Goal: Task Accomplishment & Management: Complete application form

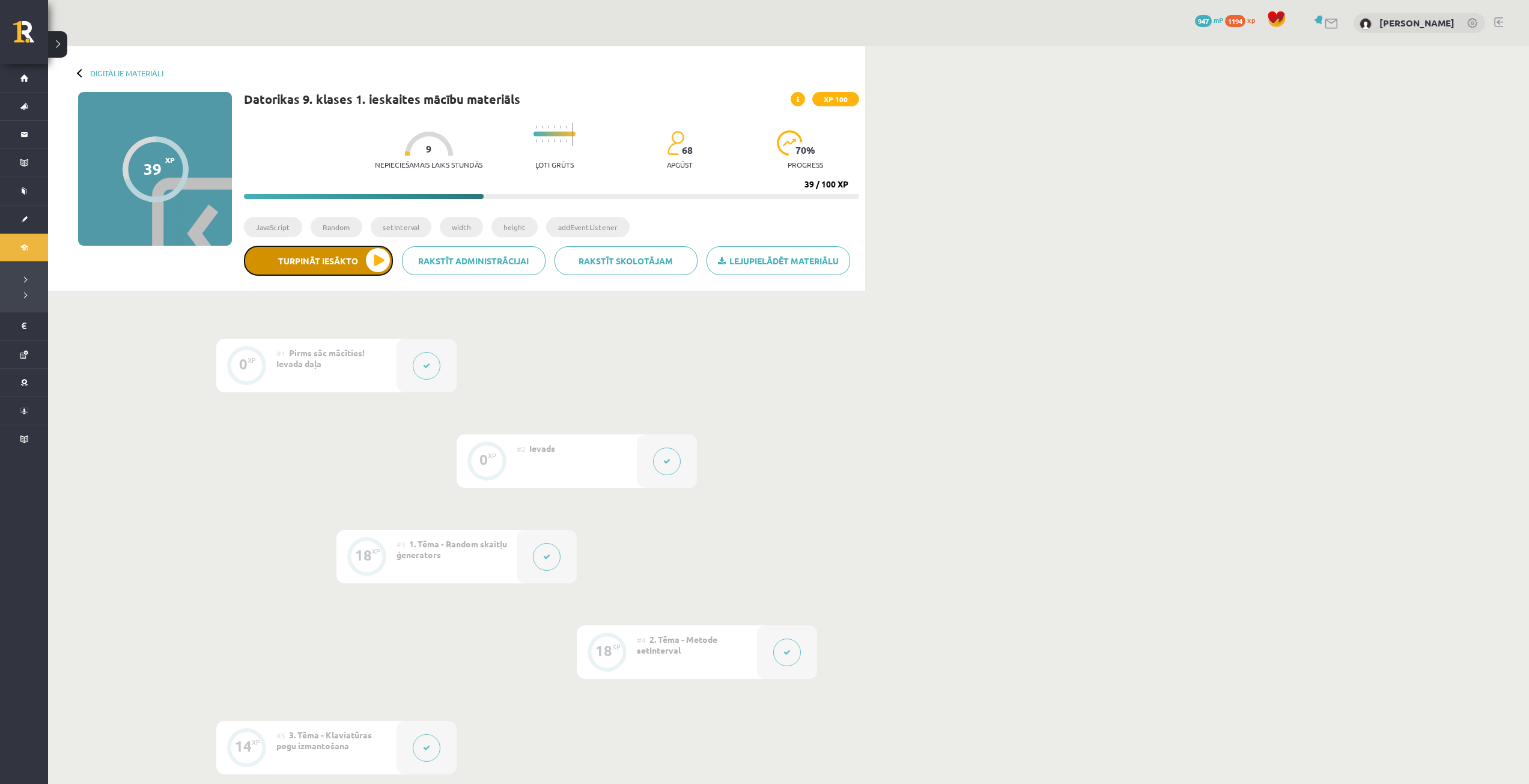
click at [384, 267] on button "Turpināt iesākto" at bounding box center [318, 260] width 149 height 30
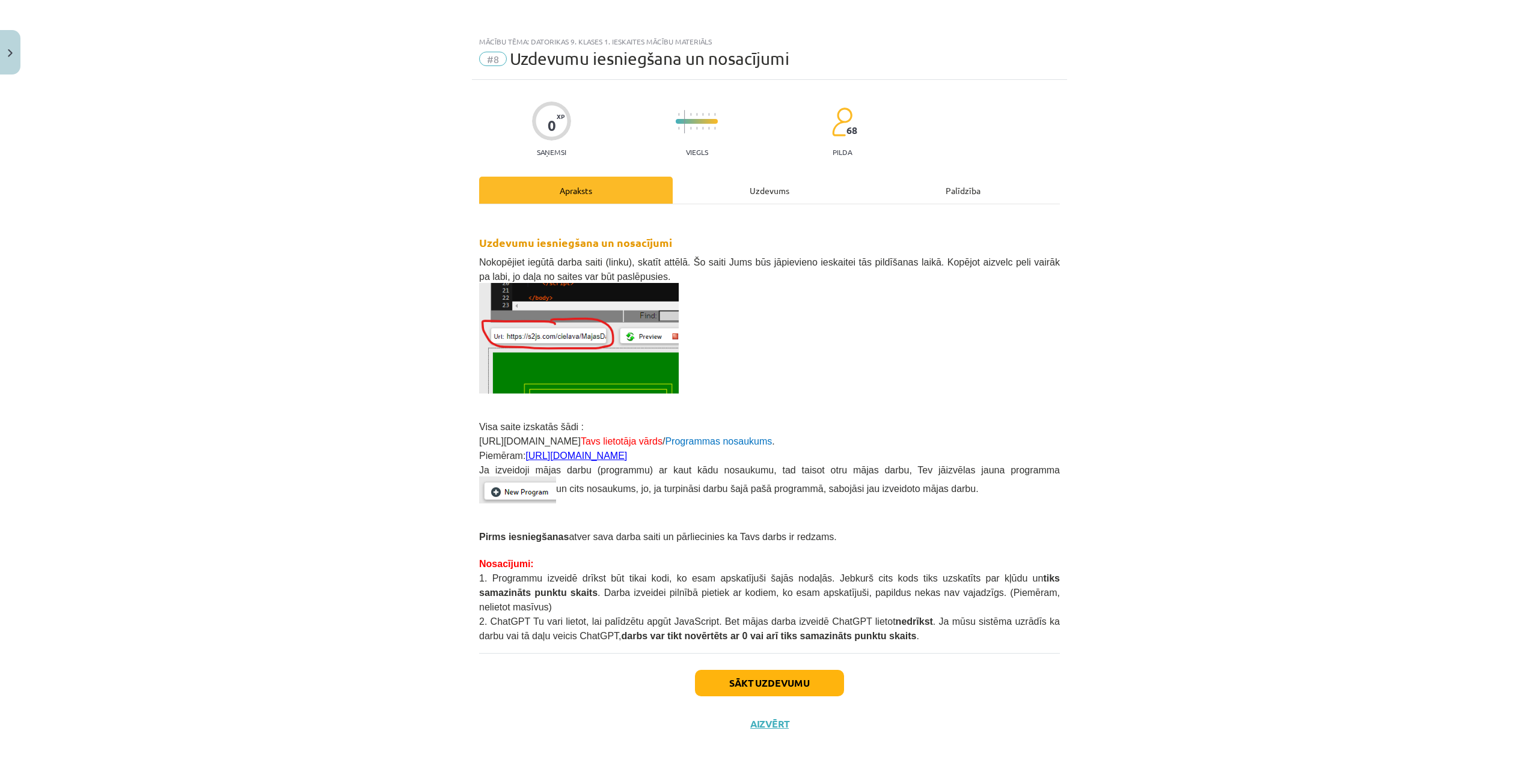
drag, startPoint x: 411, startPoint y: 515, endPoint x: 327, endPoint y: 459, distance: 101.0
click at [327, 459] on div "Mācību tēma: Datorikas 9. klases 1. ieskaites mācību materiāls #8 Uzdevumu iesn…" at bounding box center [769, 392] width 1539 height 784
drag, startPoint x: 320, startPoint y: 431, endPoint x: 320, endPoint y: 423, distance: 8.0
drag, startPoint x: 320, startPoint y: 423, endPoint x: 259, endPoint y: 353, distance: 92.8
click at [253, 371] on div "Mācību tēma: Datorikas 9. klases 1. ieskaites mācību materiāls #8 Uzdevumu iesn…" at bounding box center [769, 392] width 1539 height 784
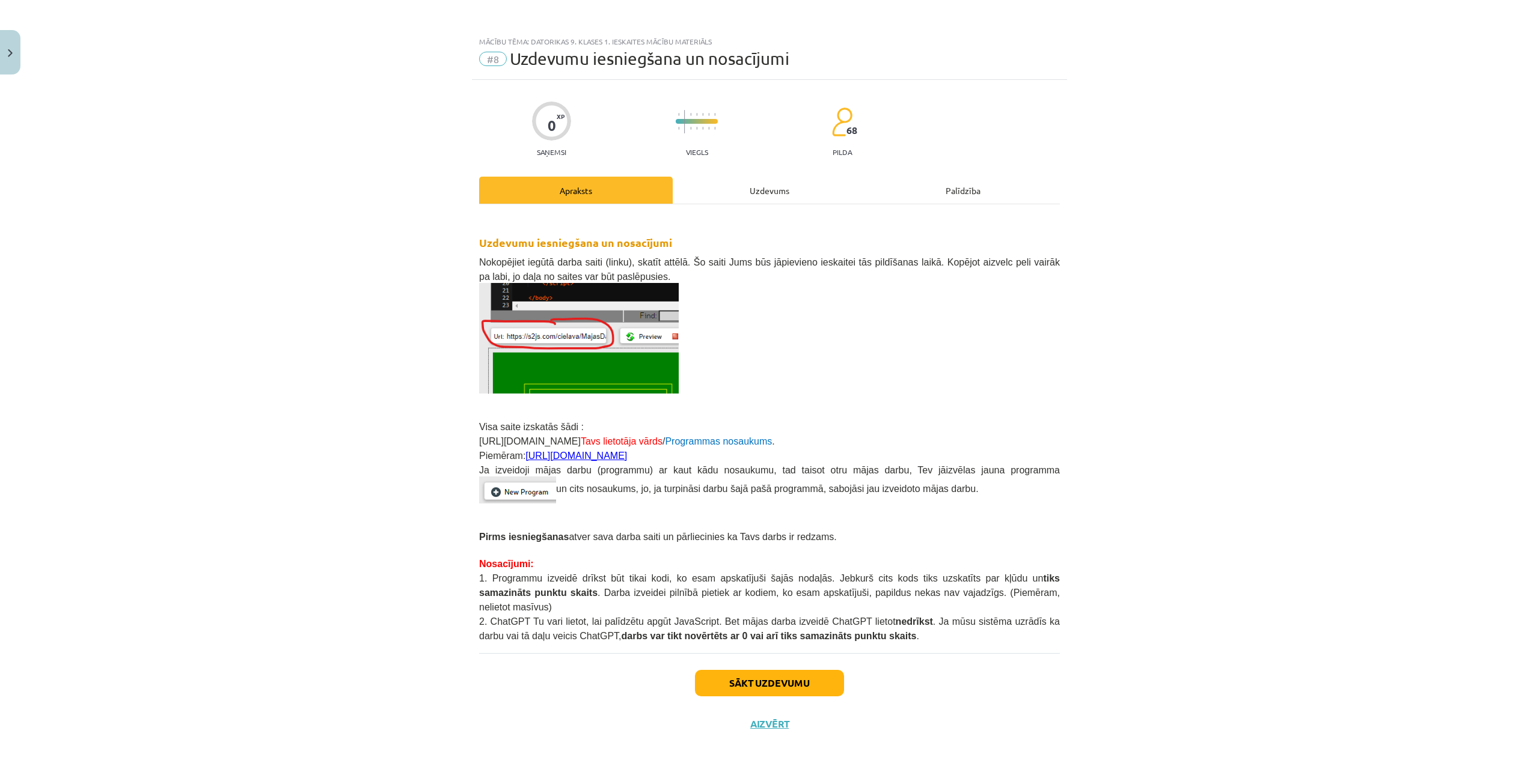
click at [724, 195] on div "Uzdevums" at bounding box center [769, 189] width 193 height 27
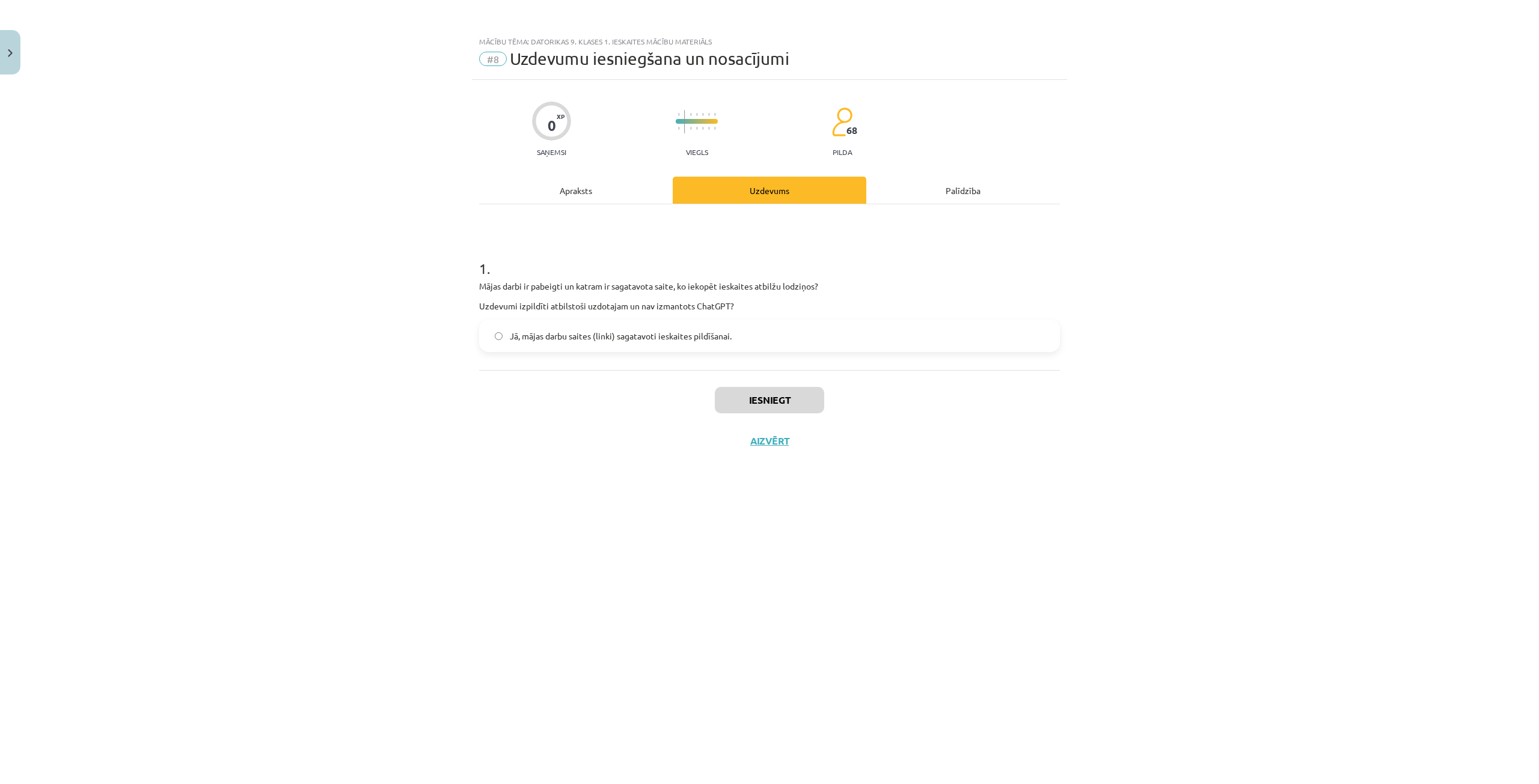
click at [625, 187] on div "Apraksts" at bounding box center [576, 189] width 193 height 27
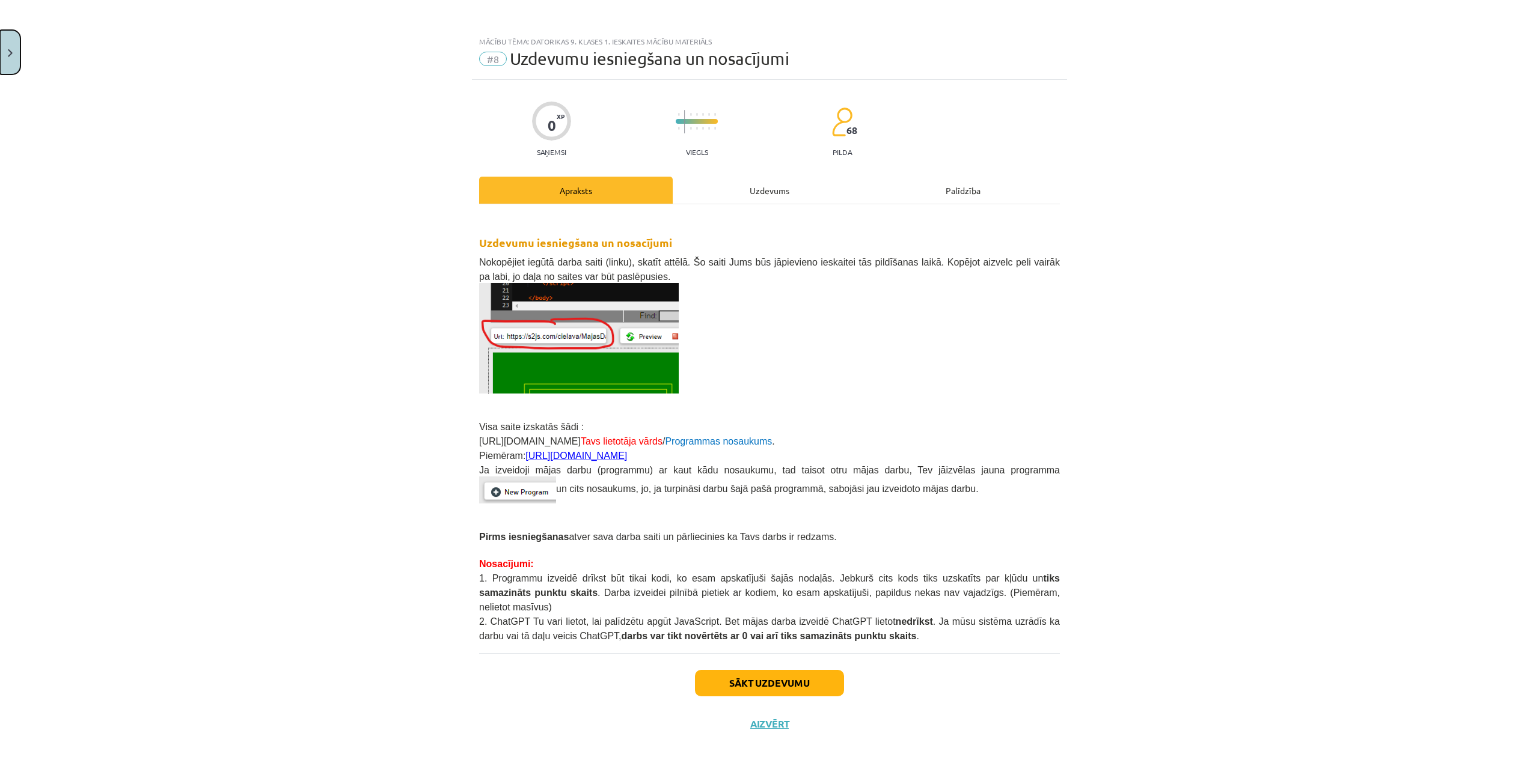
click at [10, 63] on button "Close" at bounding box center [10, 52] width 21 height 44
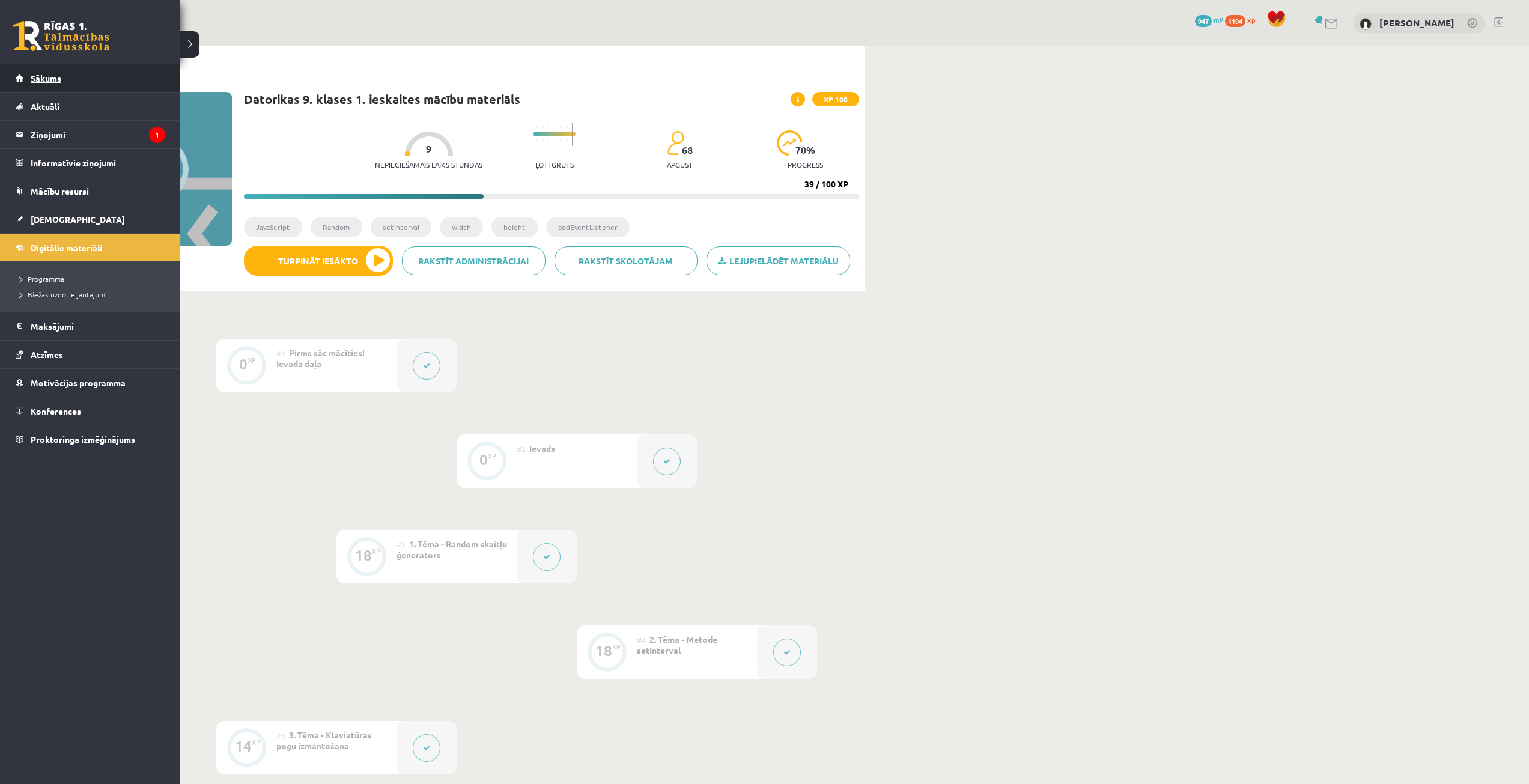
click at [18, 77] on link "Sākums" at bounding box center [90, 78] width 150 height 28
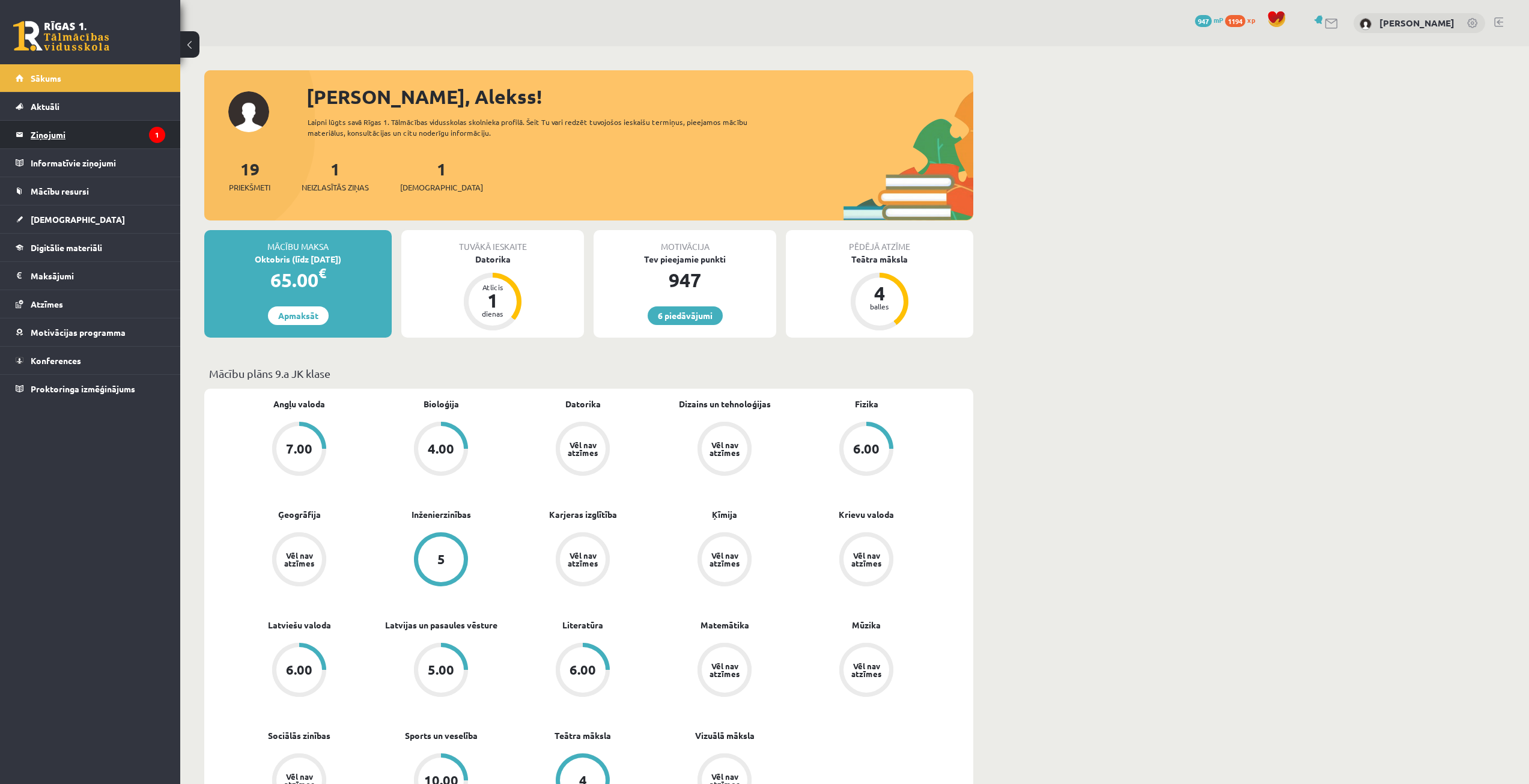
click at [87, 140] on legend "Ziņojumi 1" at bounding box center [97, 134] width 134 height 28
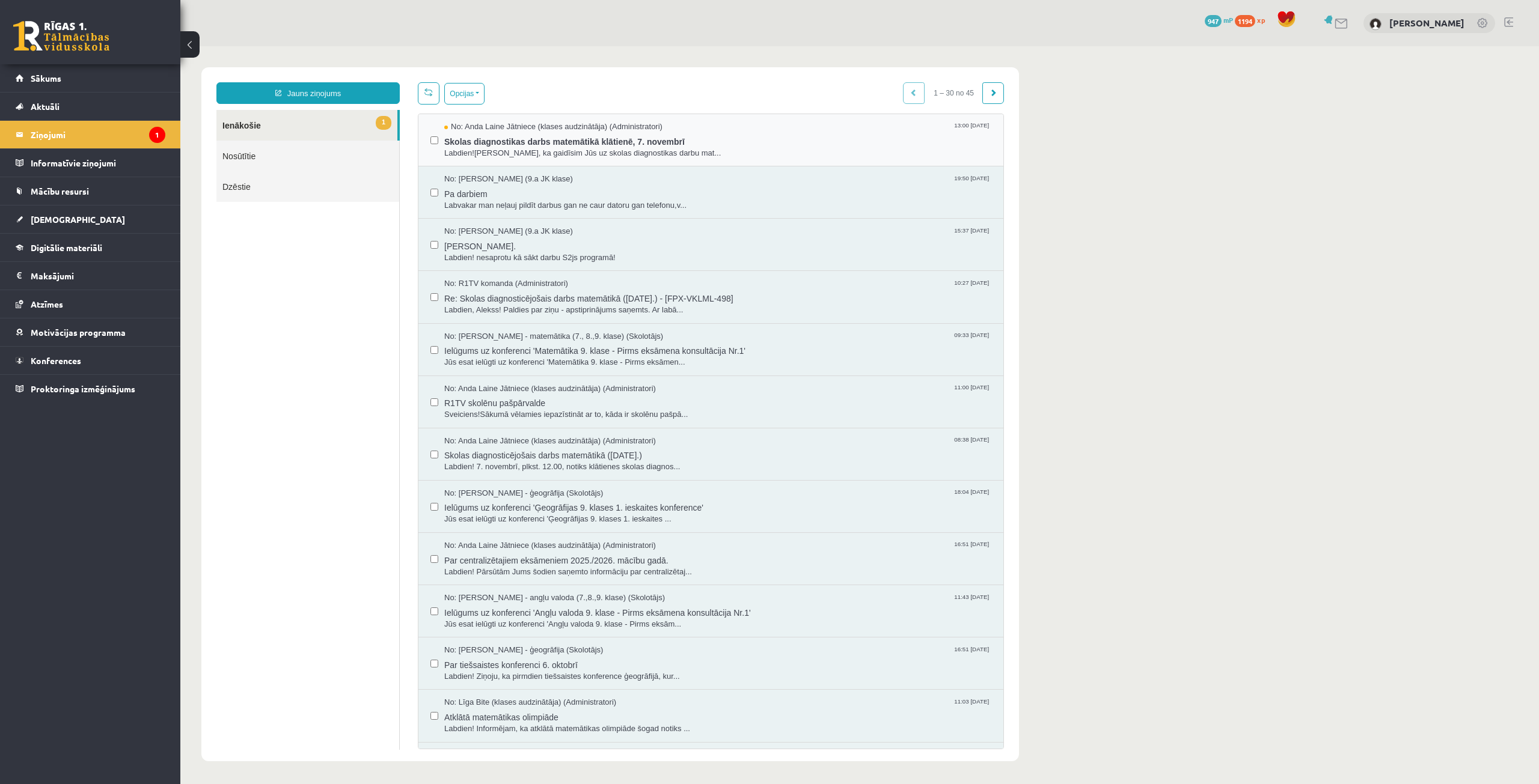
click at [527, 117] on div "No: Anda Laine Jātniece (klases audzinātāja) (Administratori) 13:00 15/10/2025 …" at bounding box center [711, 140] width 585 height 52
click at [532, 133] on span "Skolas diagnostikas darbs matemātikā klātienē, 7. novembrī" at bounding box center [718, 140] width 547 height 15
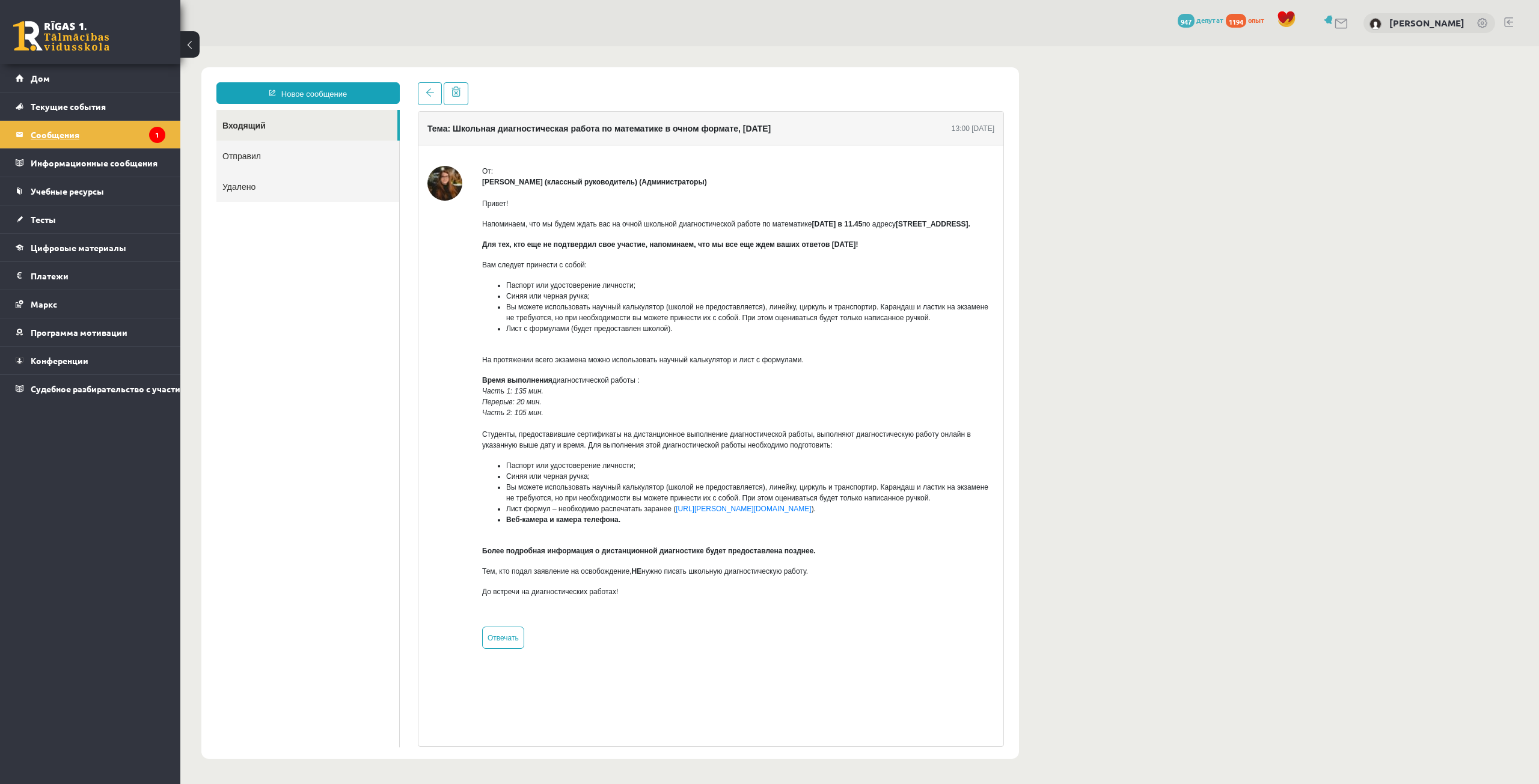
click at [137, 145] on legend "Сообщения 1" at bounding box center [97, 134] width 134 height 28
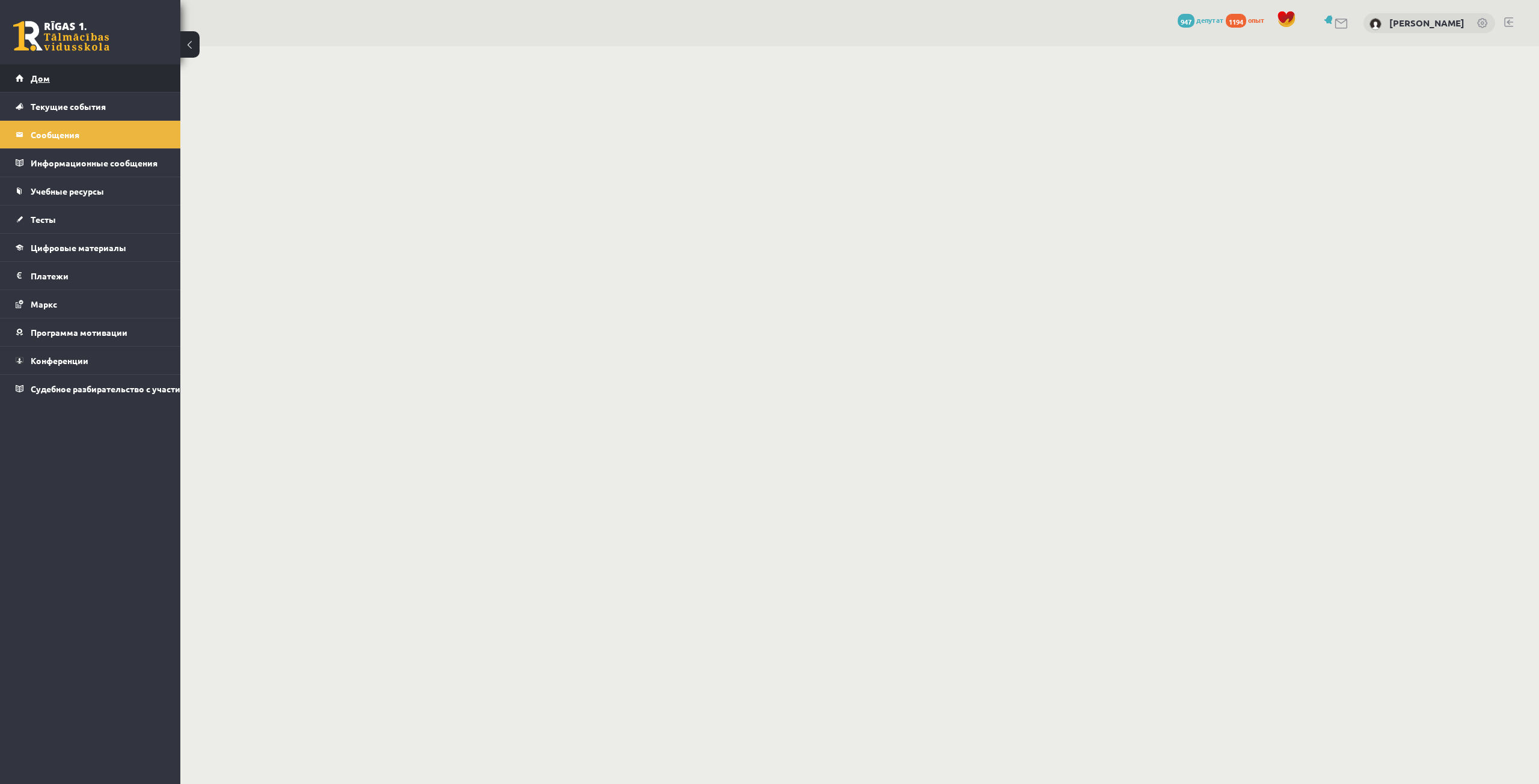
click at [84, 80] on link "Дом" at bounding box center [90, 78] width 150 height 28
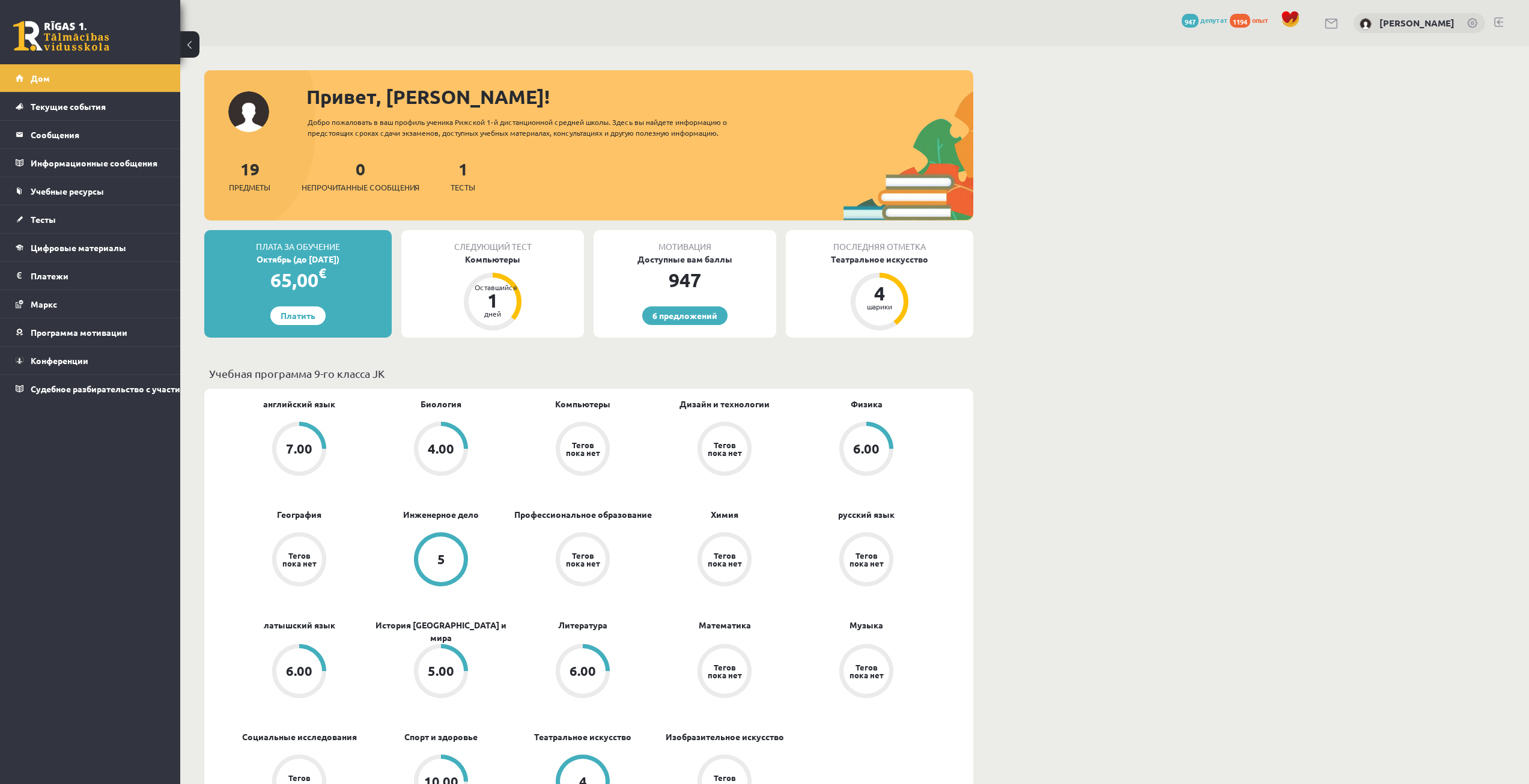
click at [473, 170] on div "1 Тесты" at bounding box center [463, 175] width 25 height 38
click at [467, 170] on font "1" at bounding box center [463, 168] width 10 height 21
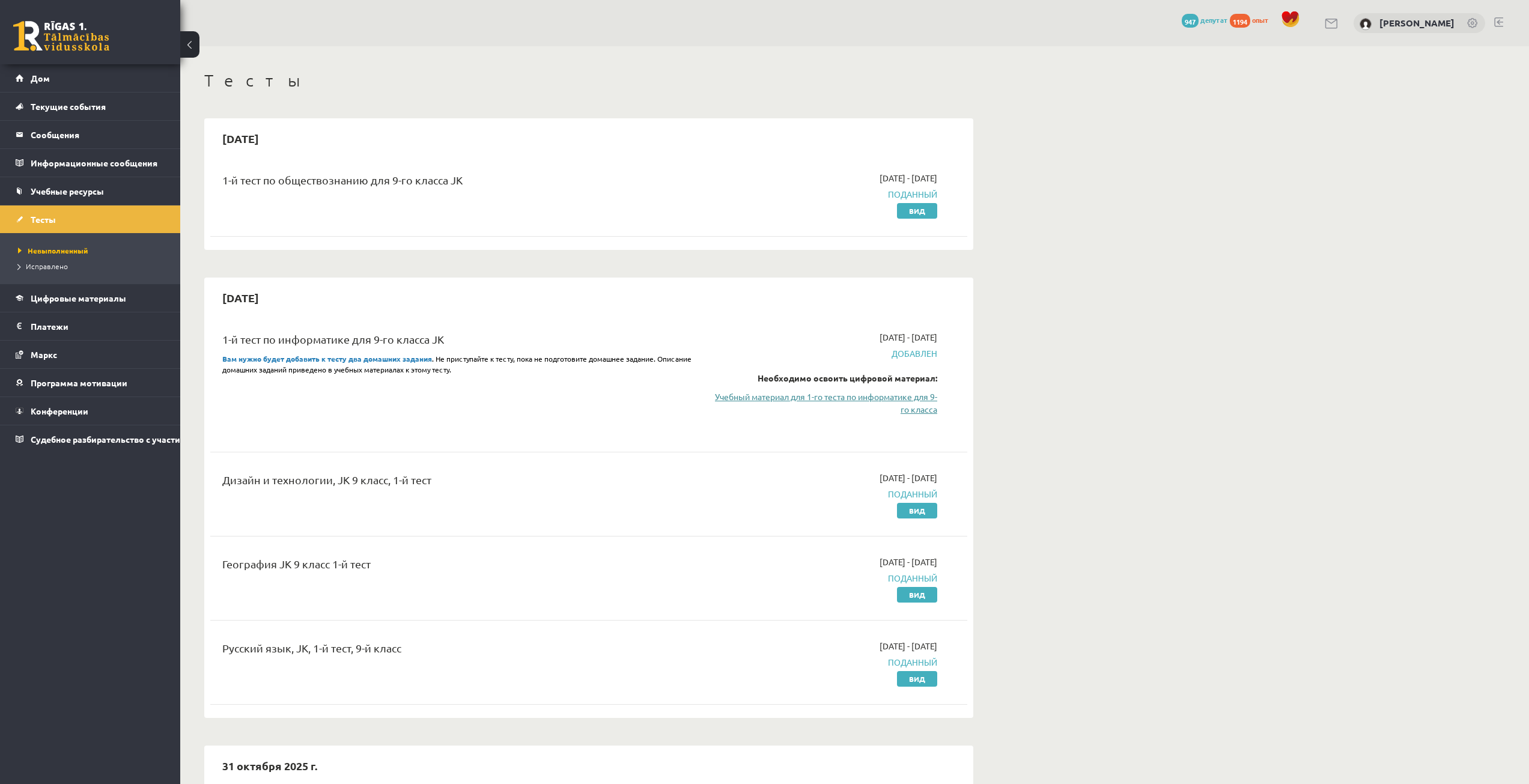
click at [895, 398] on font "Учебный материал для 1-го теста по информатике для 9-го класса" at bounding box center [826, 403] width 222 height 24
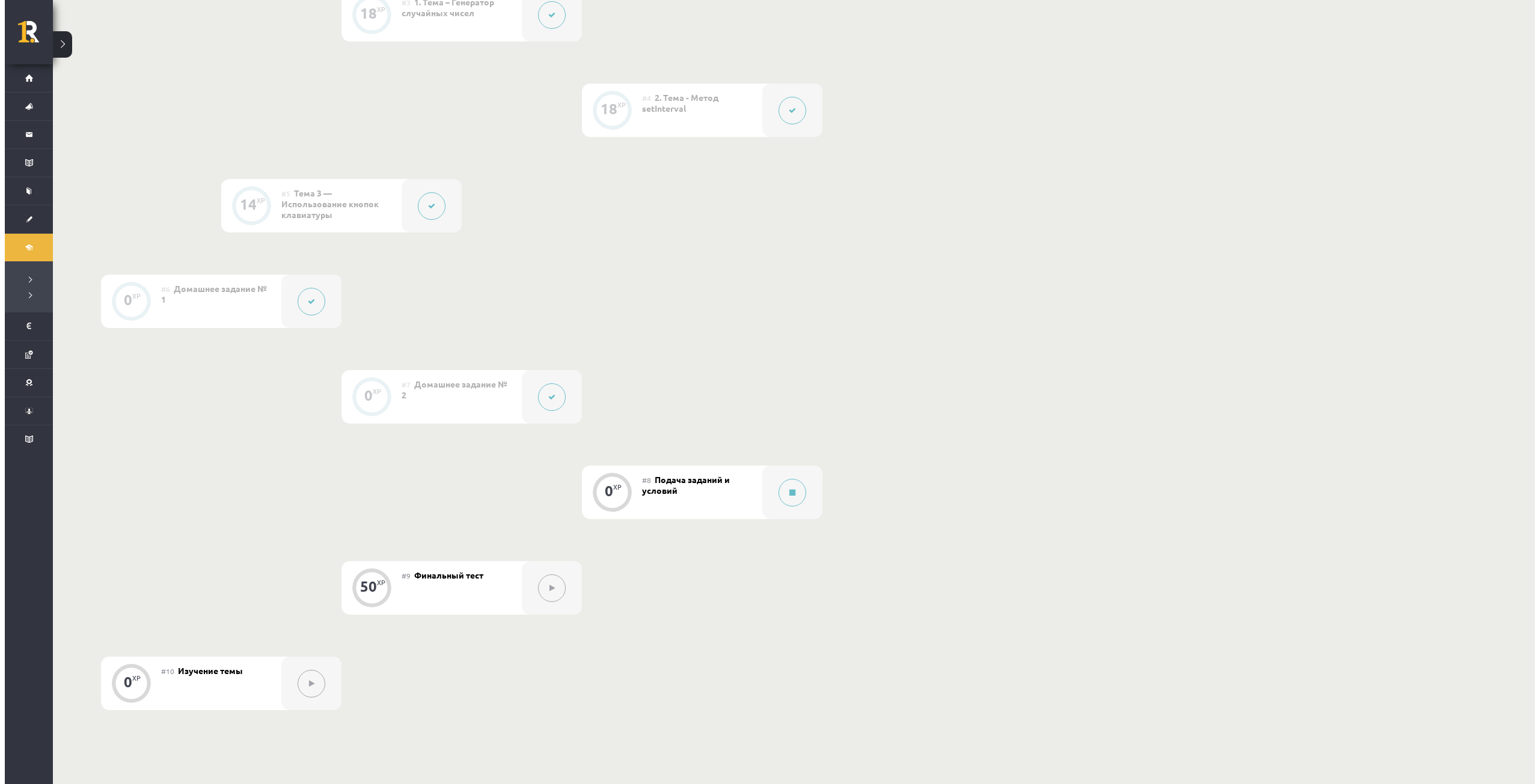
scroll to position [660, 0]
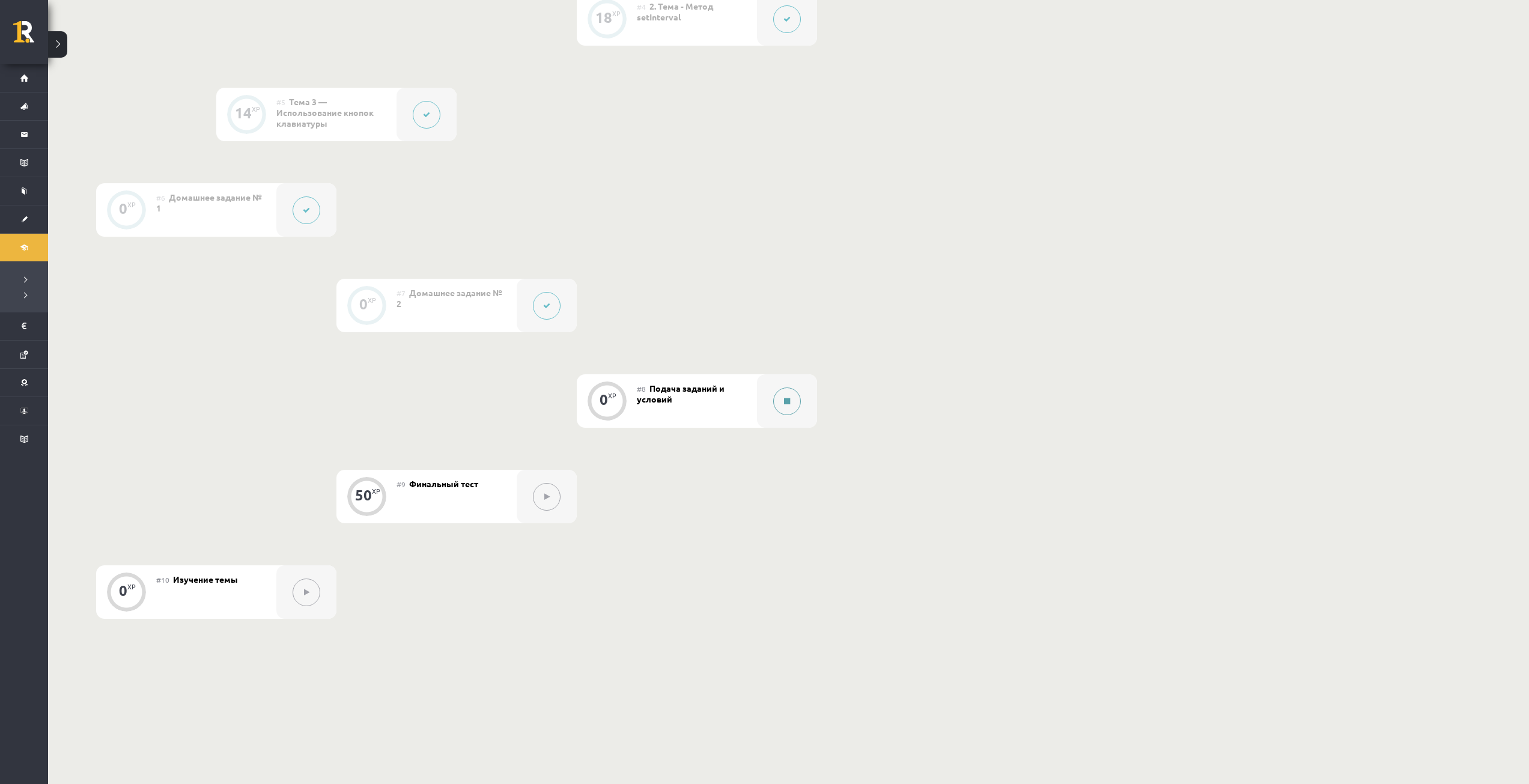
click at [787, 406] on button at bounding box center [787, 401] width 28 height 28
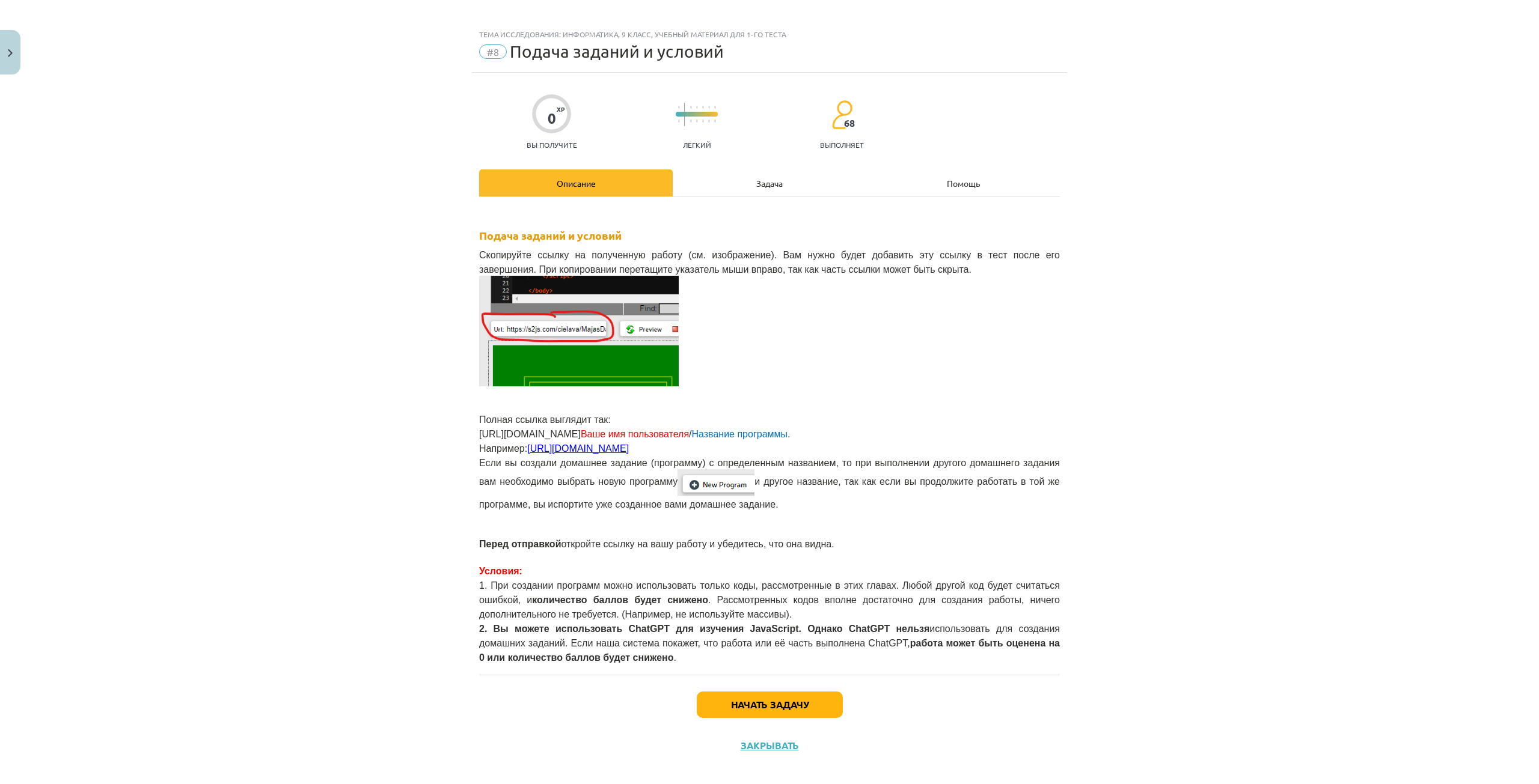
scroll to position [19, 0]
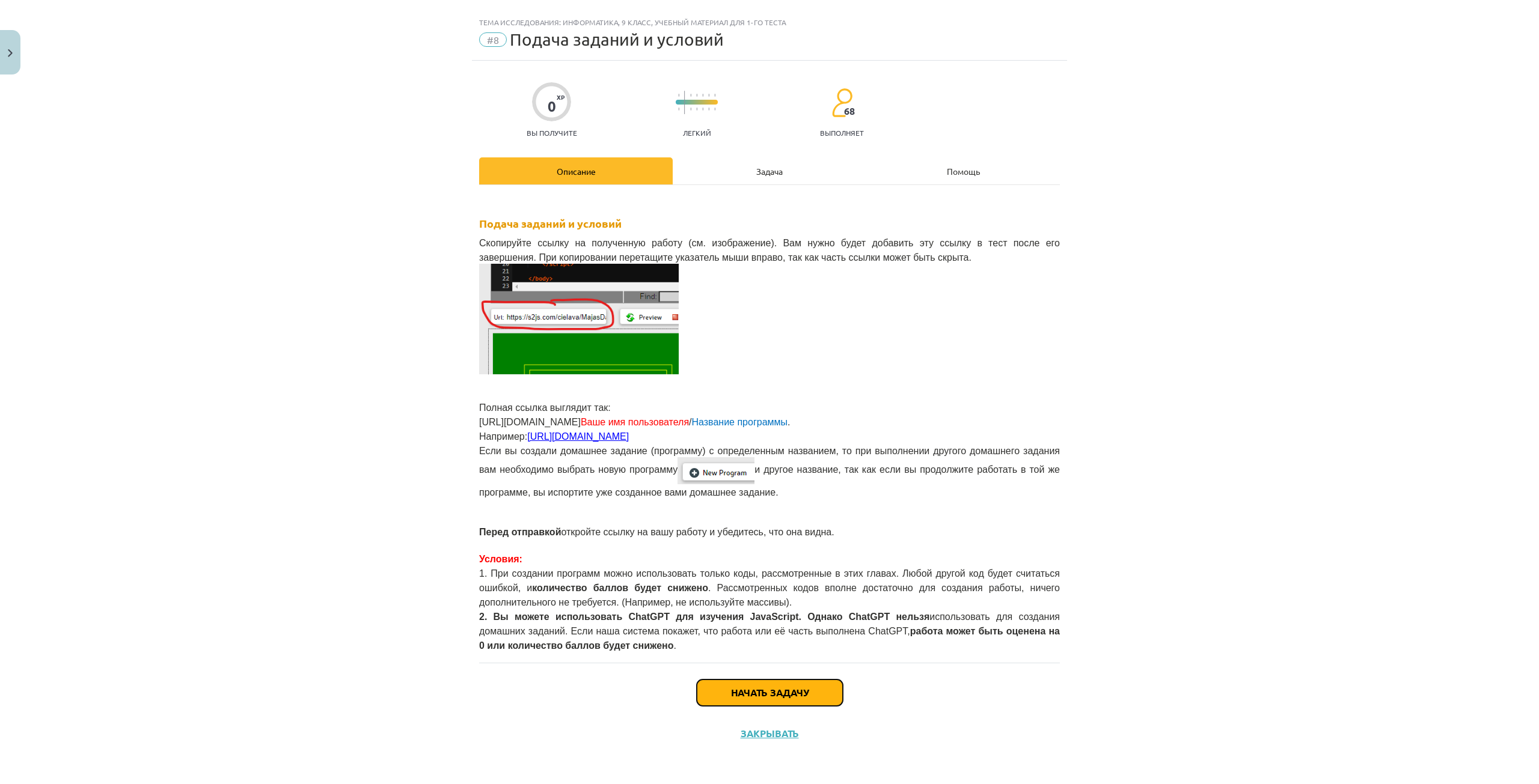
click at [807, 690] on button "Начать задачу" at bounding box center [770, 693] width 146 height 26
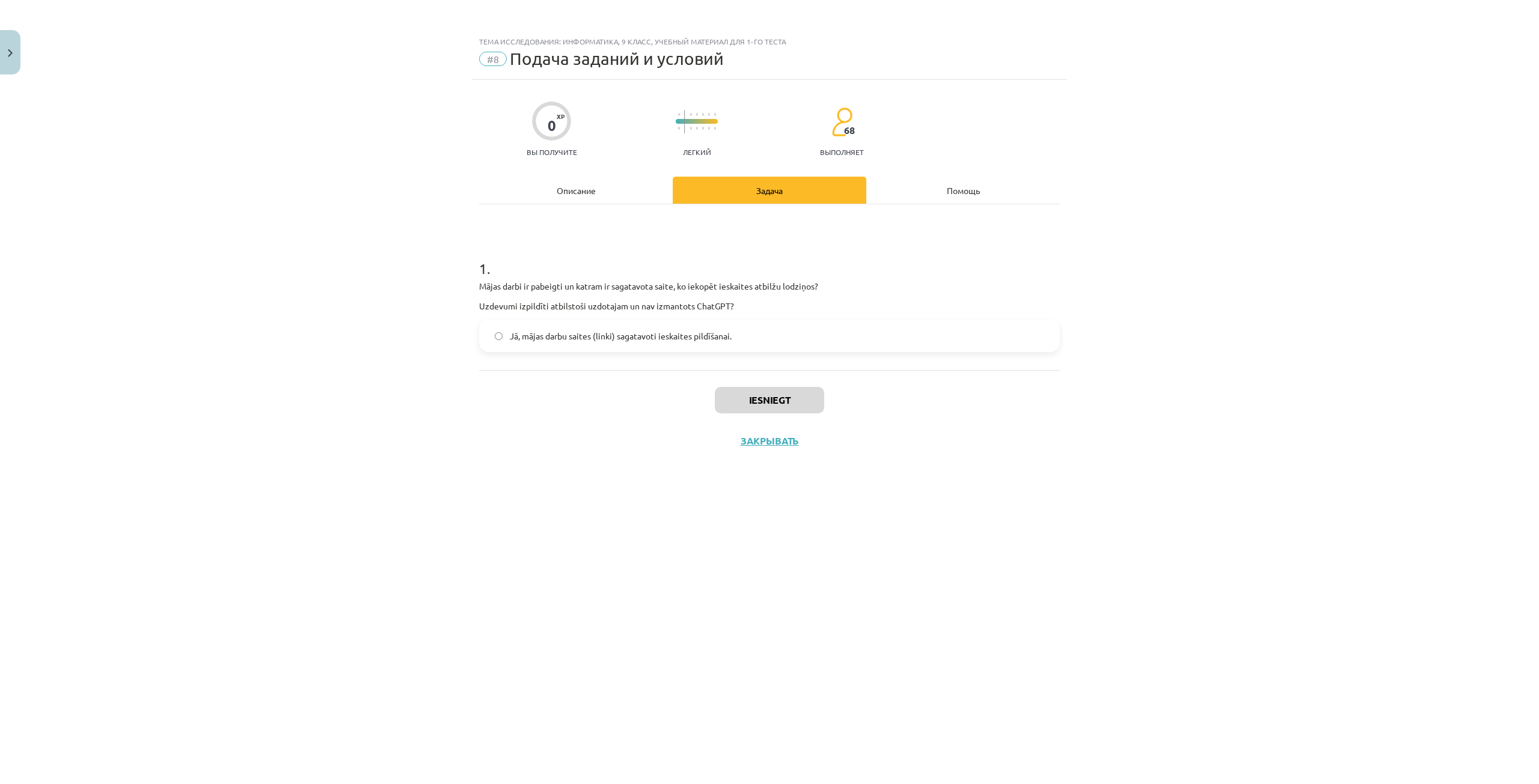
scroll to position [0, 0]
click at [568, 339] on font "Да, ссылки на домашние задания подготовлены для теста." at bounding box center [625, 336] width 230 height 11
click at [736, 400] on font "Представлять на рассмотрение" at bounding box center [769, 400] width 173 height 12
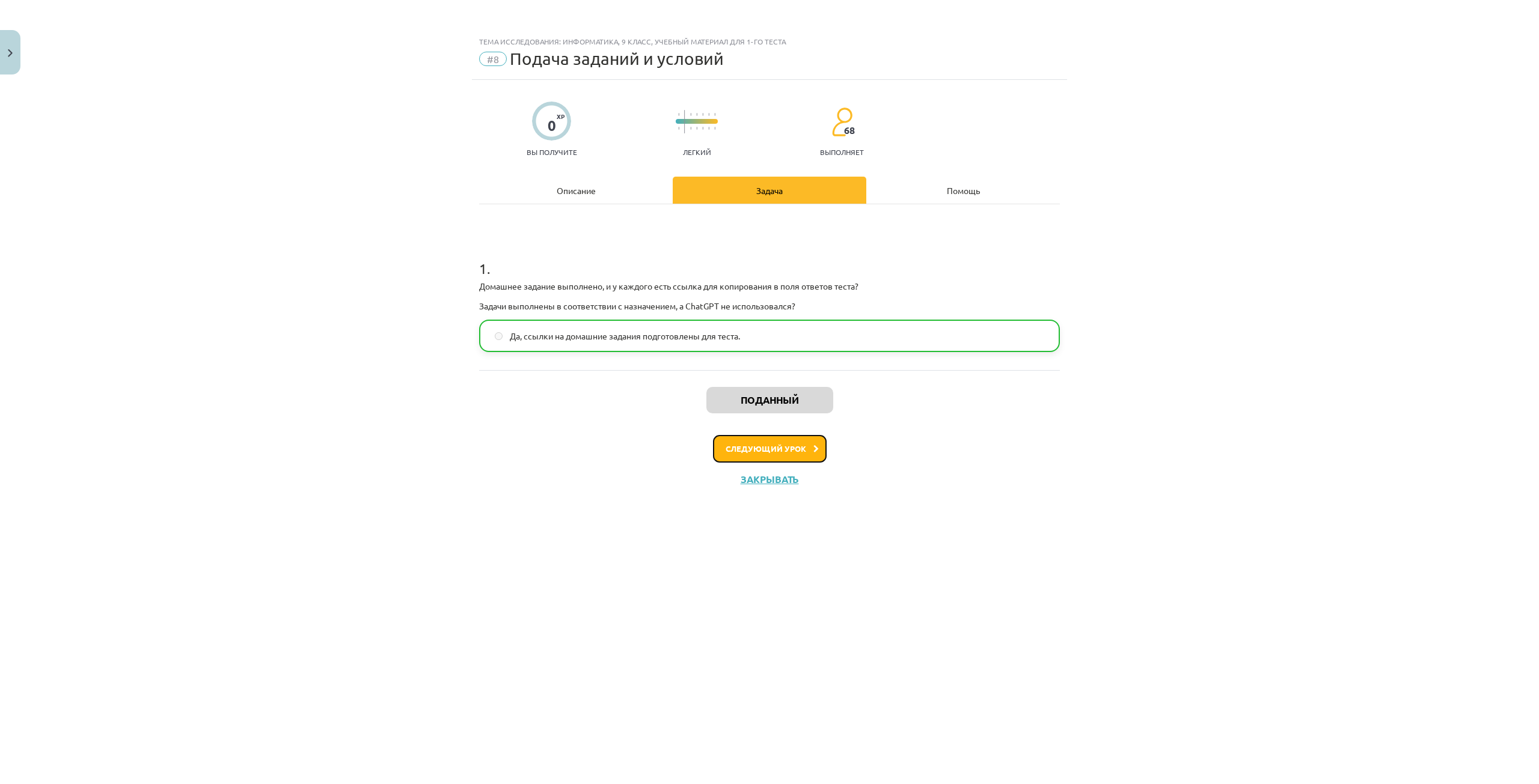
click at [750, 450] on font "Следующий урок" at bounding box center [765, 448] width 81 height 10
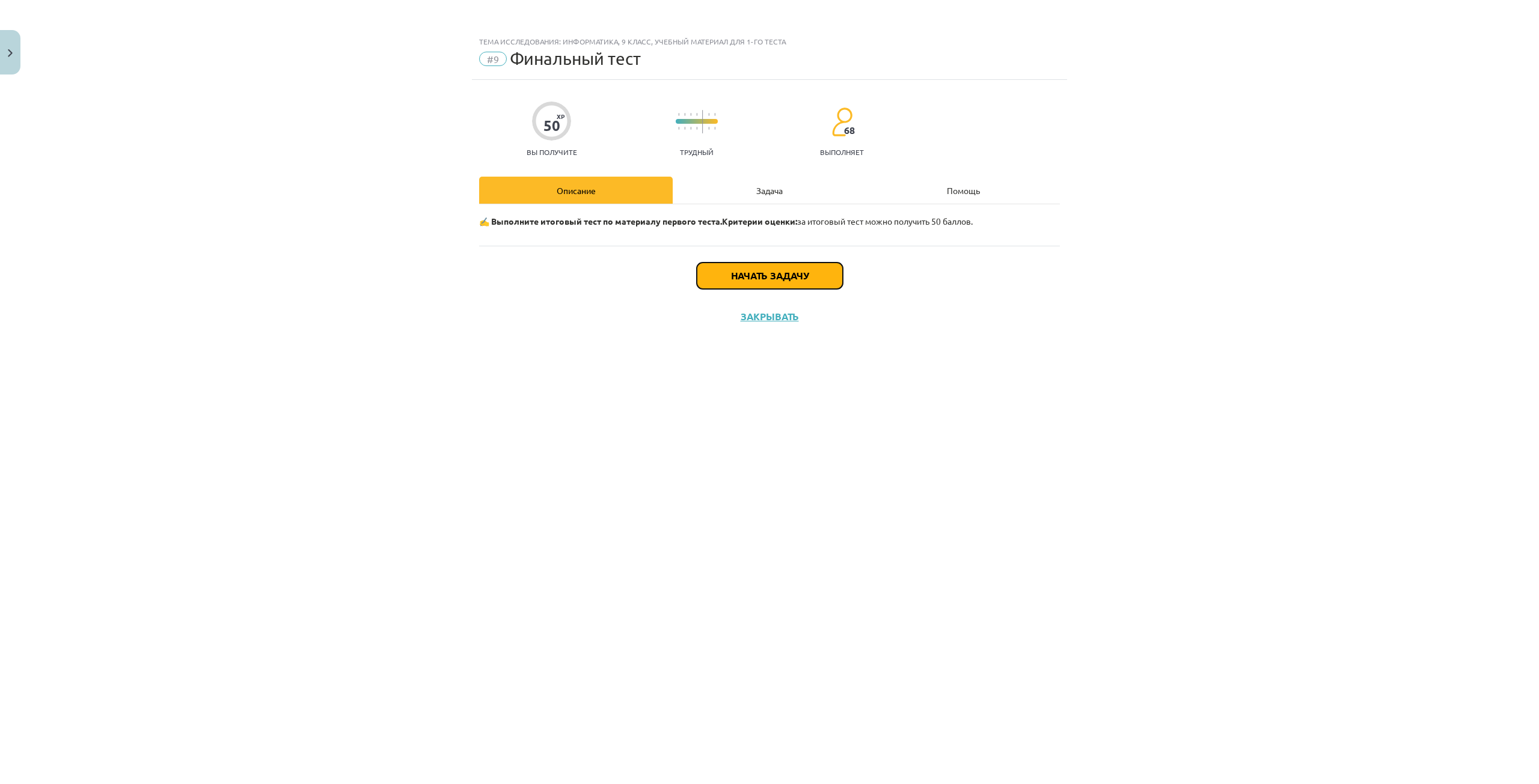
click at [794, 273] on font "Начать задачу" at bounding box center [769, 275] width 78 height 12
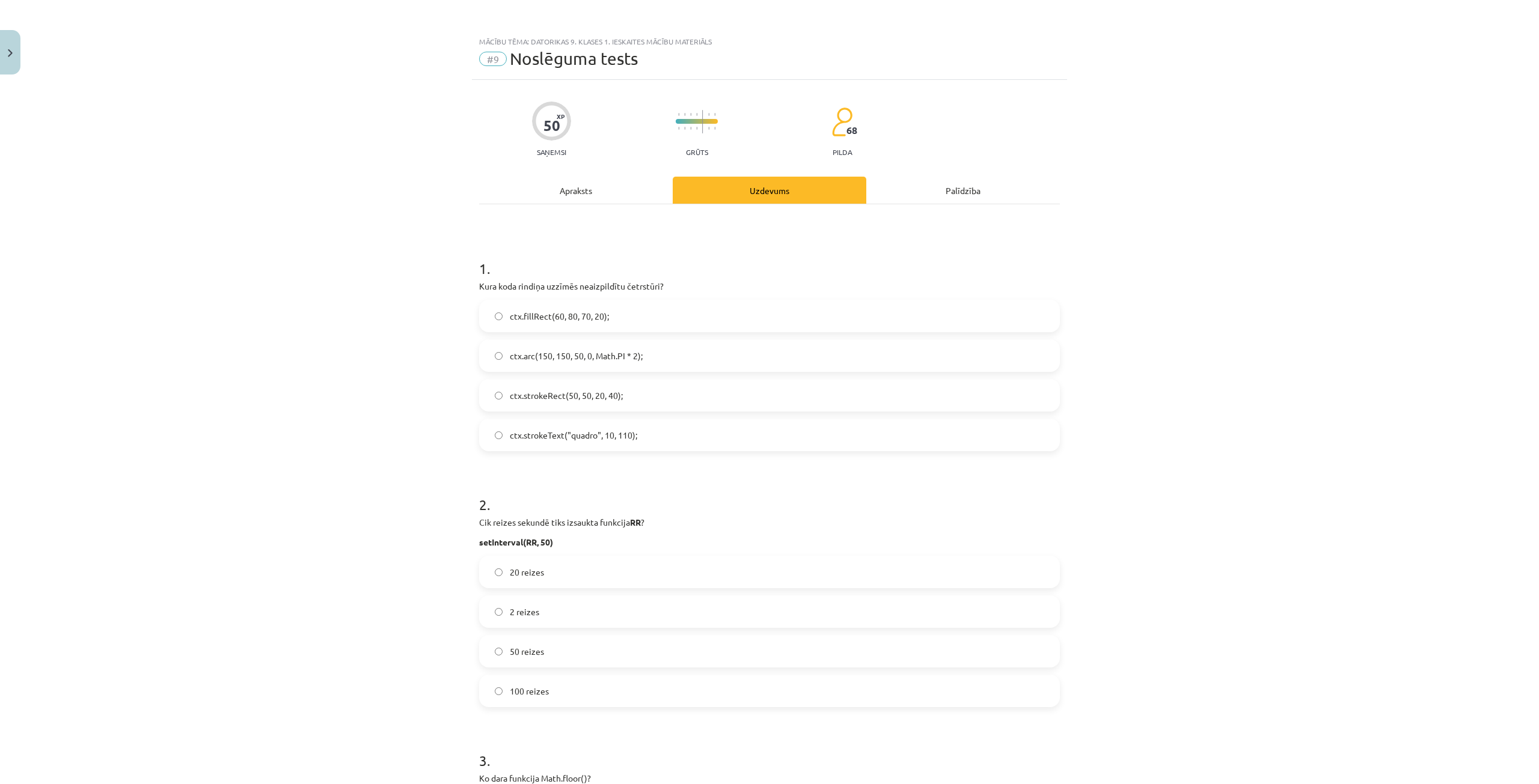
scroll to position [633, 0]
click at [439, 276] on div "Mācību tēma: Datorikas 9. klases 1. ieskaites mācību materiāls #9 Noslēguma tes…" at bounding box center [769, 392] width 1539 height 784
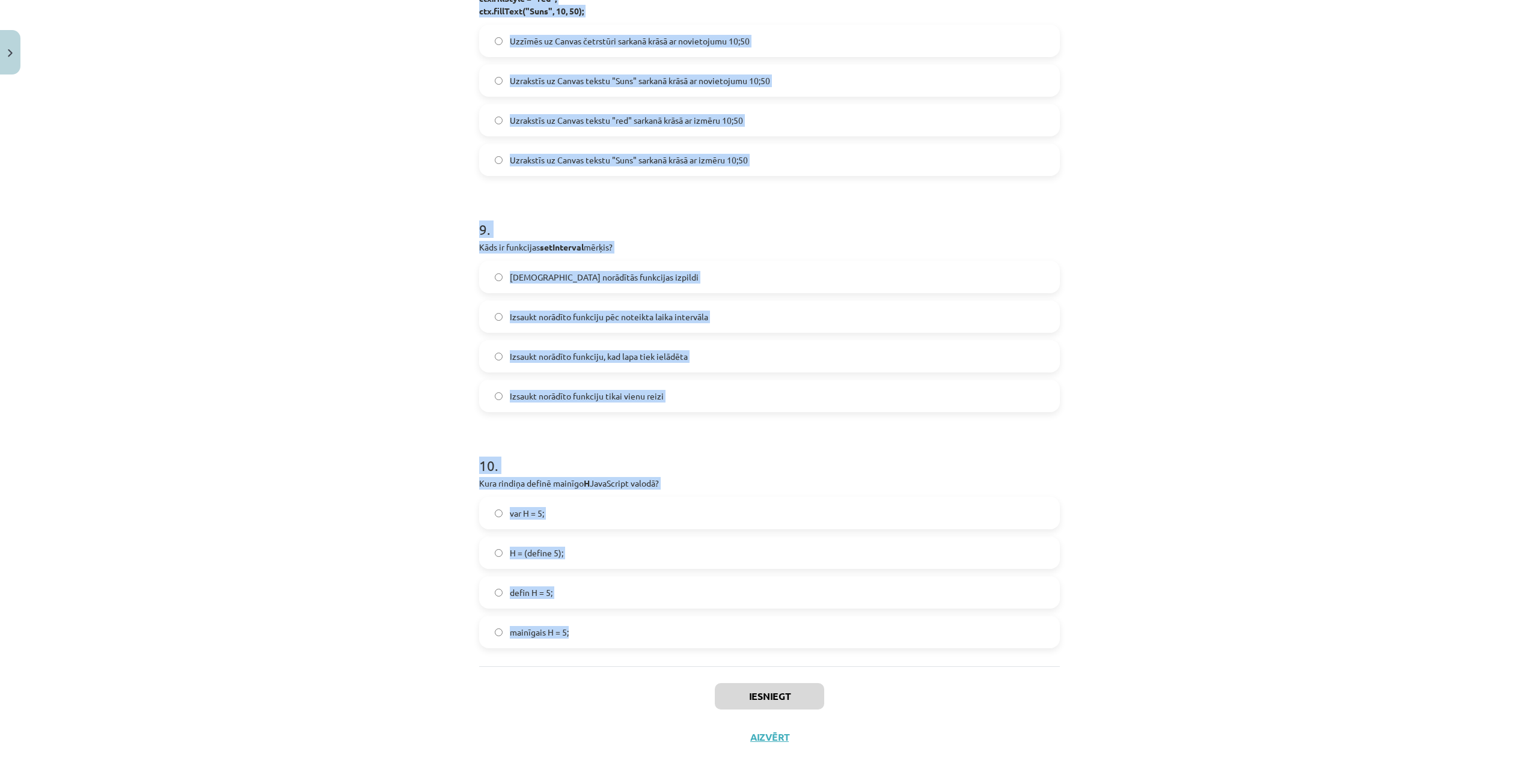
scroll to position [1984, 0]
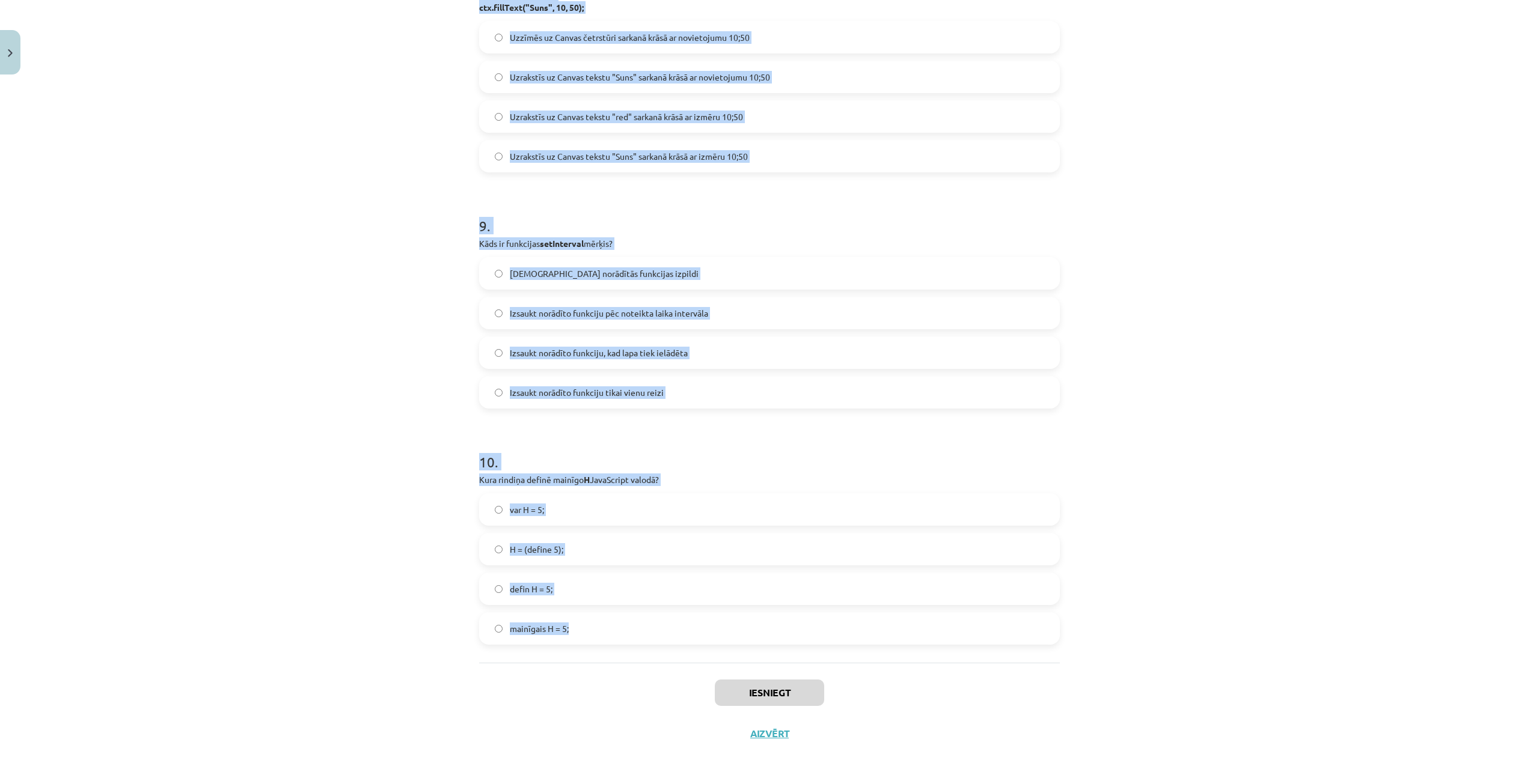
drag, startPoint x: 473, startPoint y: 263, endPoint x: 646, endPoint y: 643, distance: 417.5
copy form "1 . Kura koda rindiņa uzzīmēs neaizpildītu četrstūri? ctx.fillRect(60, 80, 70, …"
click at [390, 513] on div "Mācību tēma: Datorikas 9. klases 1. ieskaites mācību materiāls #9 Noslēguma tes…" at bounding box center [769, 392] width 1539 height 784
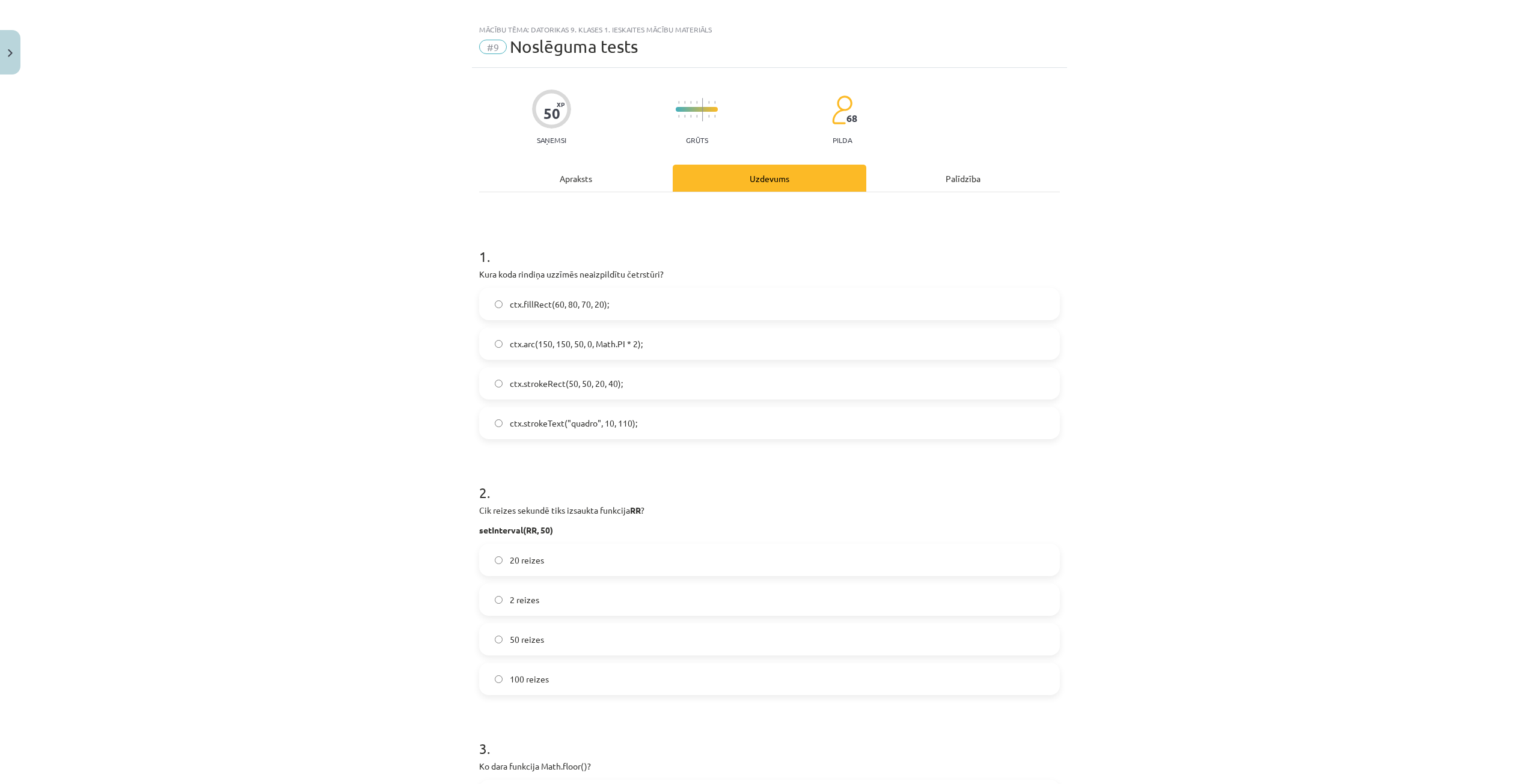
scroll to position [0, 0]
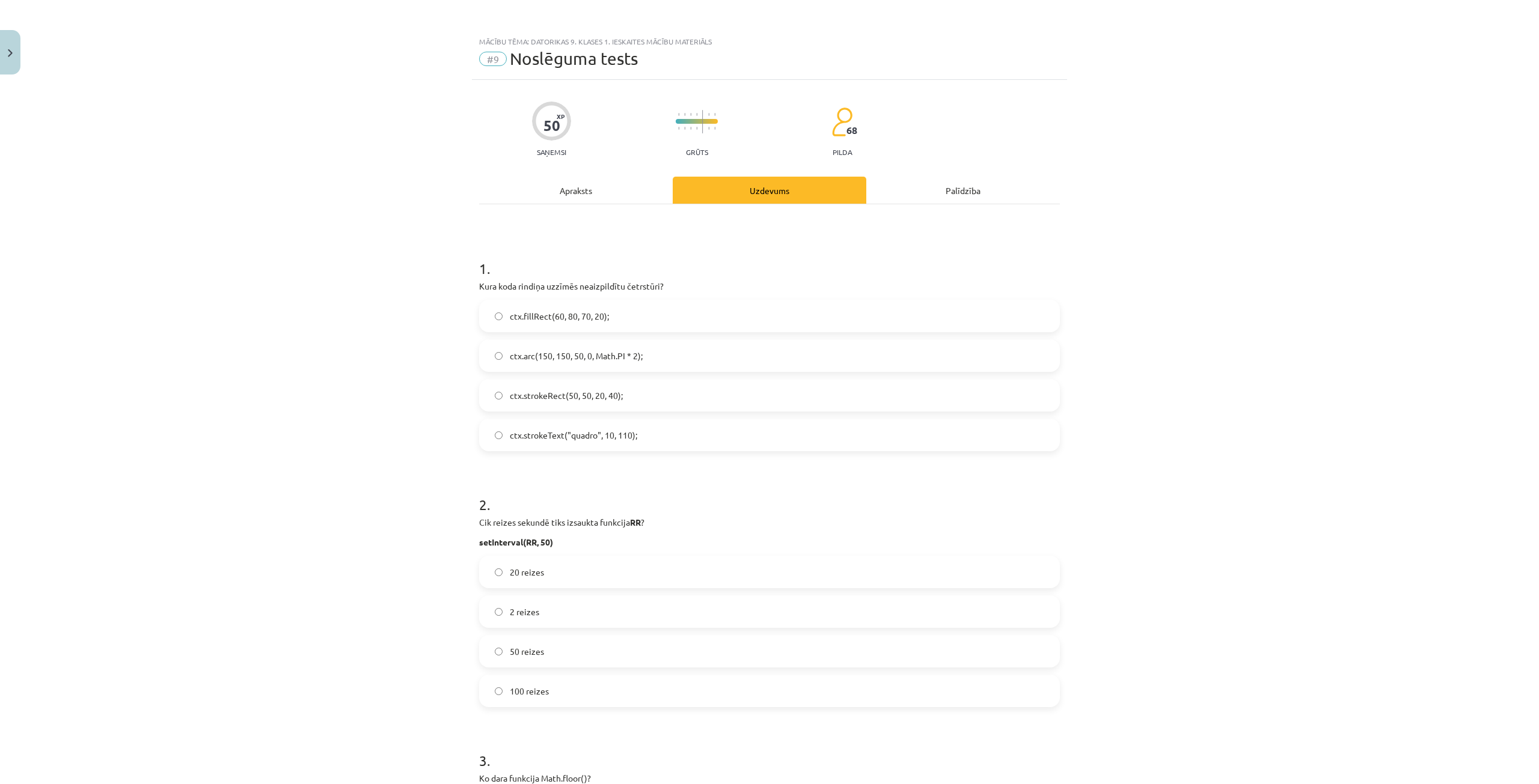
click at [524, 310] on span "ctx.fillRect(60, 80, 70, 20);" at bounding box center [559, 316] width 99 height 12
click at [560, 388] on label "ctx.strokeRect(50, 50, 20, 40);" at bounding box center [769, 395] width 578 height 30
click at [567, 572] on label "20 reizes" at bounding box center [769, 572] width 578 height 30
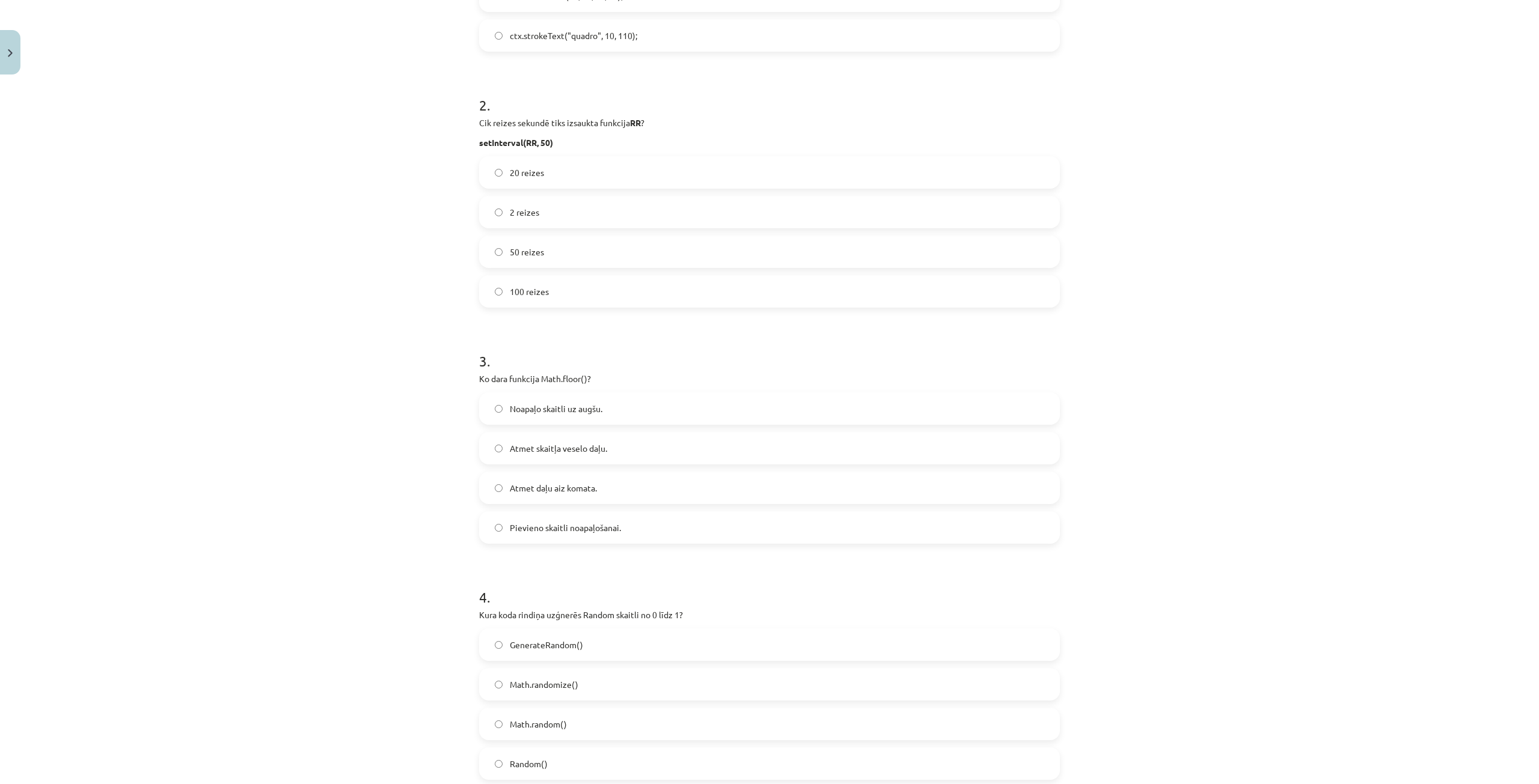
scroll to position [420, 0]
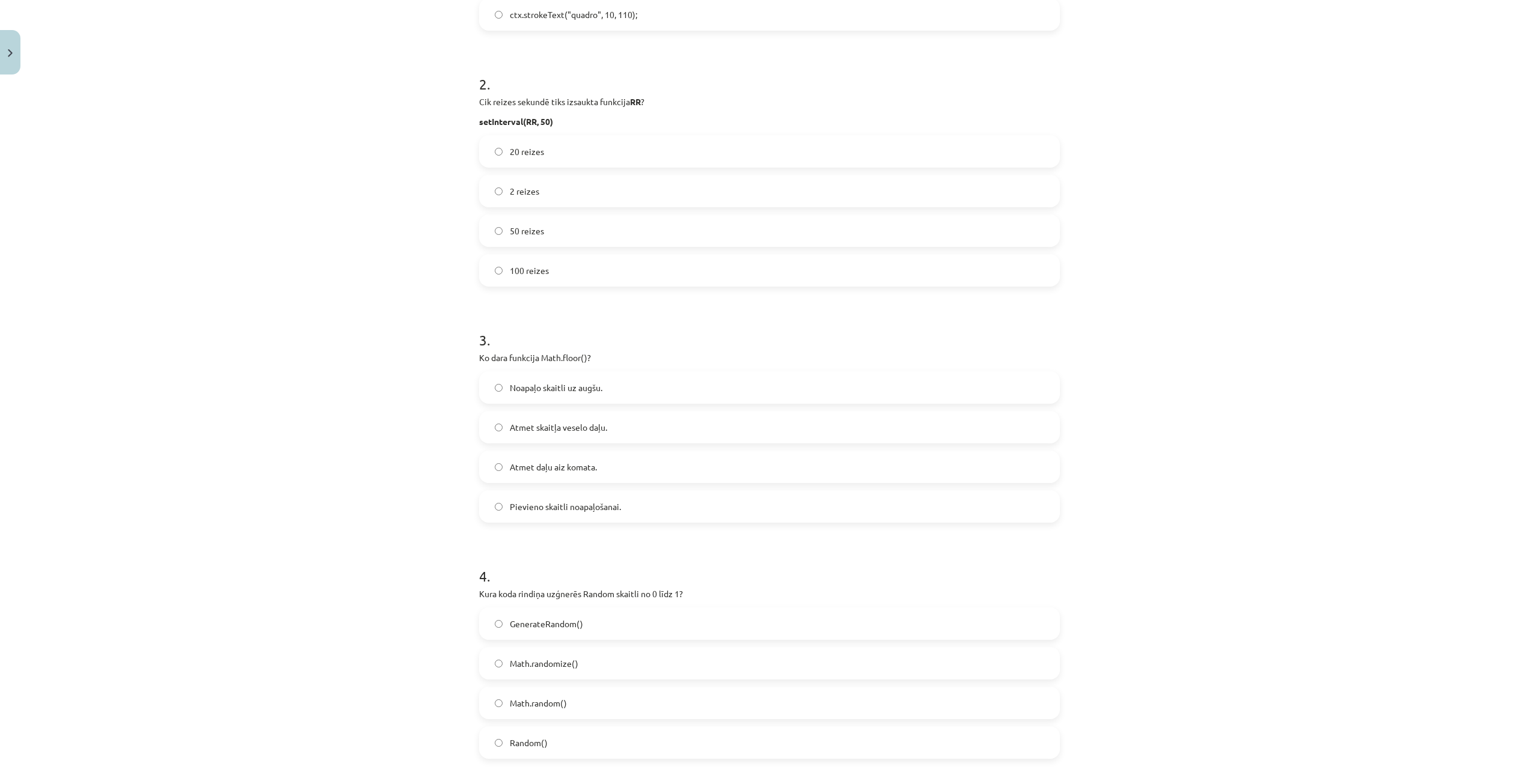
click at [623, 478] on label "Atmet daļu aiz komata." at bounding box center [769, 466] width 578 height 30
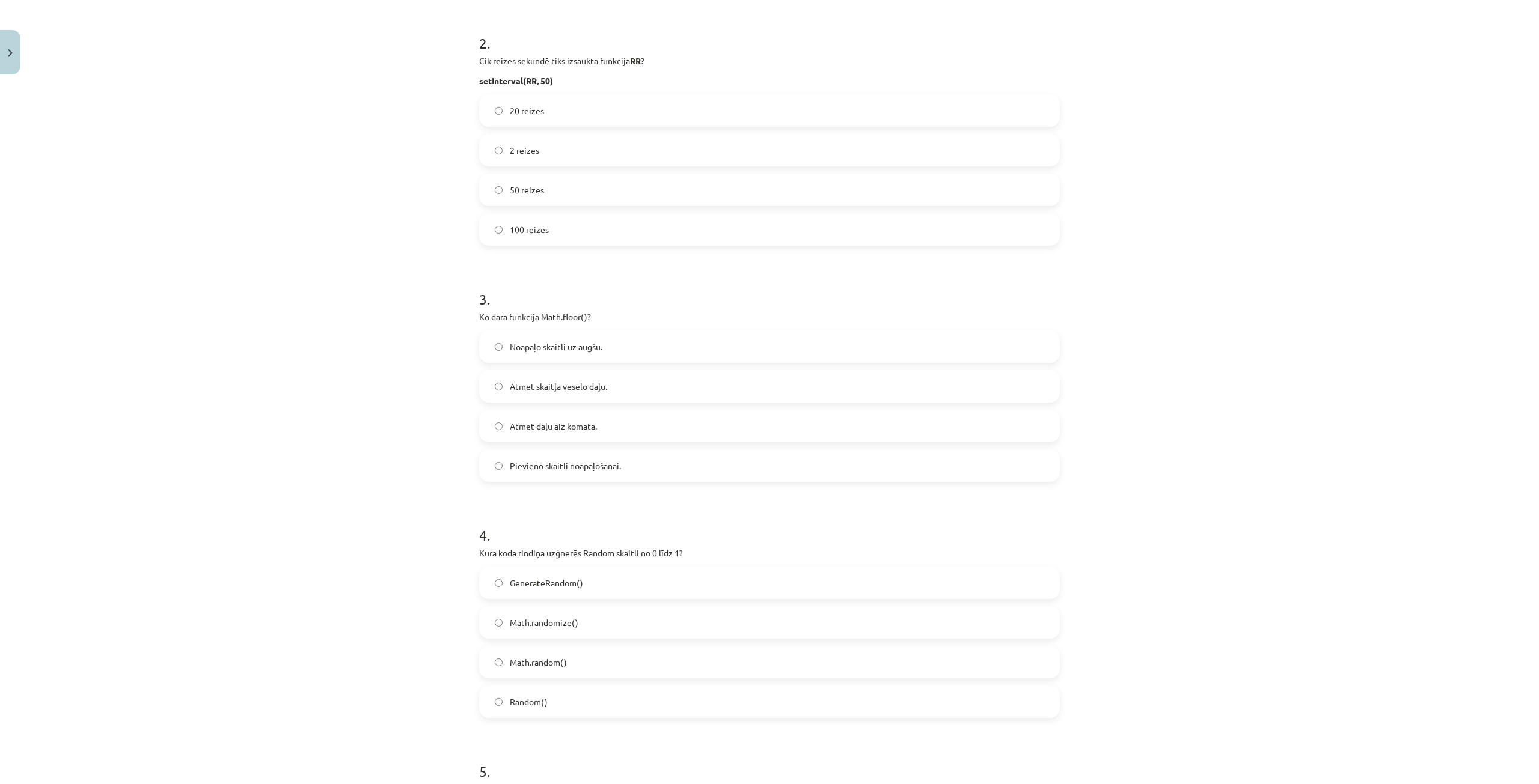
scroll to position [541, 0]
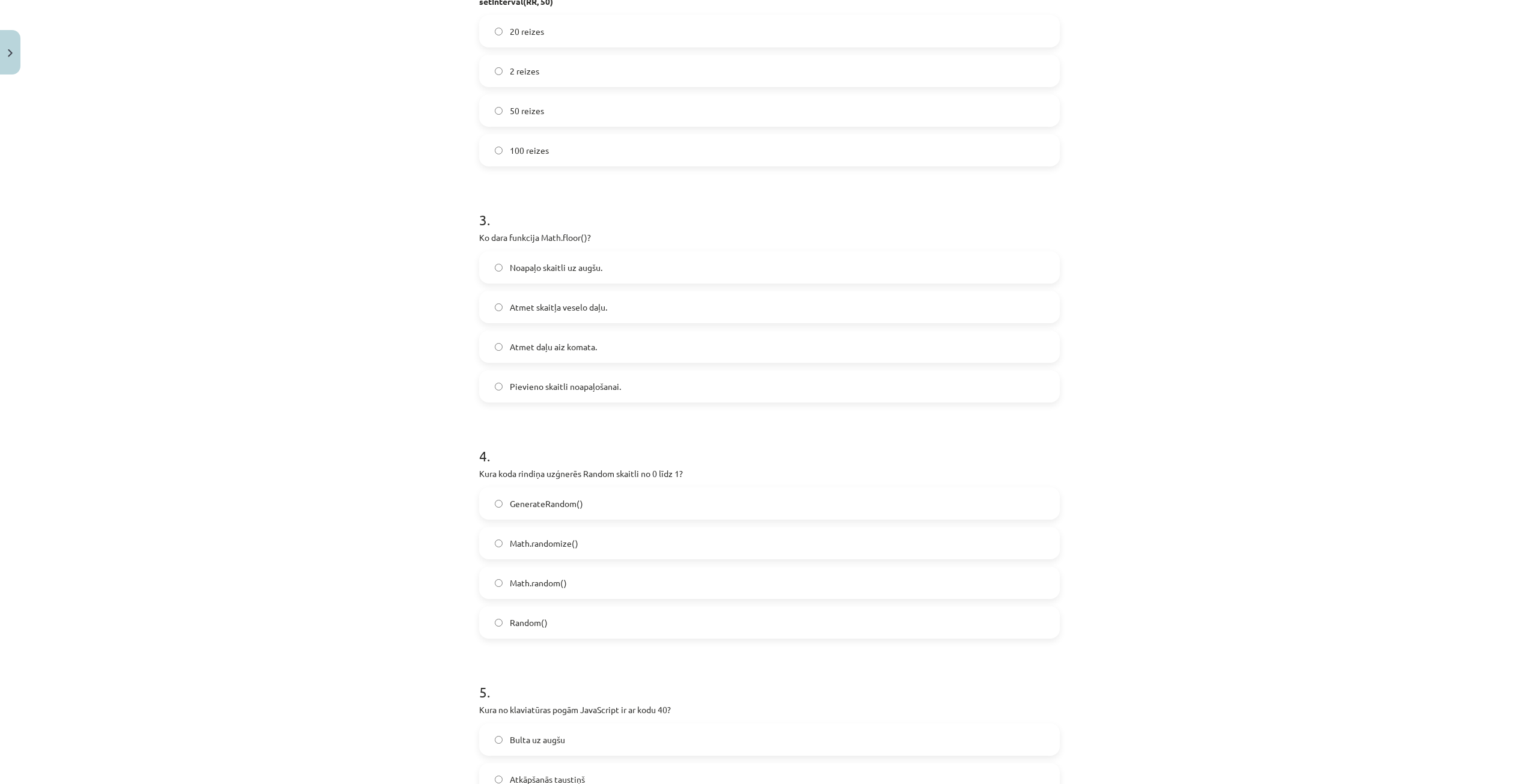
click at [566, 547] on span "Math.randomize()" at bounding box center [543, 543] width 68 height 12
click at [594, 586] on label "Math.random()" at bounding box center [769, 582] width 578 height 30
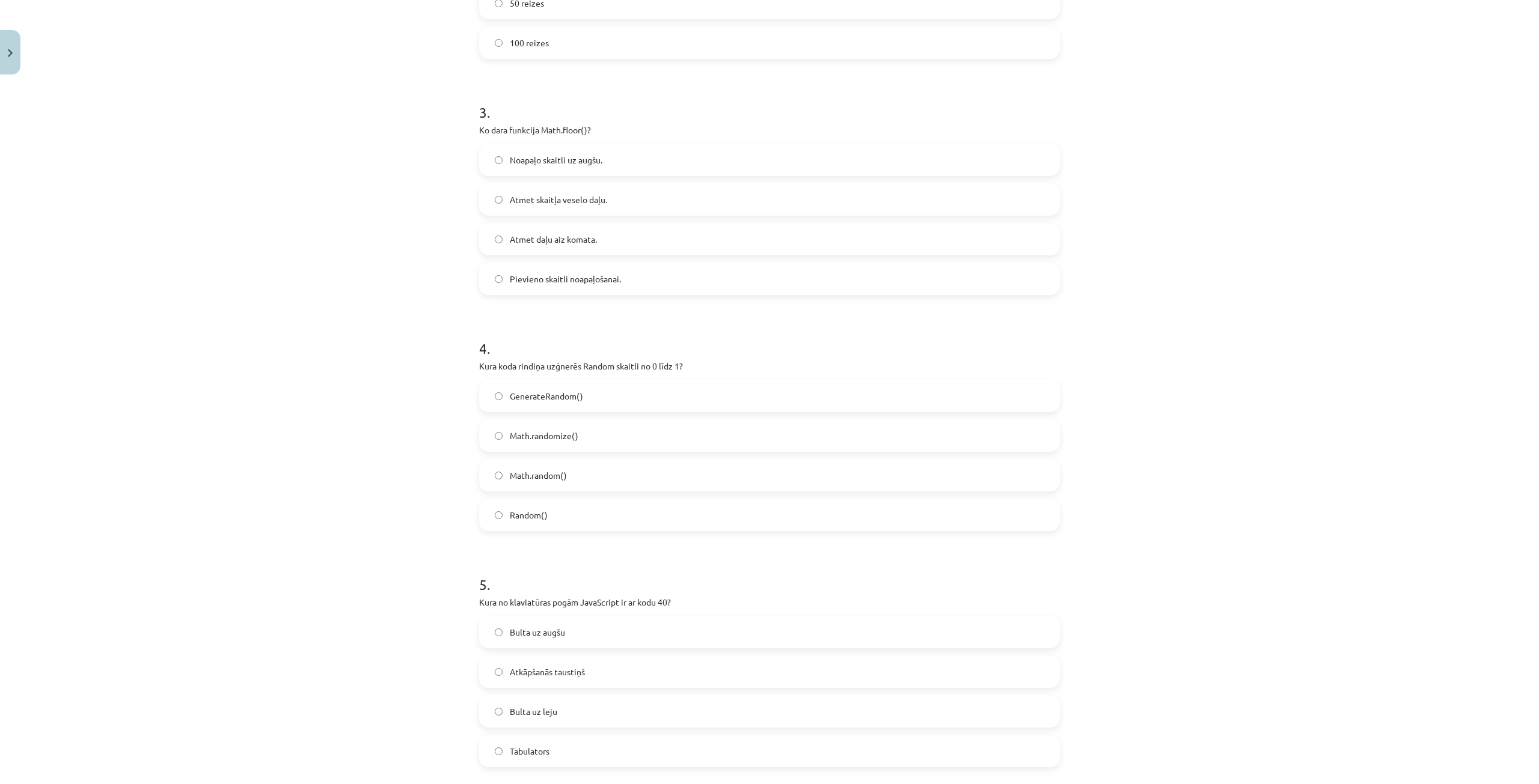
scroll to position [781, 0]
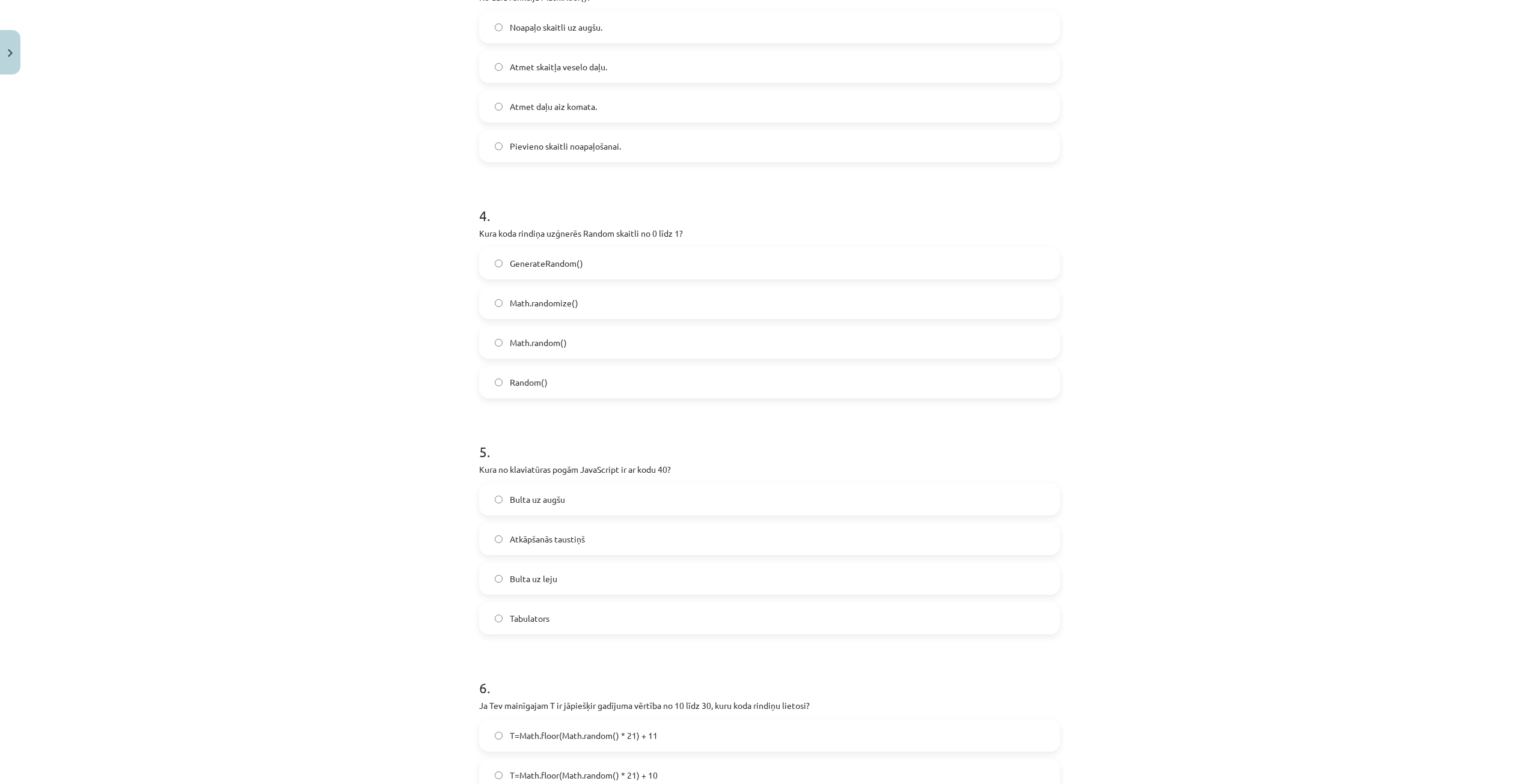
click at [556, 585] on label "Bulta uz leju" at bounding box center [769, 578] width 578 height 30
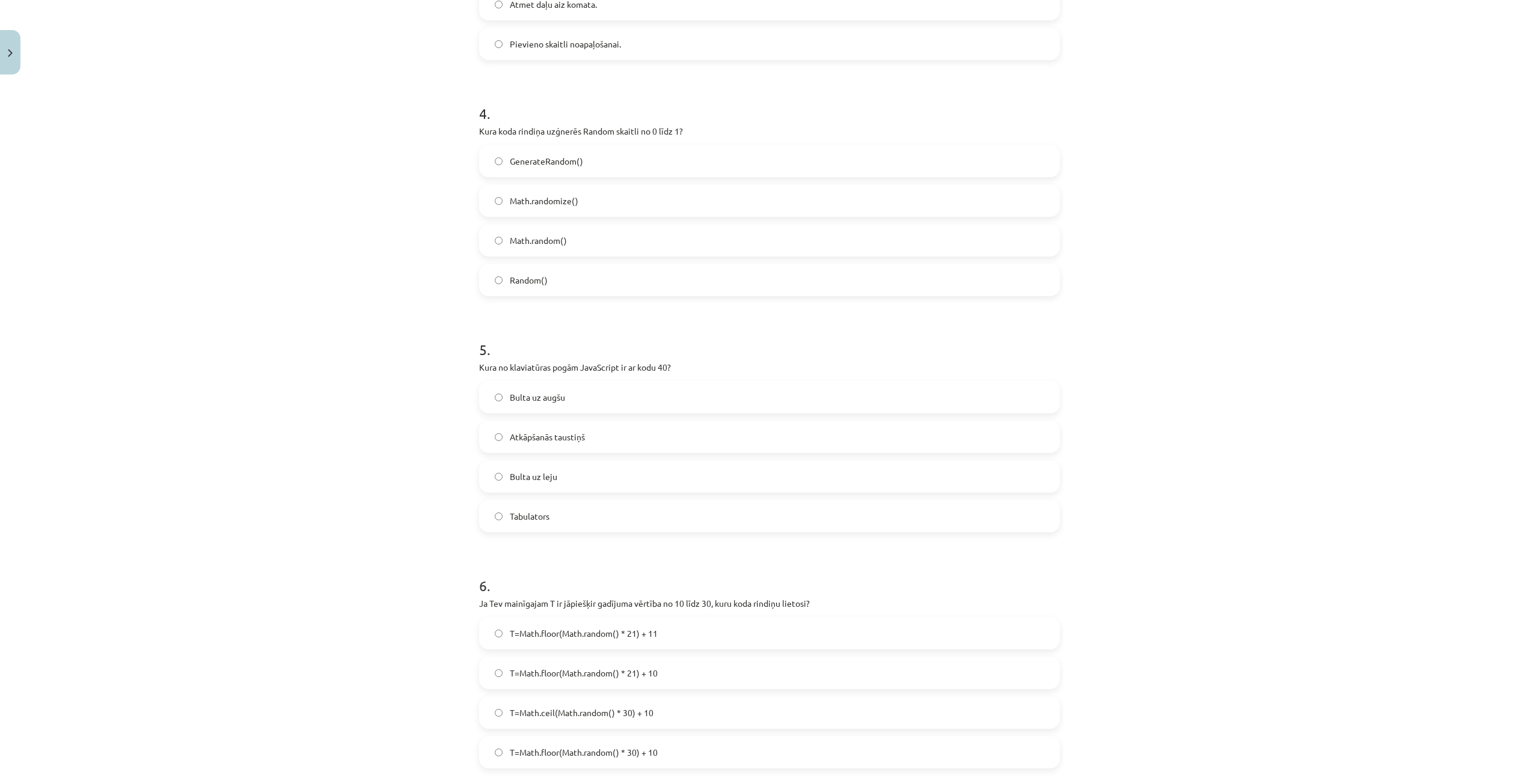
scroll to position [901, 0]
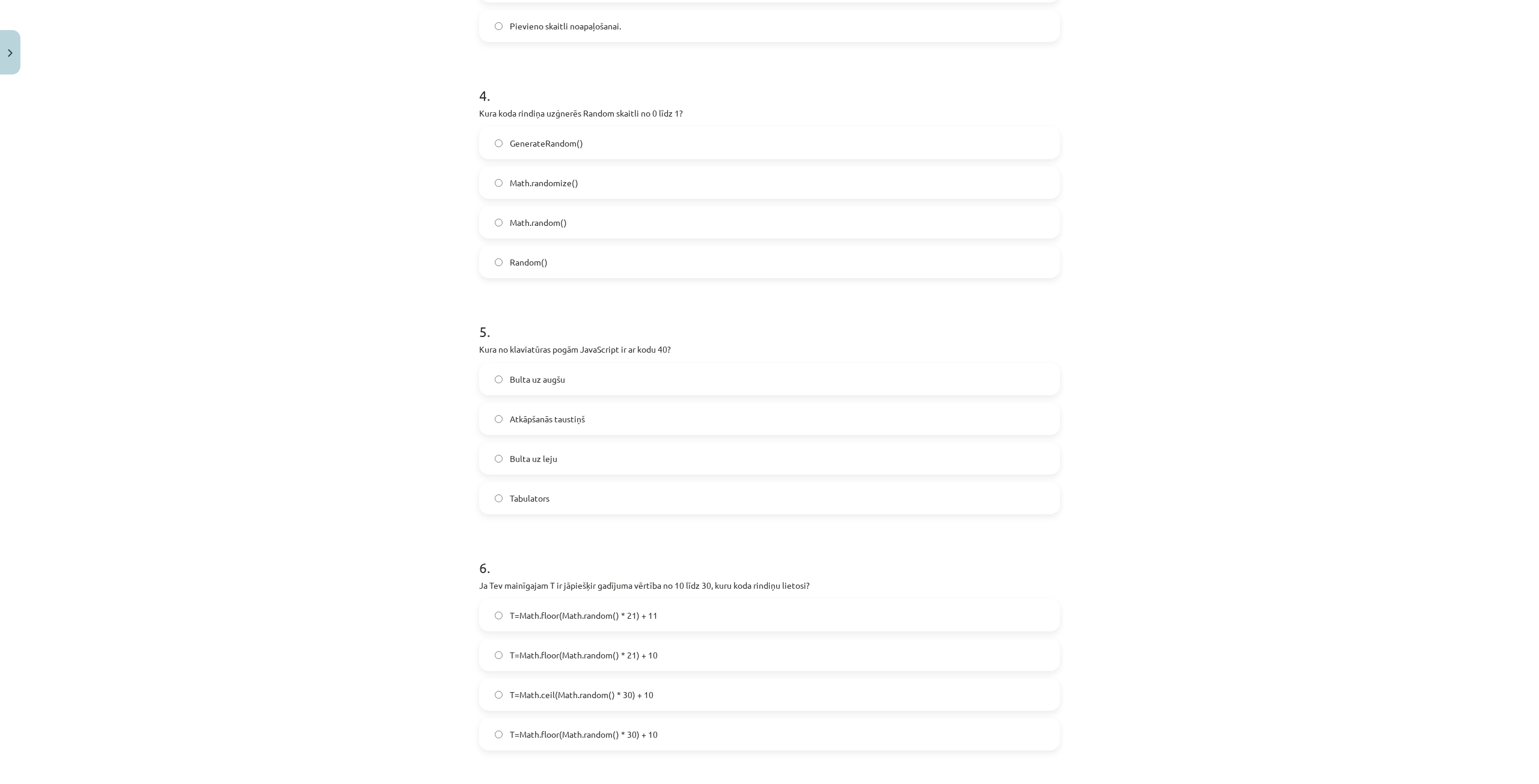
click at [711, 648] on label "T=Math.floor(Math.random() * 21) + 10" at bounding box center [769, 654] width 578 height 30
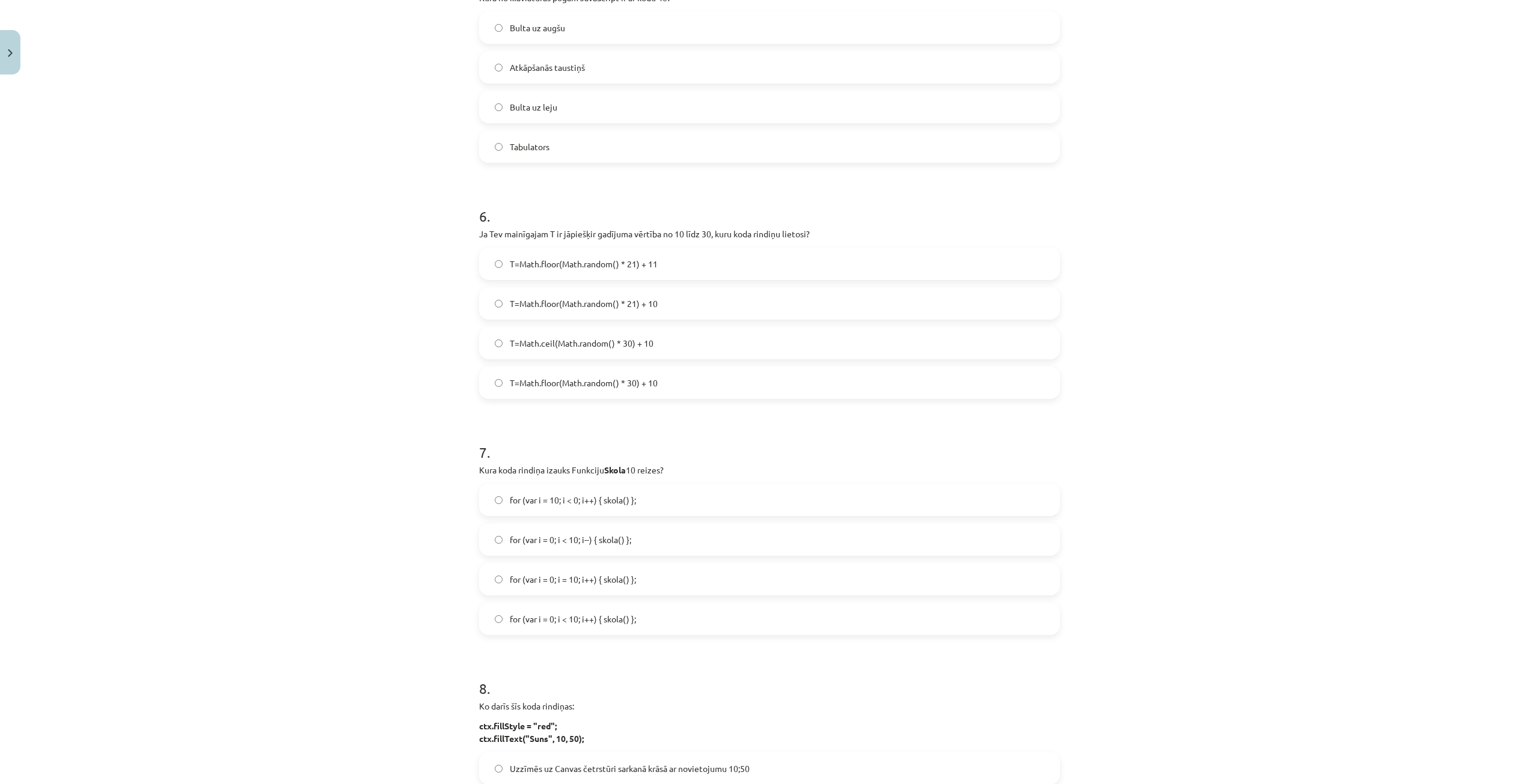
scroll to position [1262, 0]
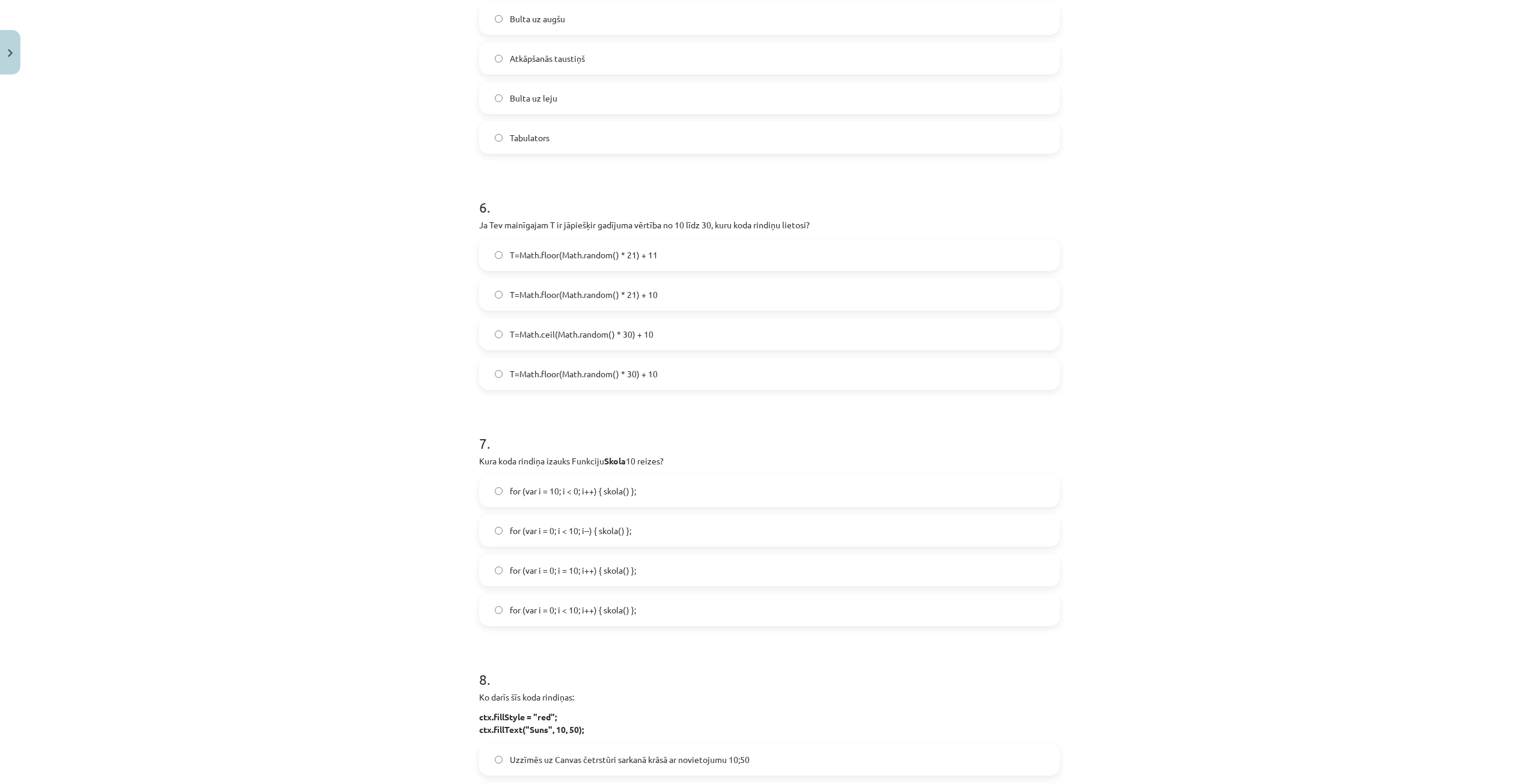
click at [614, 496] on span "for (var i = 10; i < 0; i++) { skola() };" at bounding box center [573, 491] width 126 height 12
click at [590, 575] on span "for (var i = 0; i = 10; i++) { skola() };" at bounding box center [573, 570] width 126 height 12
click at [588, 616] on span "for (var i = 0; i < 10; i++) { skola() };" at bounding box center [573, 610] width 126 height 12
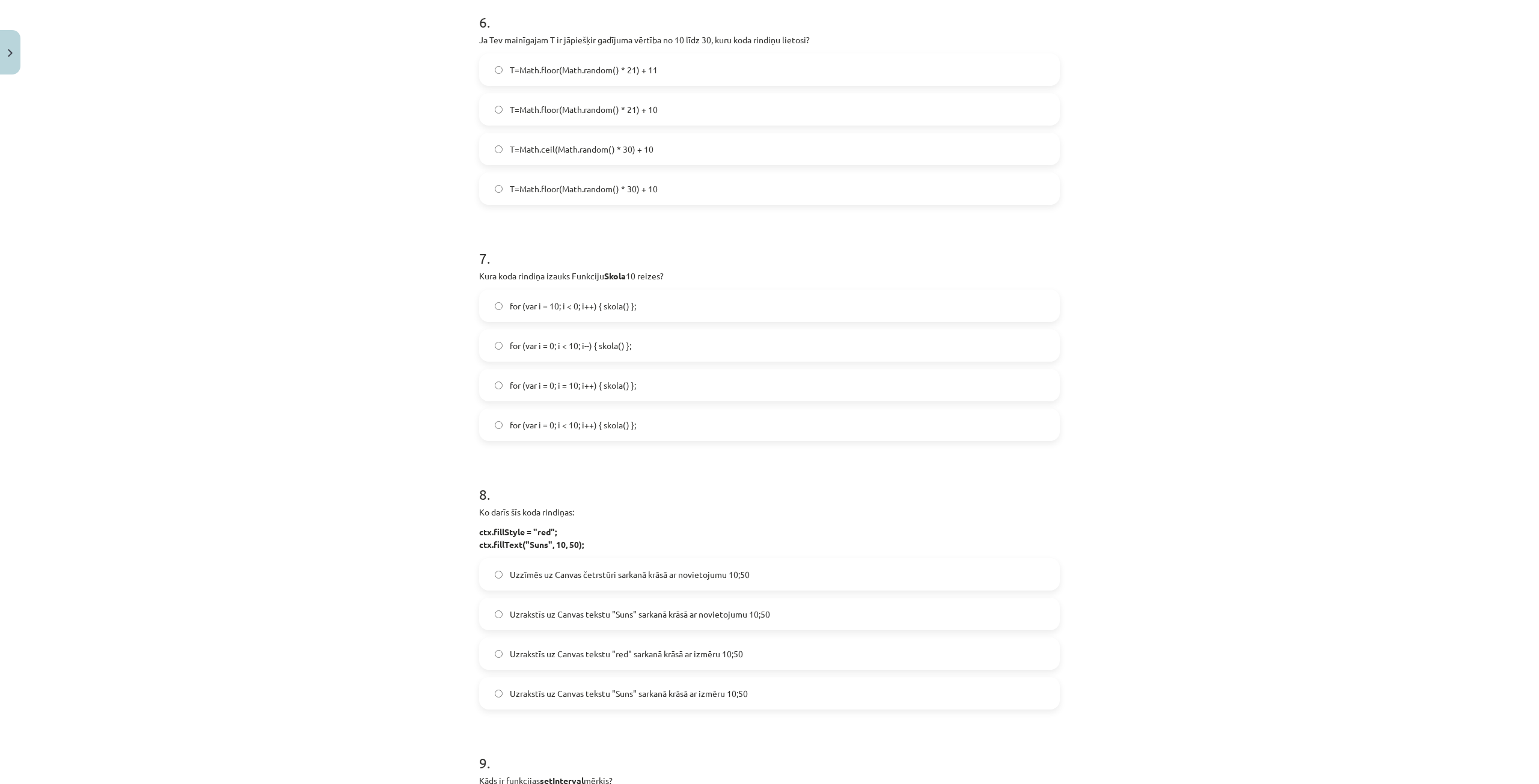
scroll to position [1502, 0]
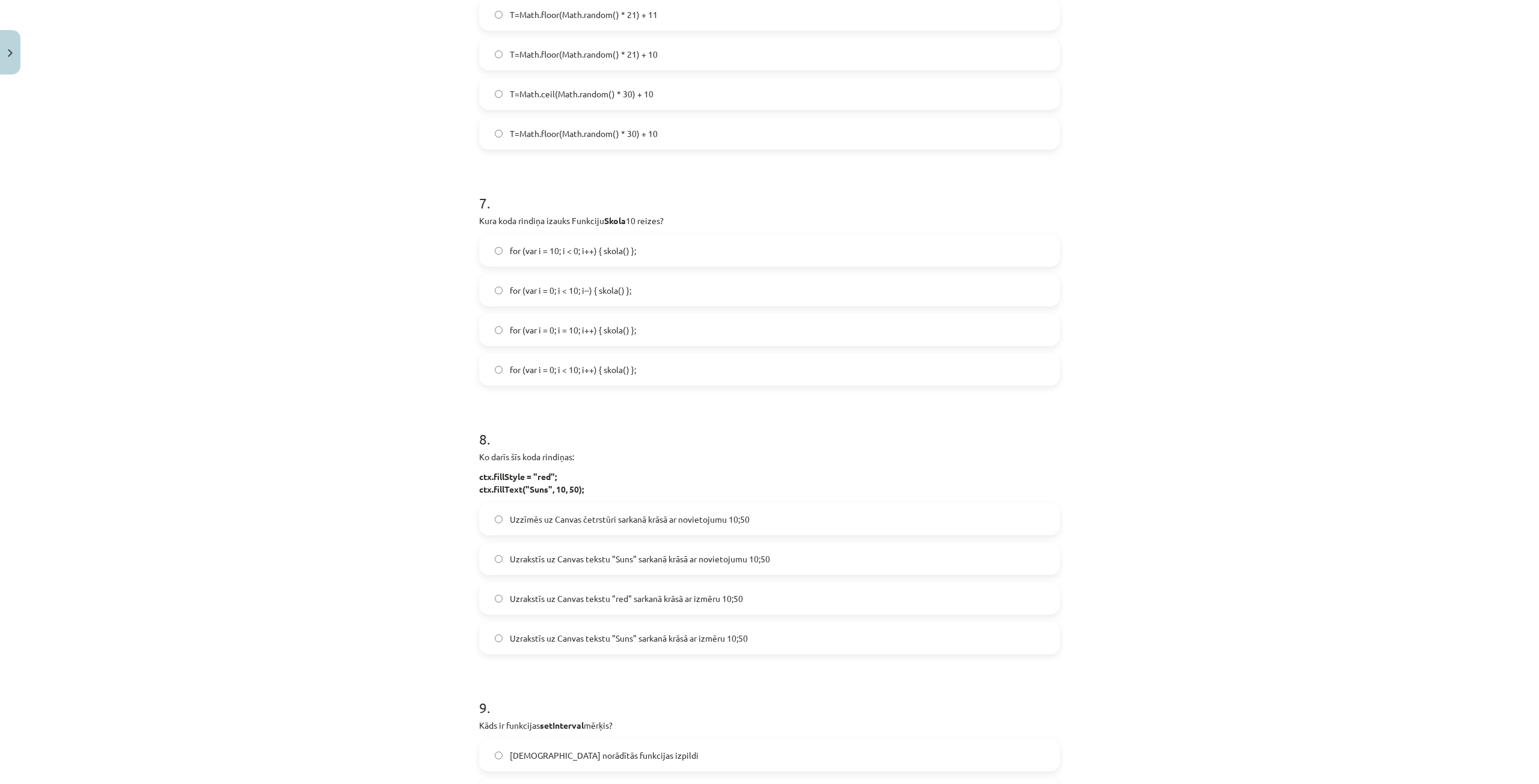
click at [793, 560] on label "Uzrakstīs uz Canvas tekstu "Suns" sarkanā krāsā ar novietojumu 10;50" at bounding box center [769, 558] width 578 height 30
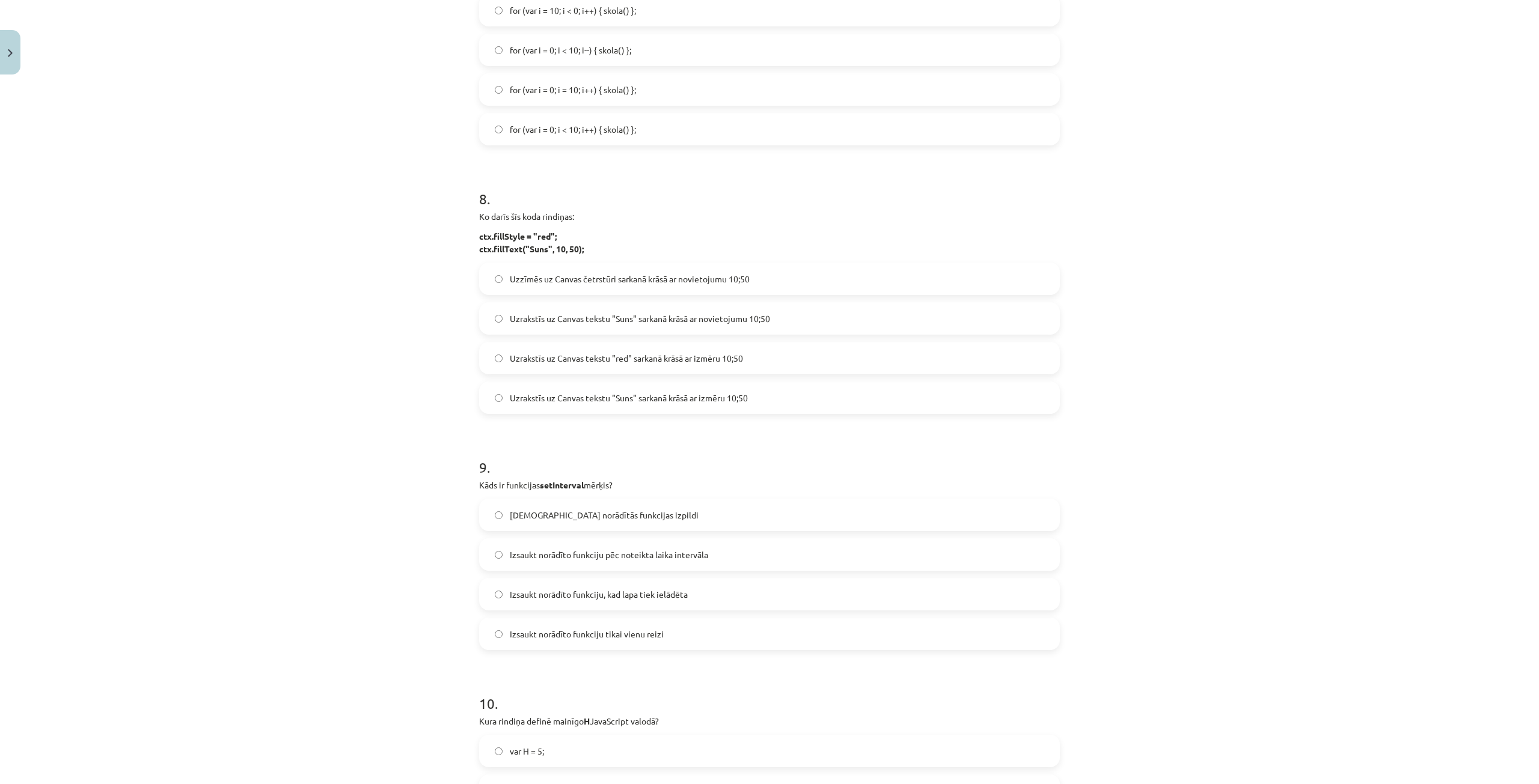
scroll to position [1863, 0]
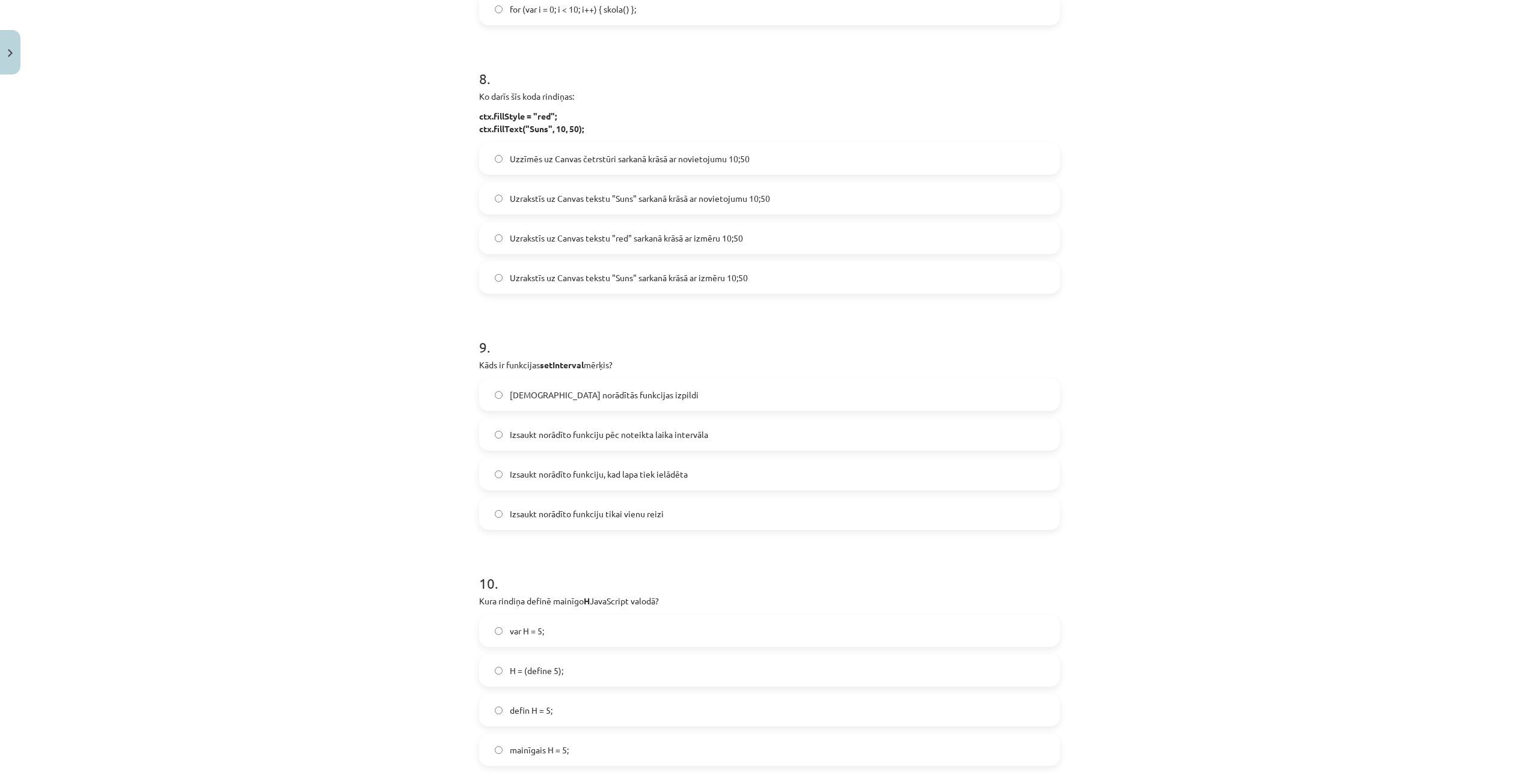
click at [666, 483] on label "Izsaukt norādīto funkciju, kad lapa tiek ielādēta" at bounding box center [769, 473] width 578 height 30
click at [755, 436] on label "Izsaukt norādīto funkciju pēc noteikta laika intervāla" at bounding box center [769, 434] width 578 height 30
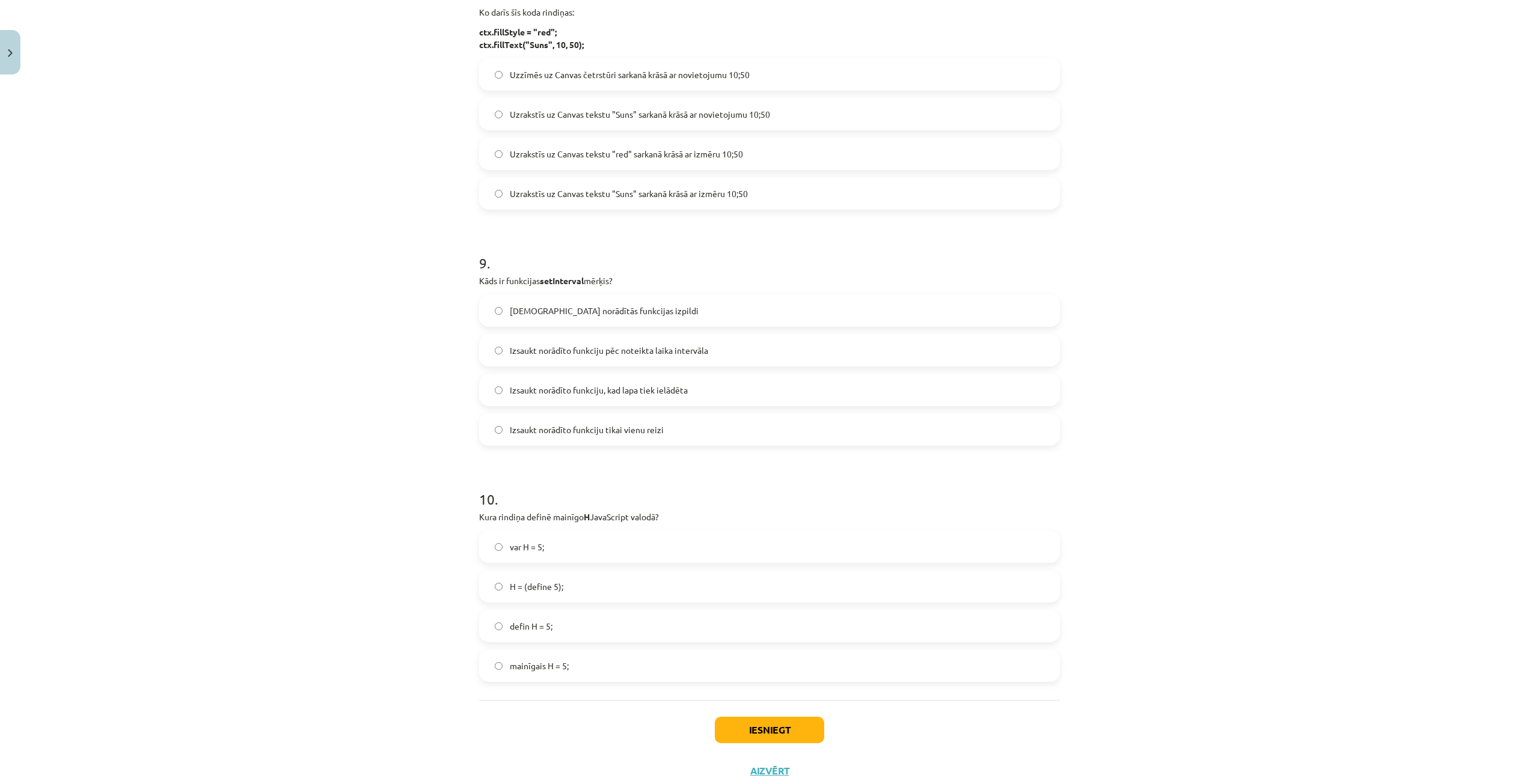
scroll to position [1982, 0]
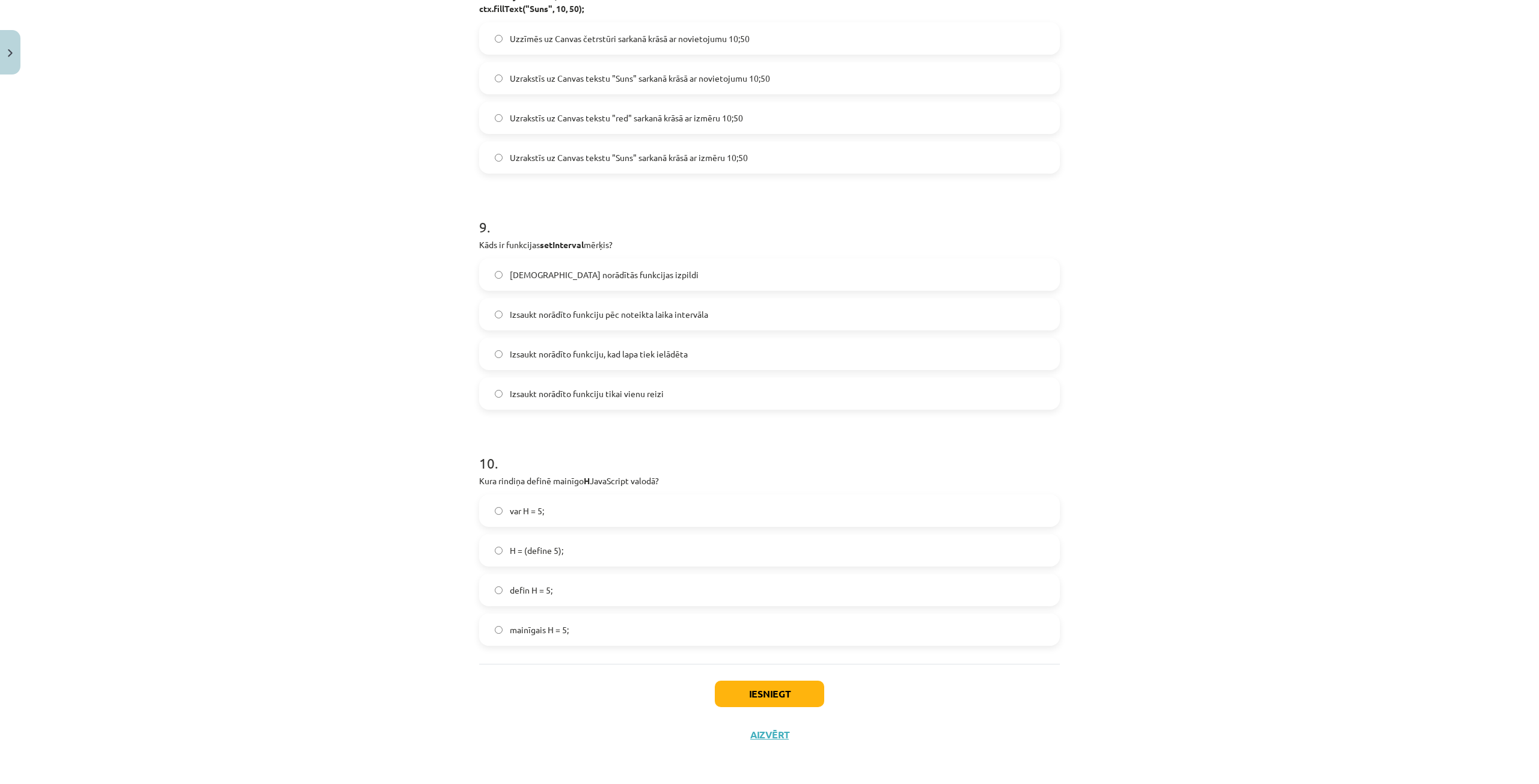
click at [566, 588] on label "defin H = 5;" at bounding box center [769, 589] width 578 height 30
click at [656, 521] on label "var H = 5;" at bounding box center [769, 510] width 578 height 30
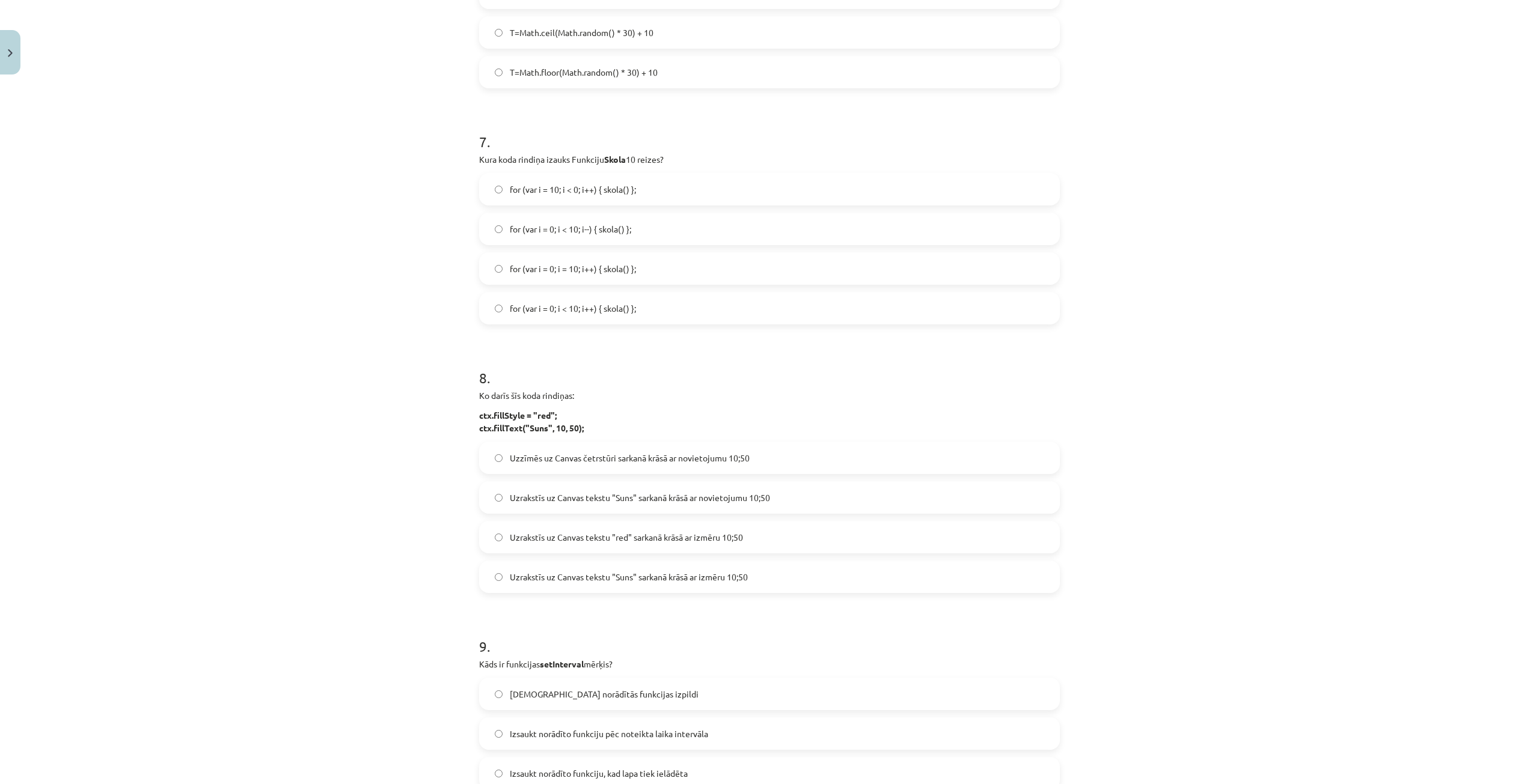
scroll to position [1984, 0]
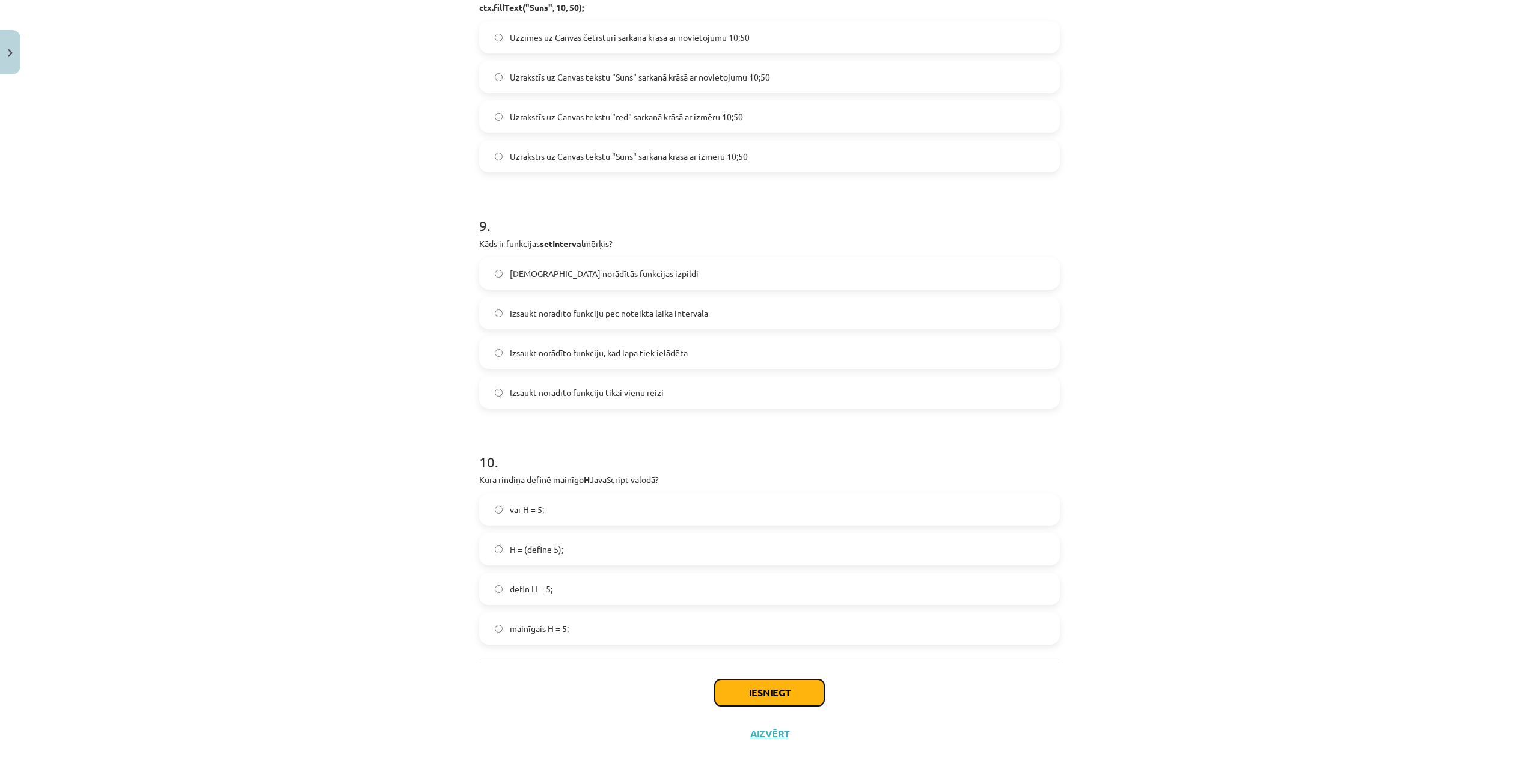
click at [757, 696] on button "Iesniegt" at bounding box center [769, 693] width 110 height 26
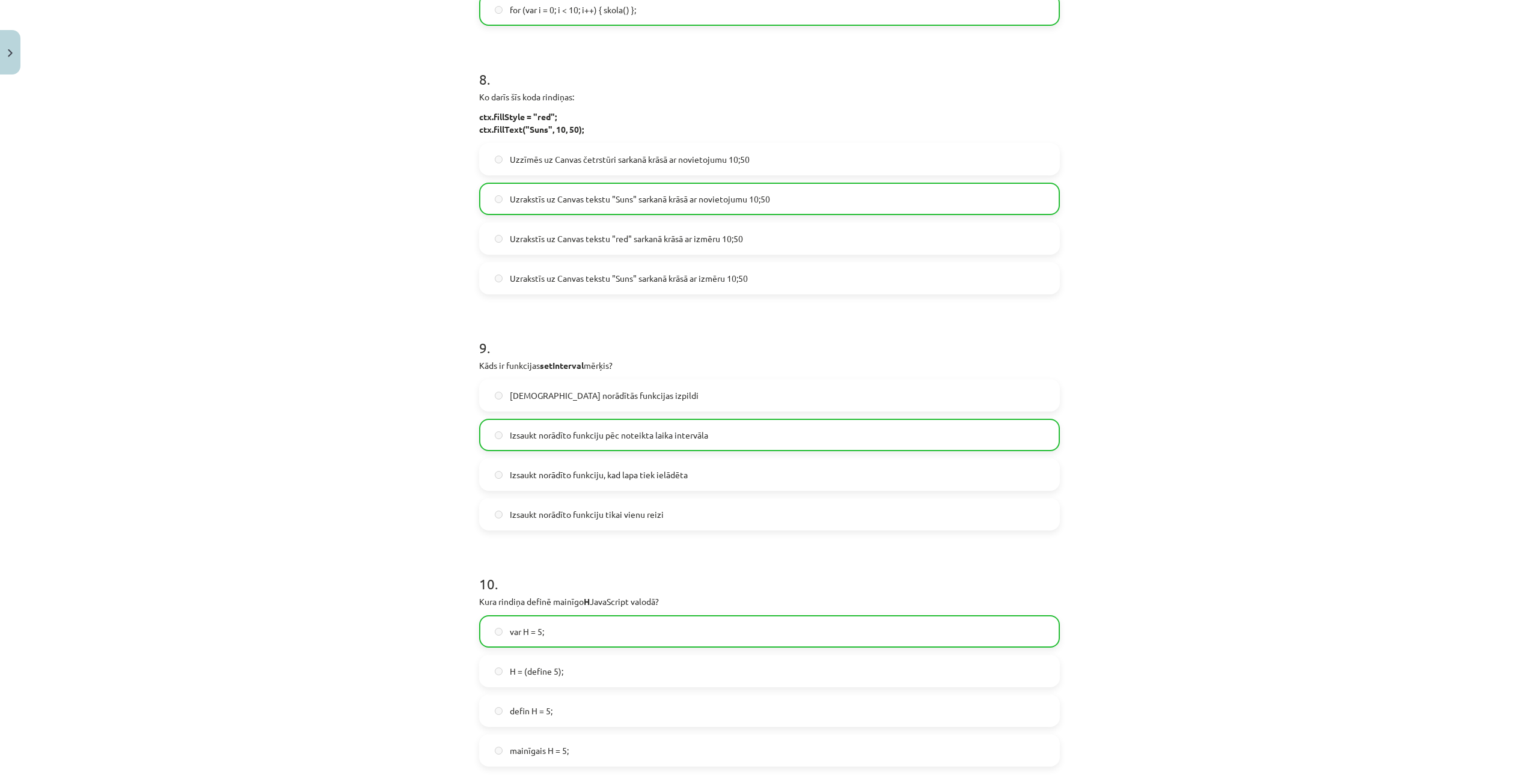
scroll to position [2022, 0]
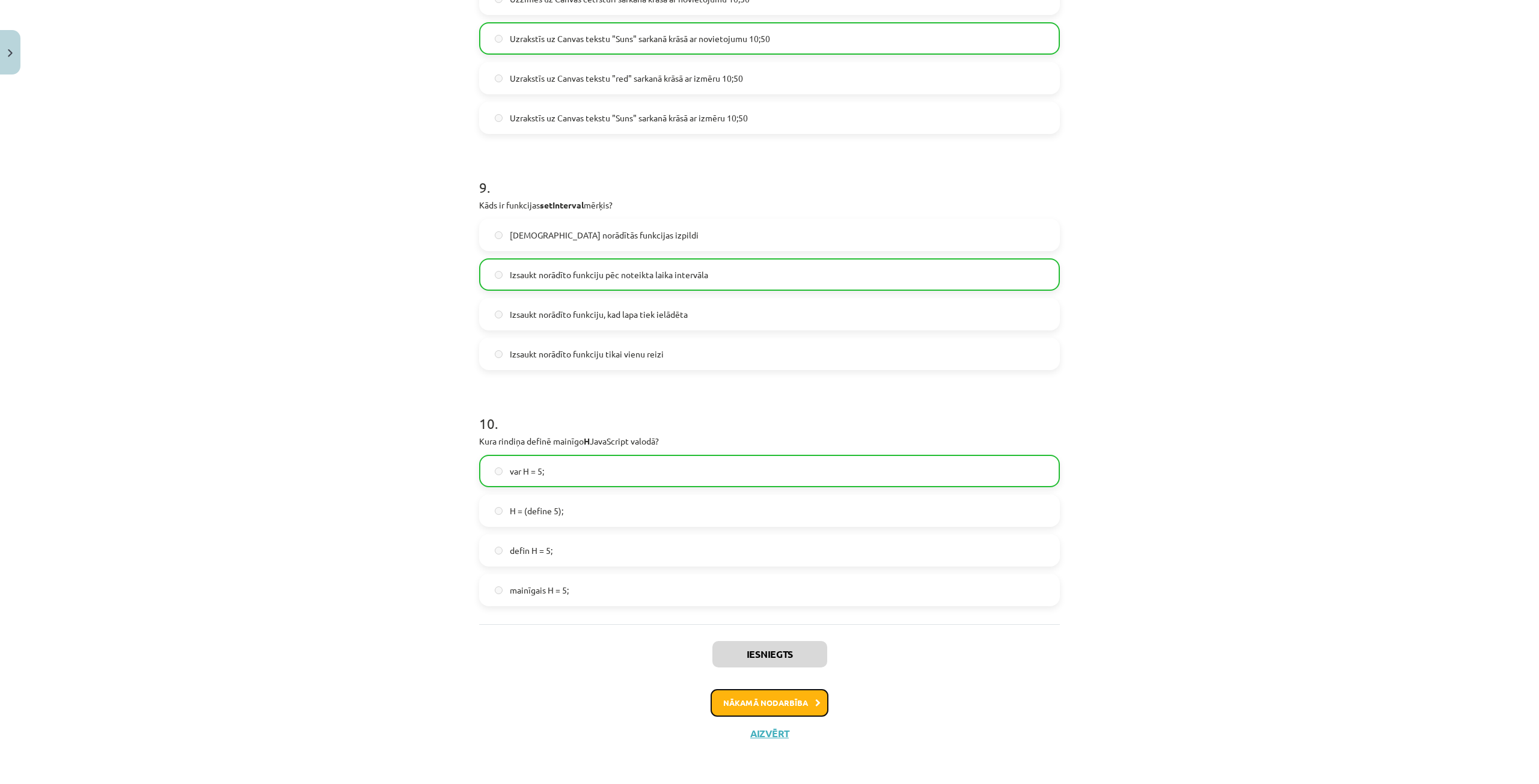
click at [741, 699] on button "Nākamā nodarbība" at bounding box center [769, 703] width 117 height 28
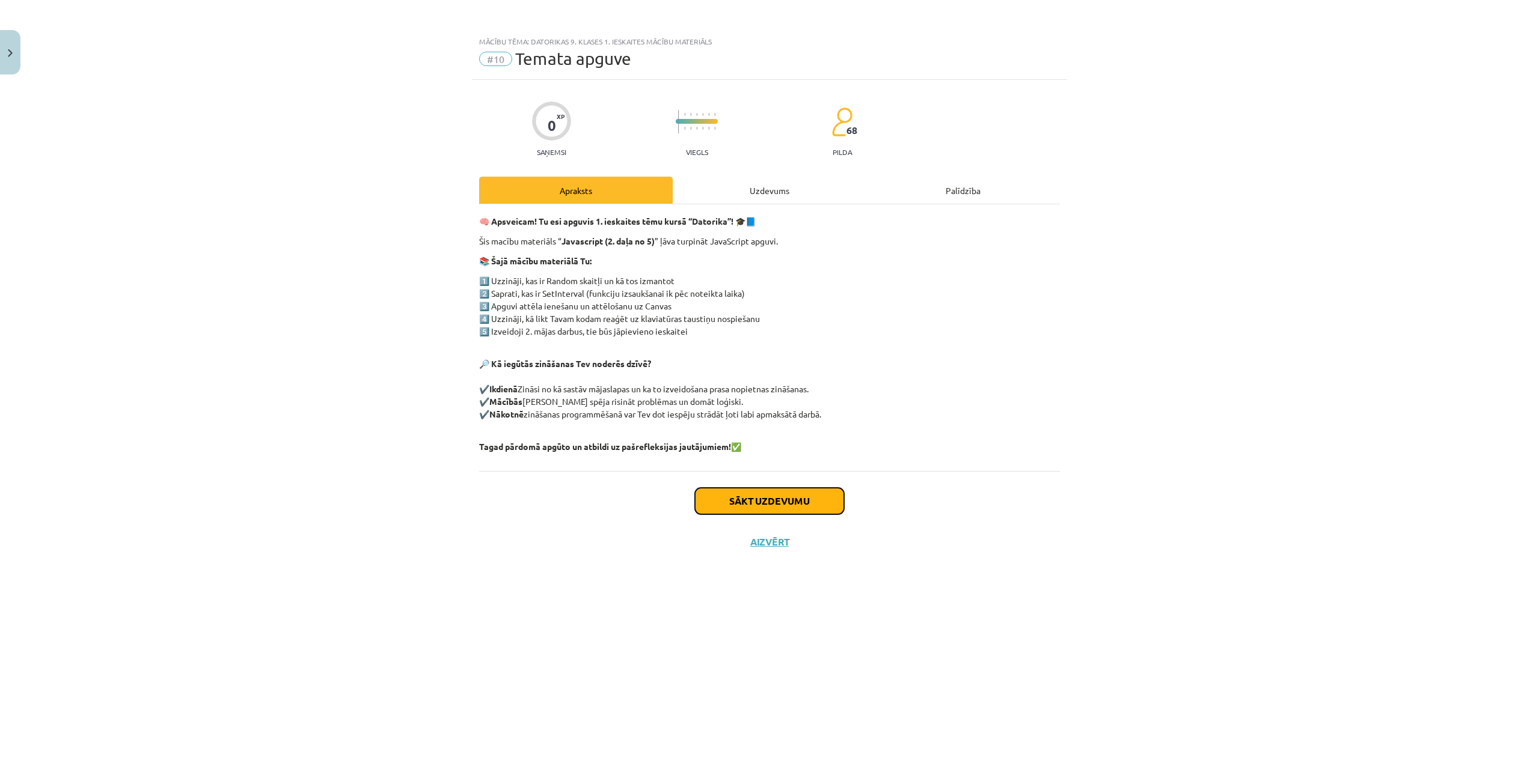
click at [802, 514] on button "Sākt uzdevumu" at bounding box center [769, 501] width 149 height 26
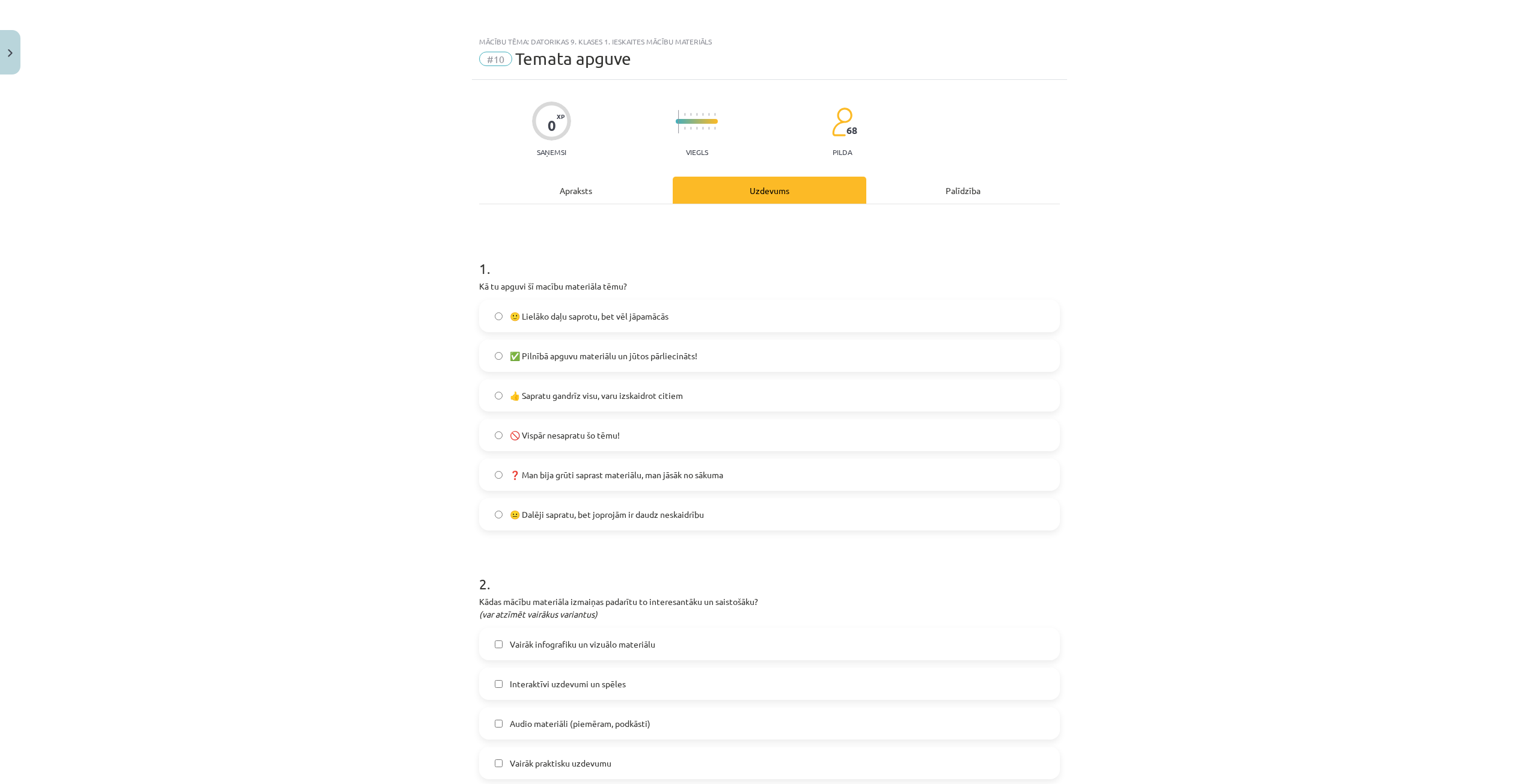
scroll to position [660, 0]
click at [591, 363] on label "✅ Я полностью усвоил материал и чувствую себя уверенно!" at bounding box center [769, 355] width 578 height 30
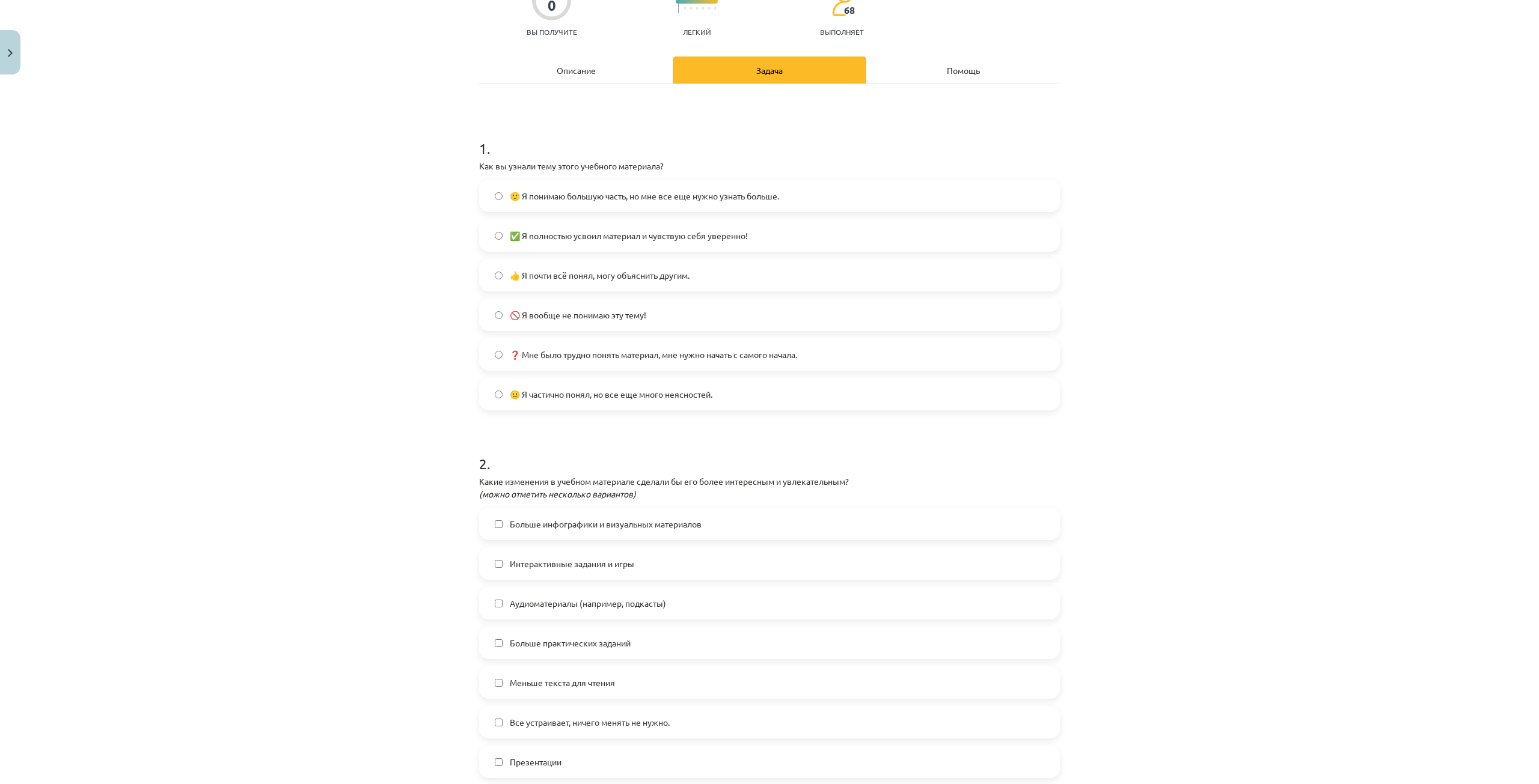
scroll to position [180, 0]
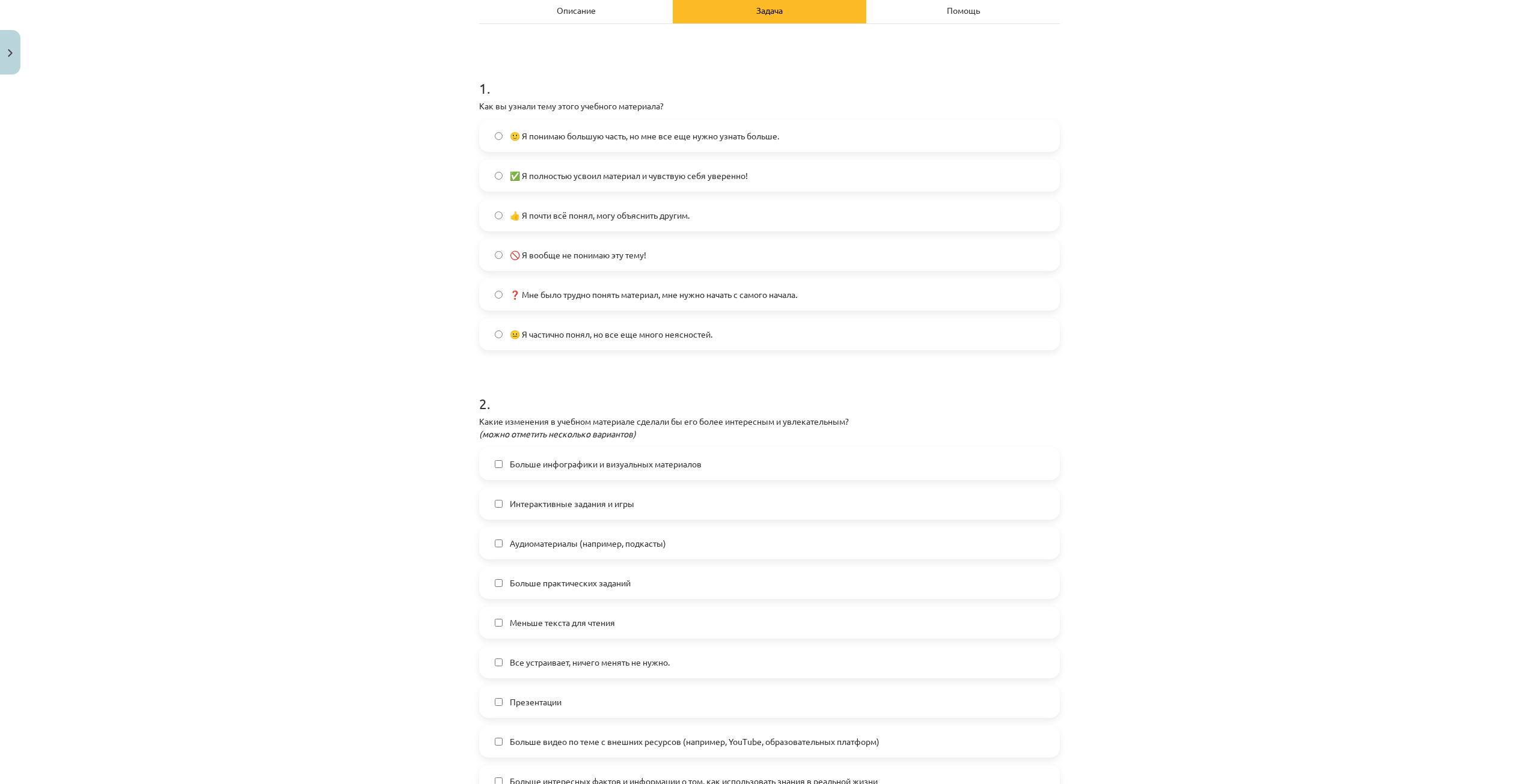
click at [487, 504] on label "Интерактивные задания и игры" at bounding box center [769, 503] width 578 height 30
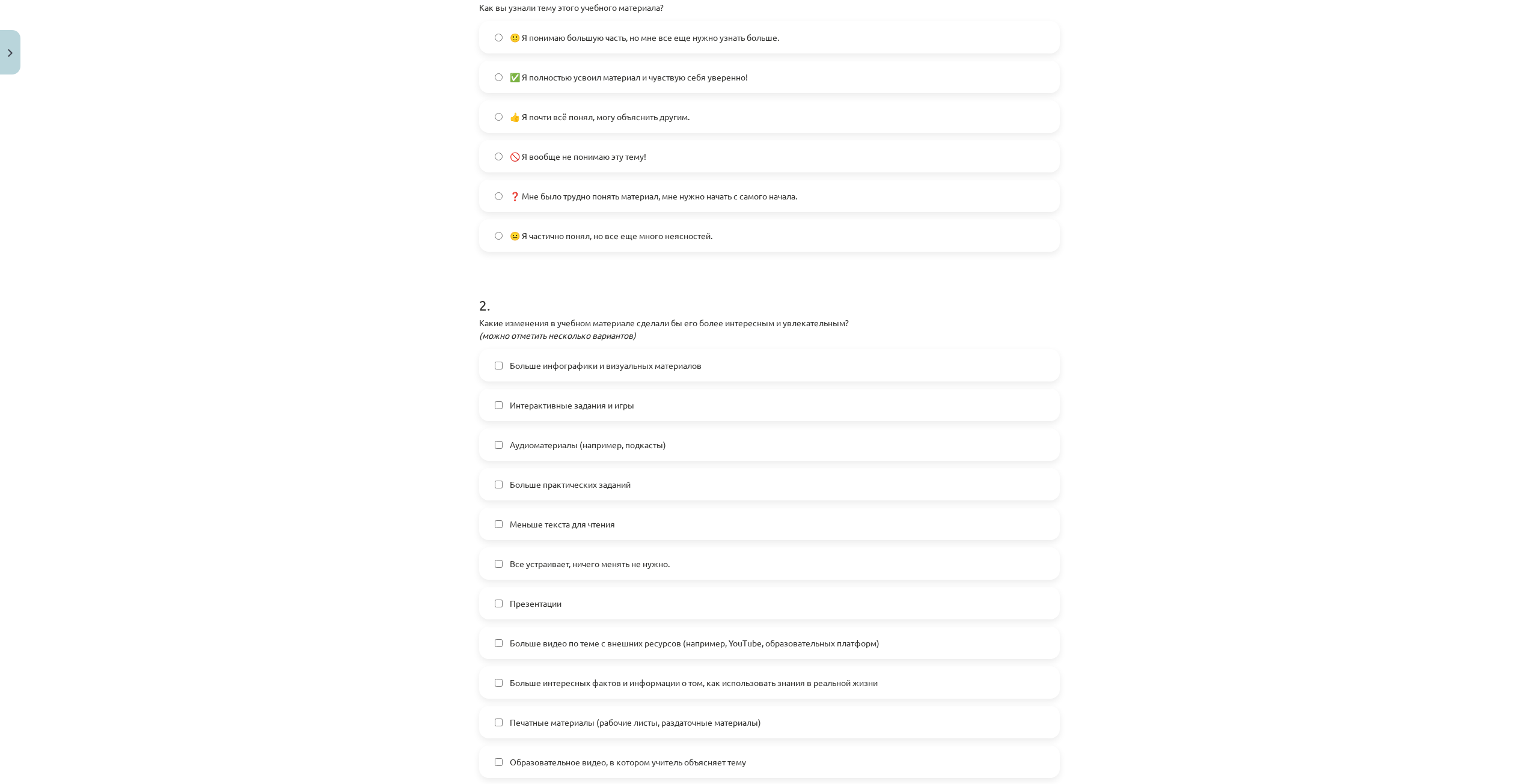
scroll to position [301, 0]
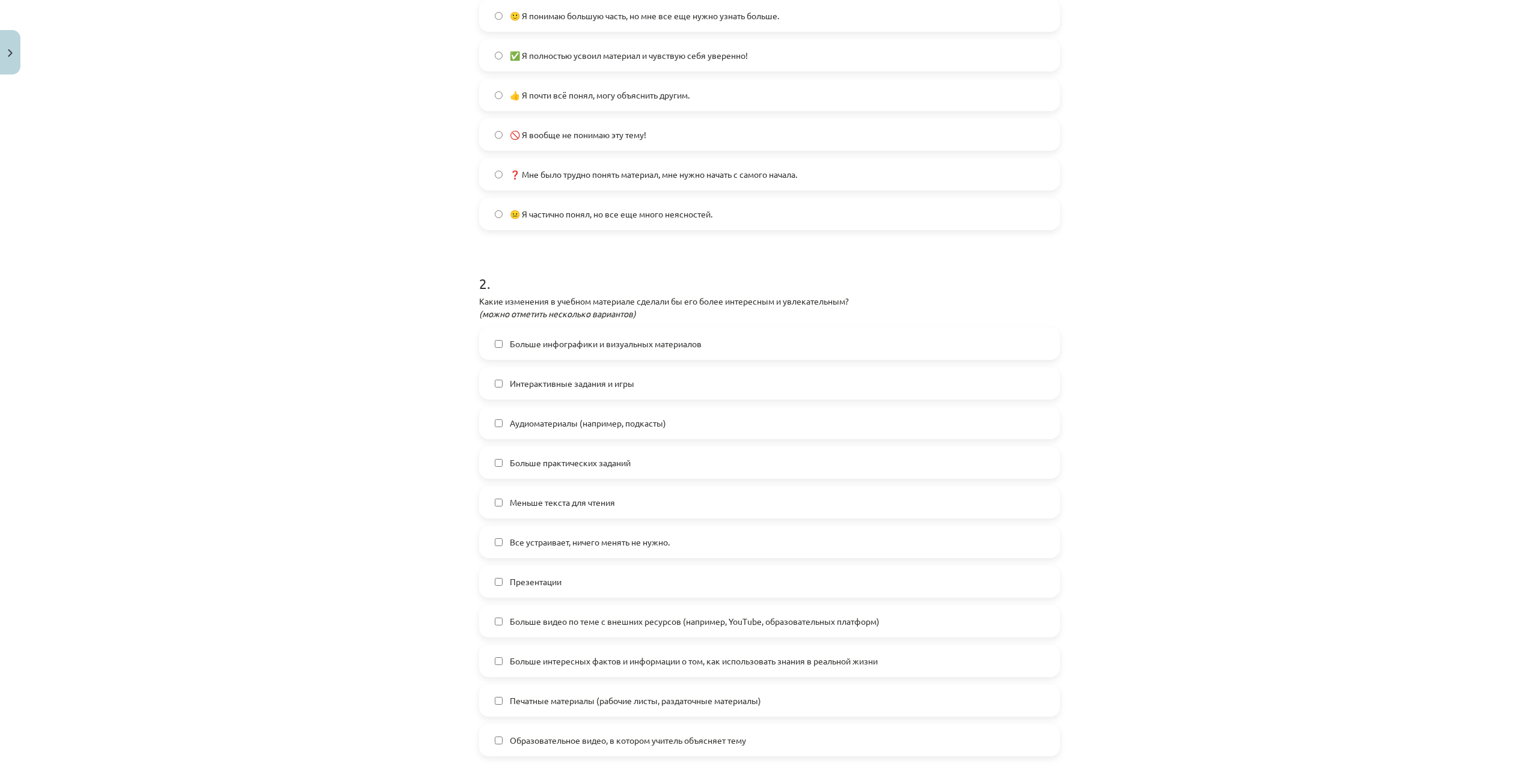
click at [502, 658] on label "Больше интересных фактов и информации о том, как использовать знания в реальной…" at bounding box center [769, 660] width 578 height 30
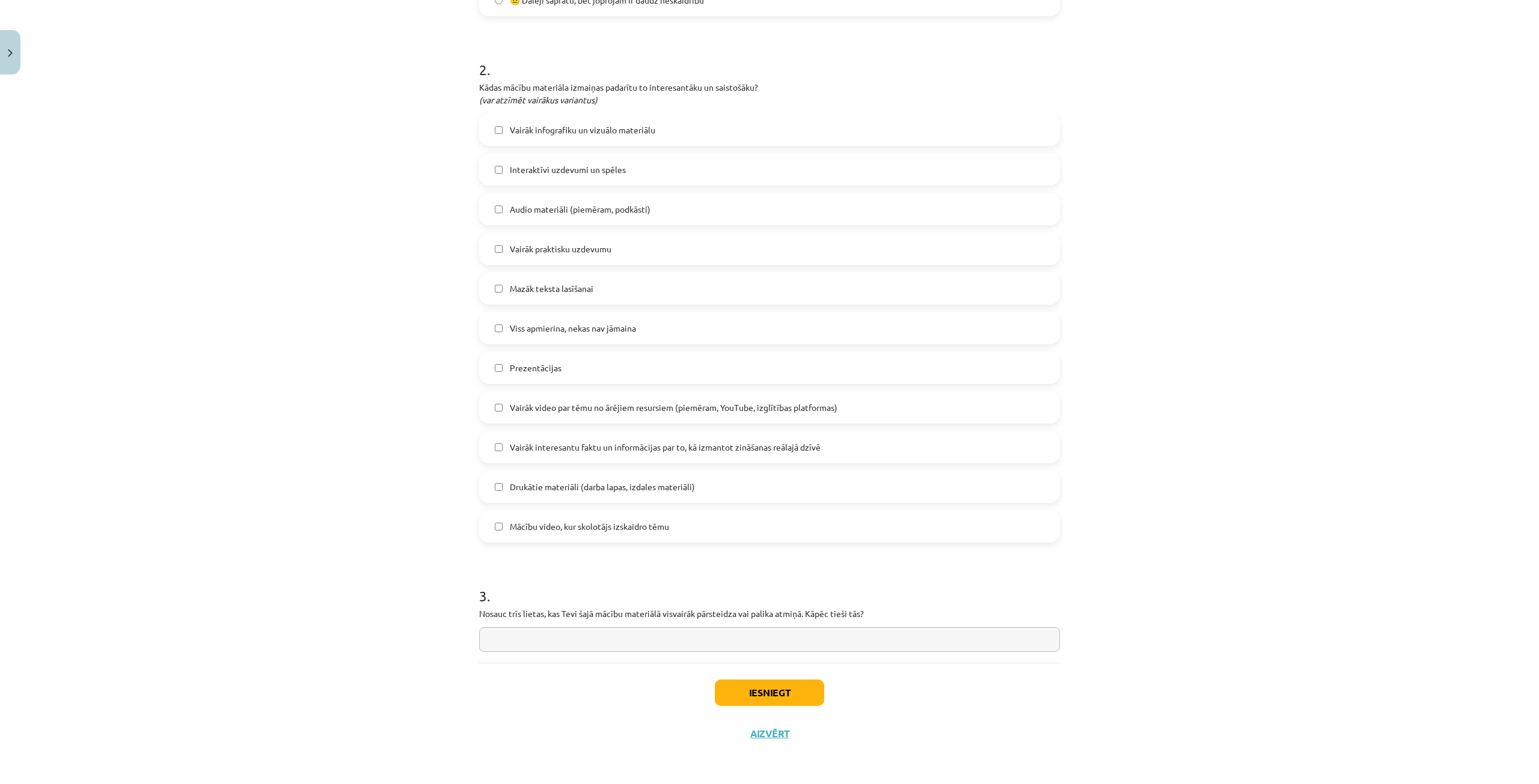
scroll to position [633, 0]
drag, startPoint x: 860, startPoint y: 614, endPoint x: 474, endPoint y: 611, distance: 386.0
click at [479, 611] on p "Nosauc trīs lietas, kas Tevi šajā mācību materiālā visvairāk pārsteidza vai pal…" at bounding box center [769, 614] width 581 height 12
copy p "Nosauc trīs lietas, kas Tevi šajā mācību materiālā visvairāk pārsteidza vai pal…"
click at [595, 648] on input "text" at bounding box center [769, 640] width 581 height 25
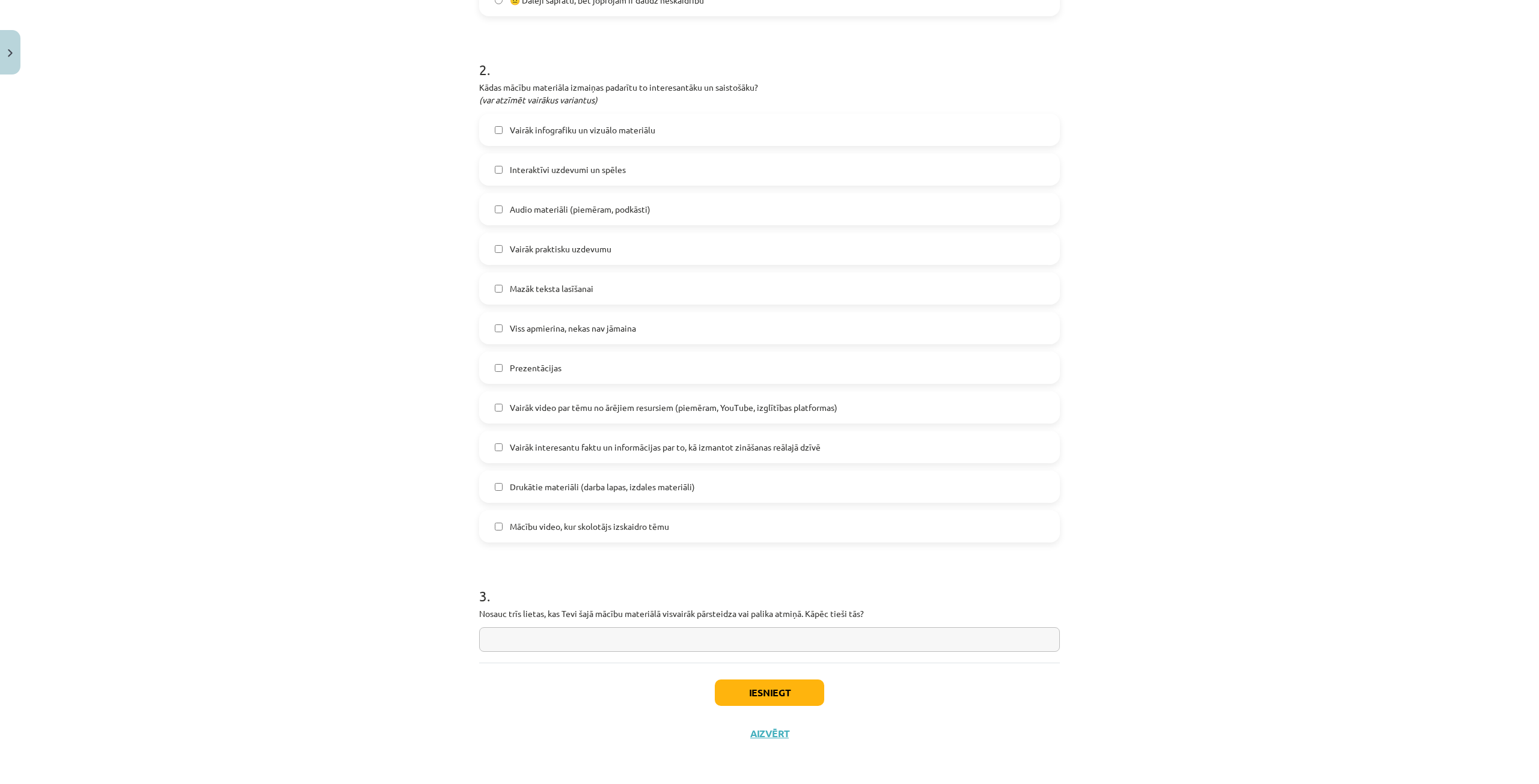
paste input "**********"
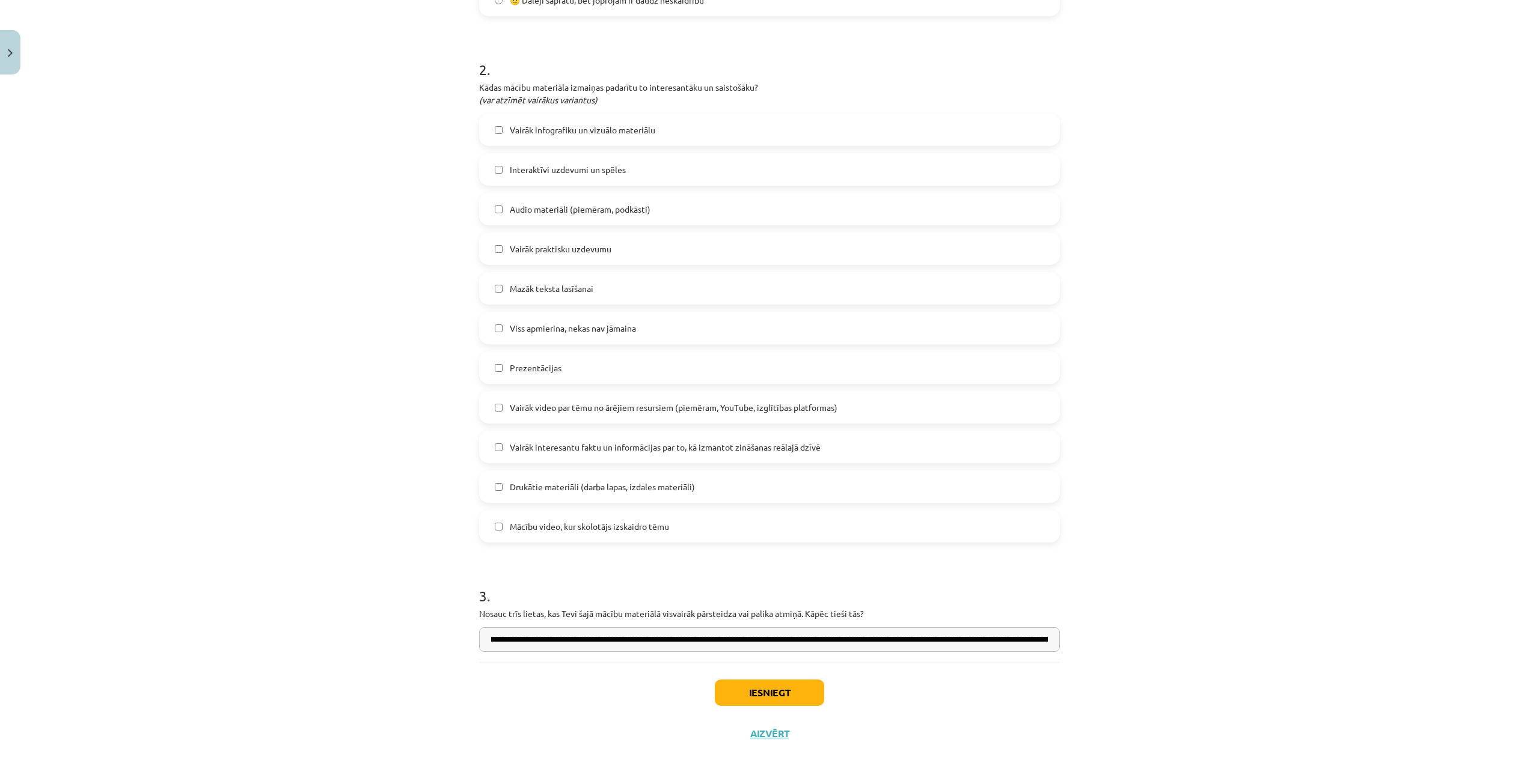
scroll to position [0, 0]
drag, startPoint x: 698, startPoint y: 644, endPoint x: 454, endPoint y: 630, distance: 244.4
click at [454, 630] on div "Mācību tēma: Datorikas 9. klases 1. ieskaites mācību materiāls #10 Temata apguv…" at bounding box center [769, 392] width 1539 height 784
type input "**********"
click at [451, 671] on div "Mācību tēma: Datorikas 9. klases 1. ieskaites mācību materiāls #10 Temata apguv…" at bounding box center [769, 392] width 1539 height 784
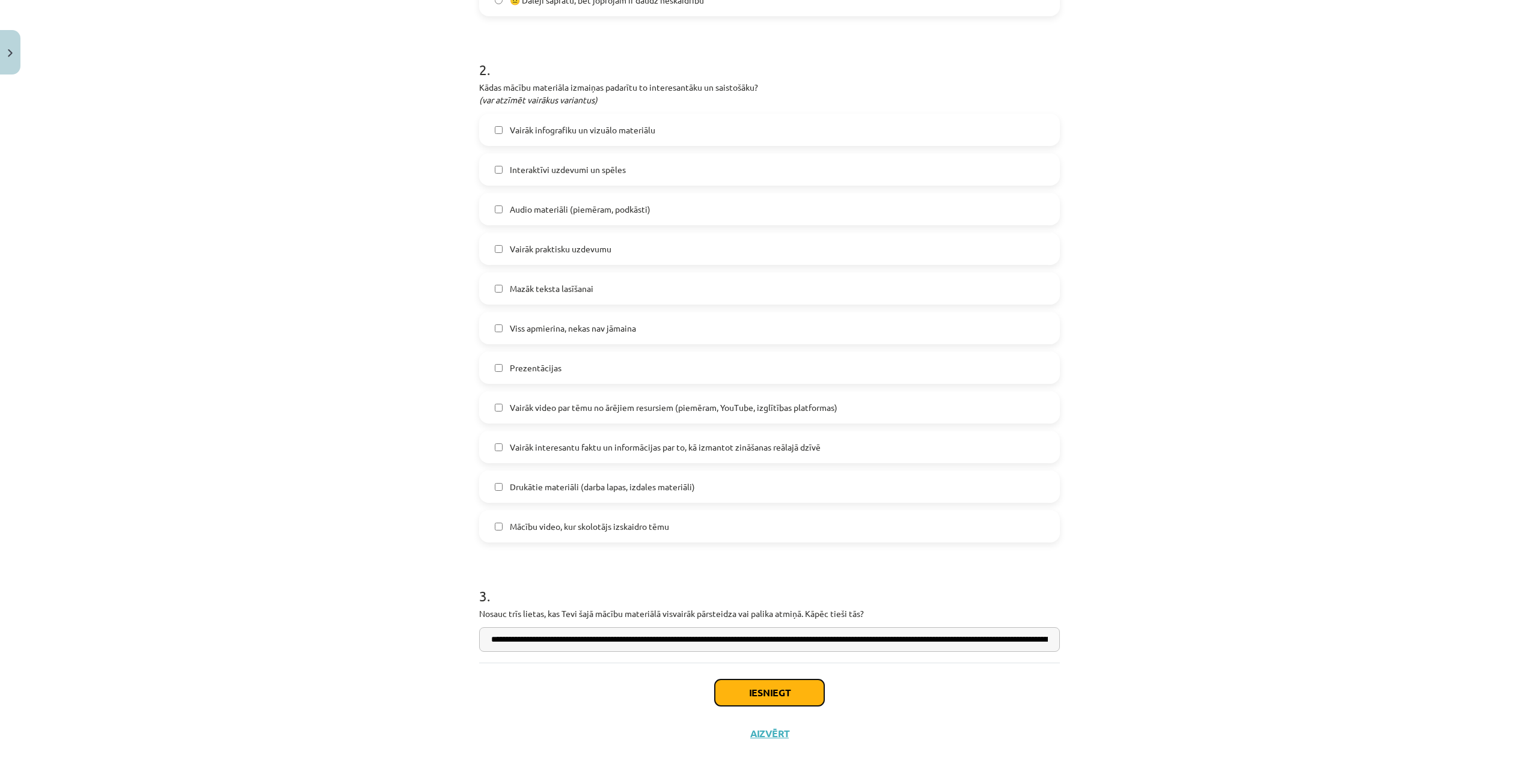
click at [729, 698] on button "Iesniegt" at bounding box center [769, 693] width 110 height 26
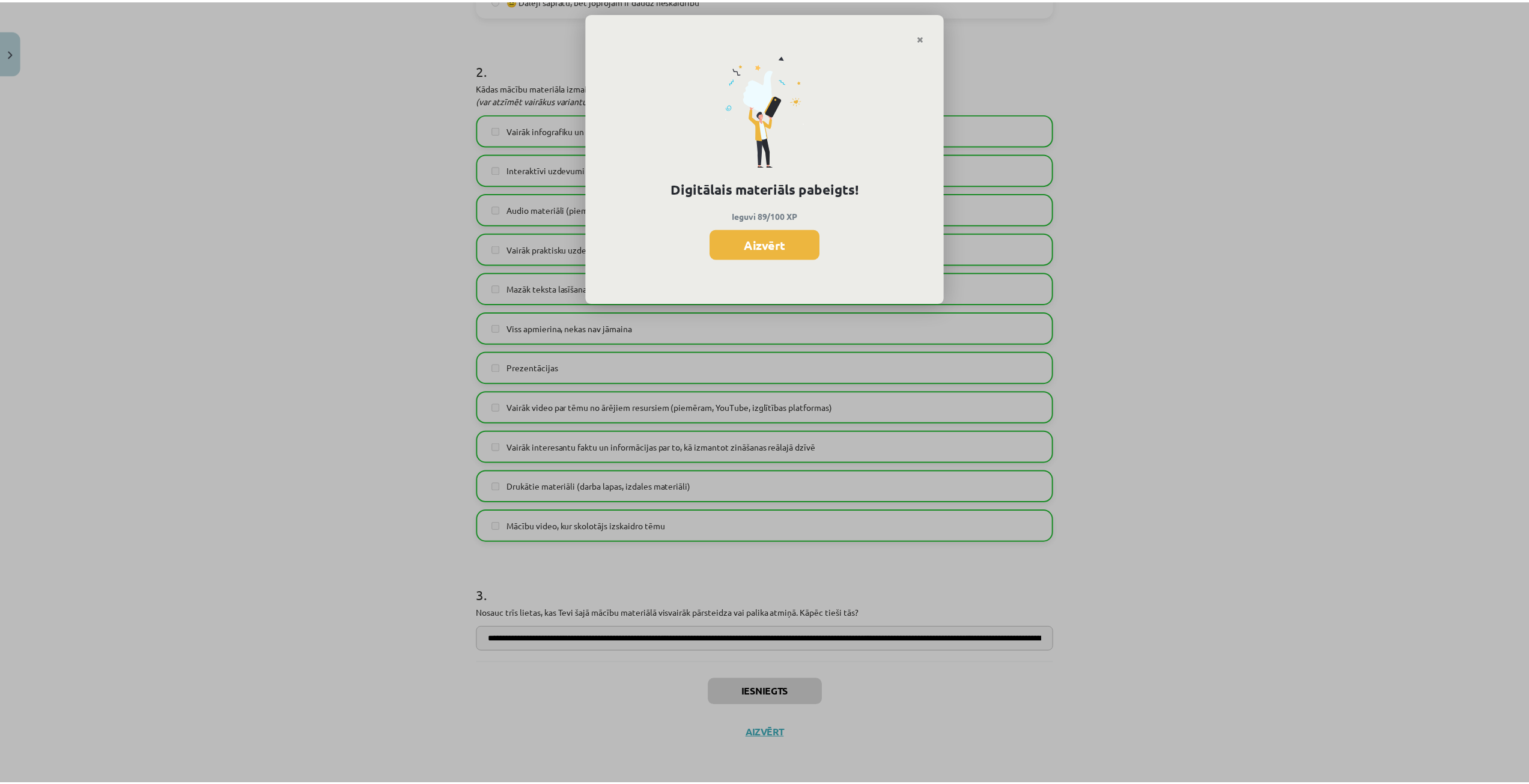
scroll to position [632, 0]
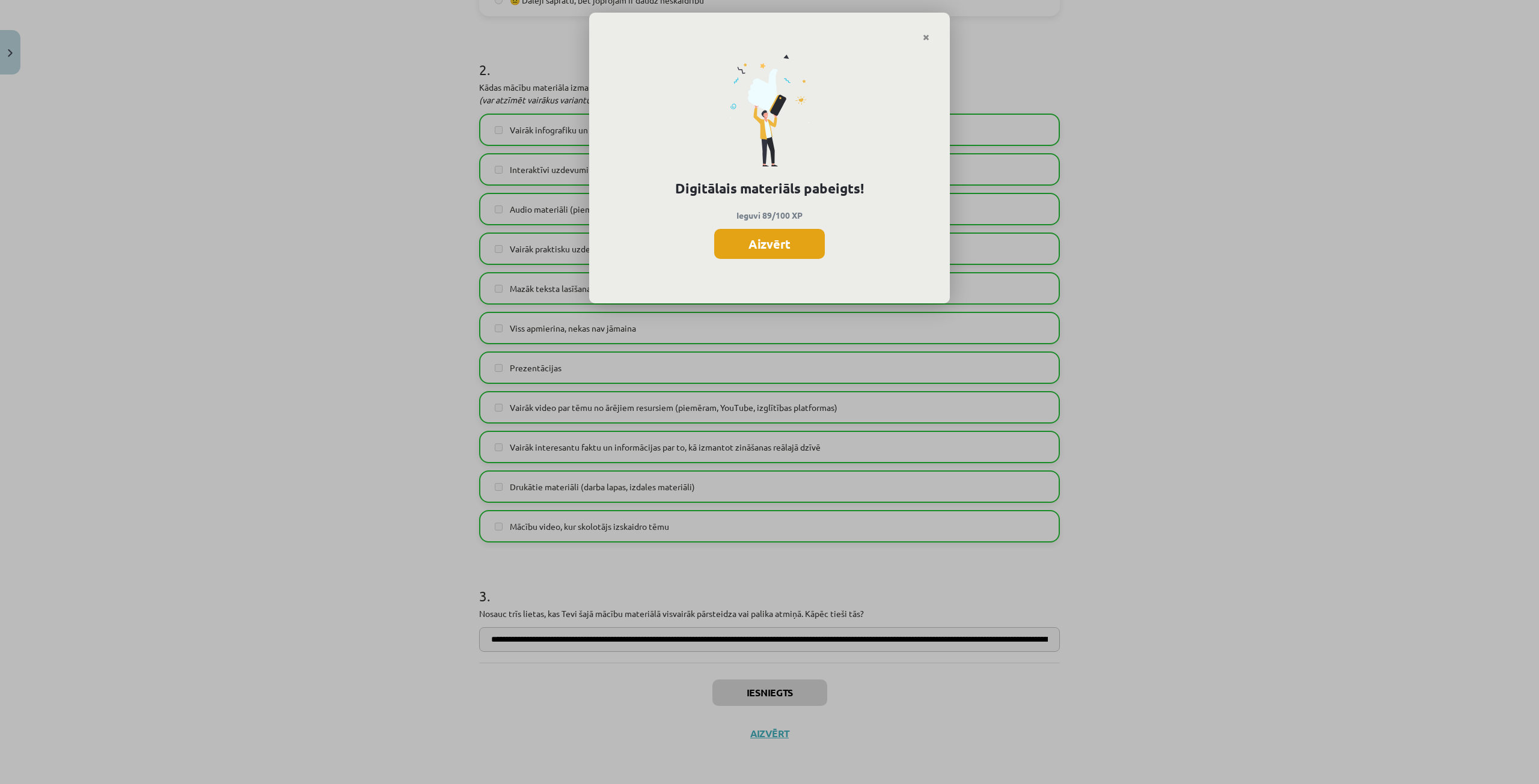
click at [803, 252] on button "Aizvērt" at bounding box center [769, 243] width 111 height 30
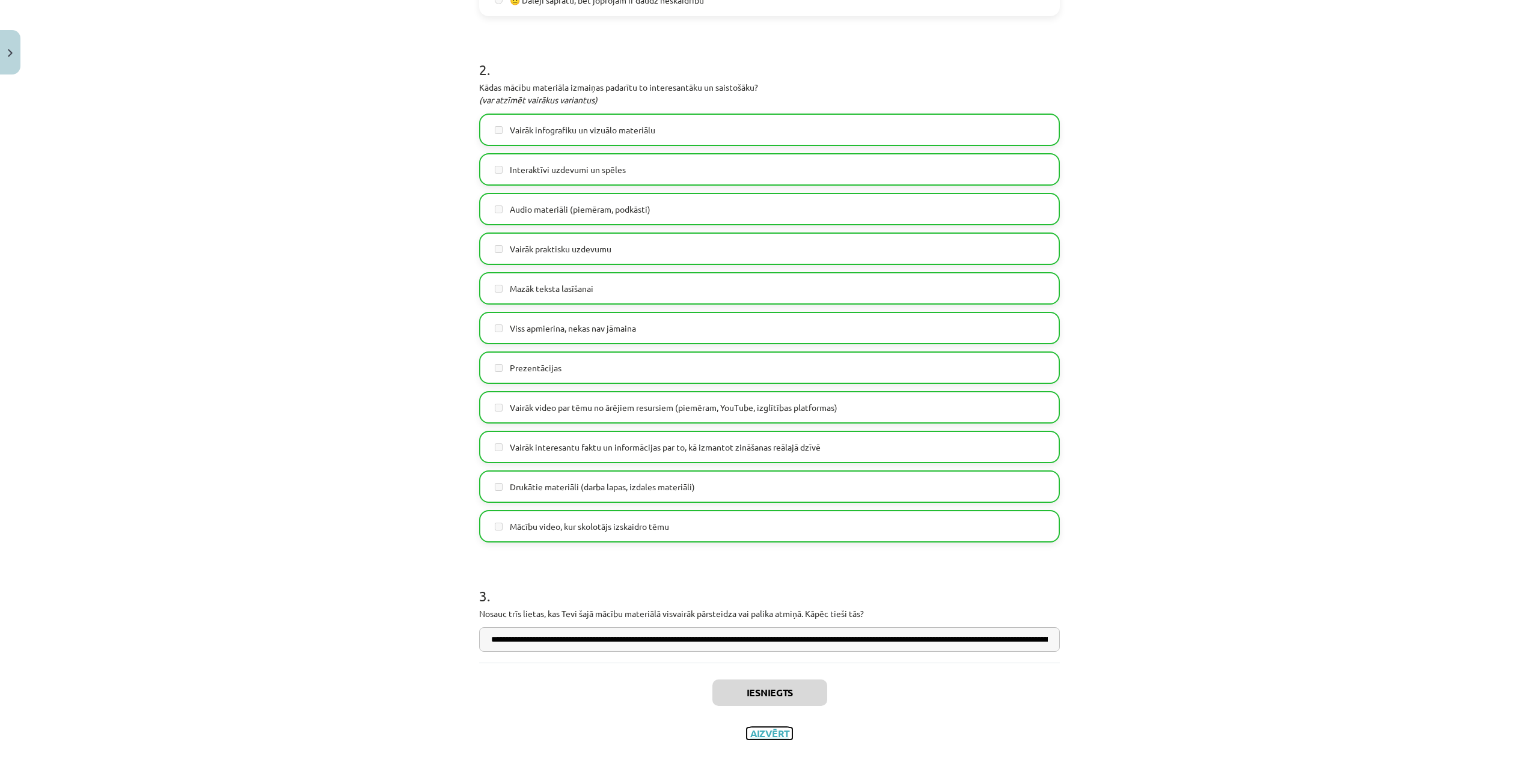
click at [761, 734] on button "Aizvērt" at bounding box center [770, 733] width 46 height 12
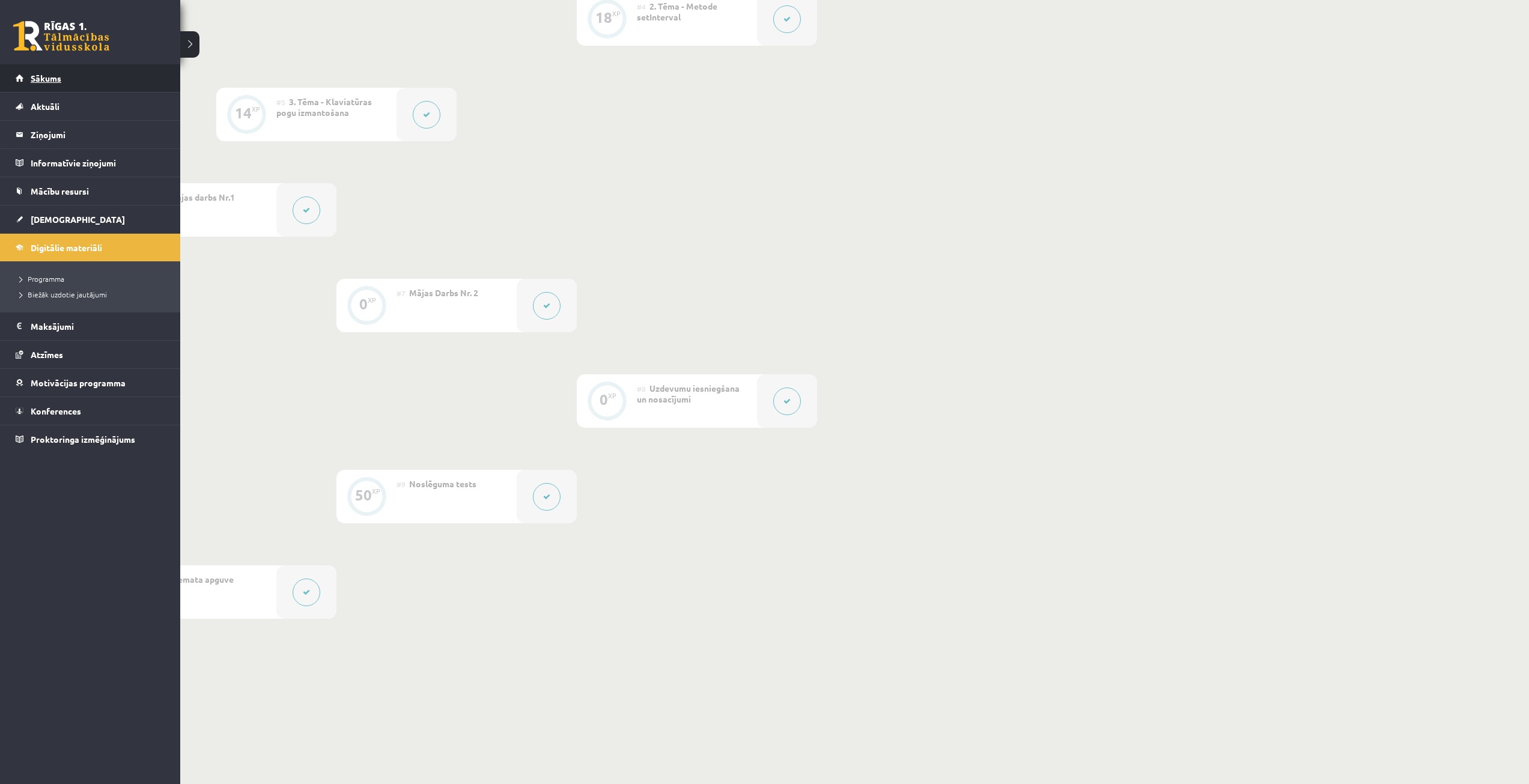
click at [21, 82] on link "Sākums" at bounding box center [90, 78] width 150 height 28
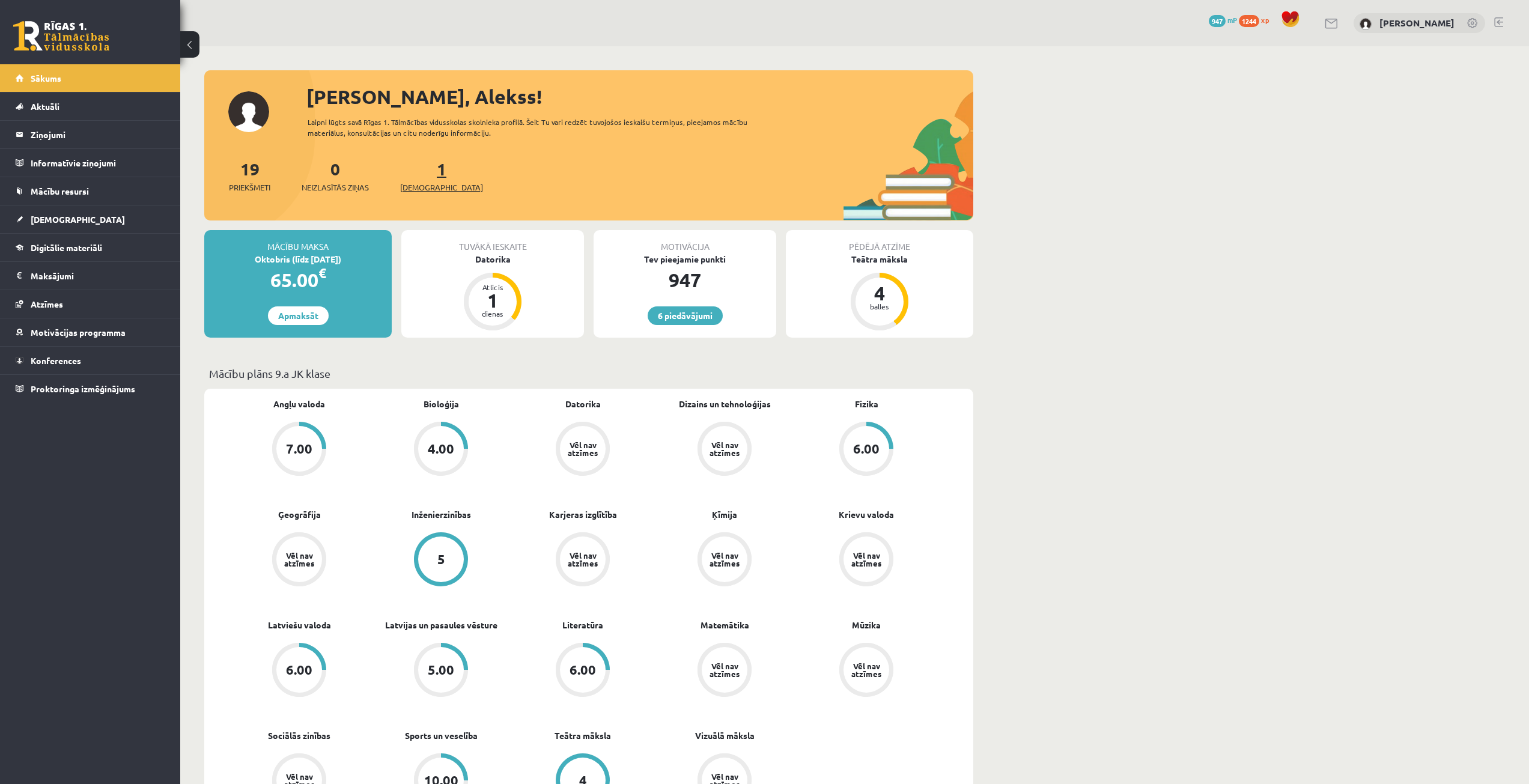
click at [417, 186] on span "[DEMOGRAPHIC_DATA]" at bounding box center [442, 188] width 83 height 12
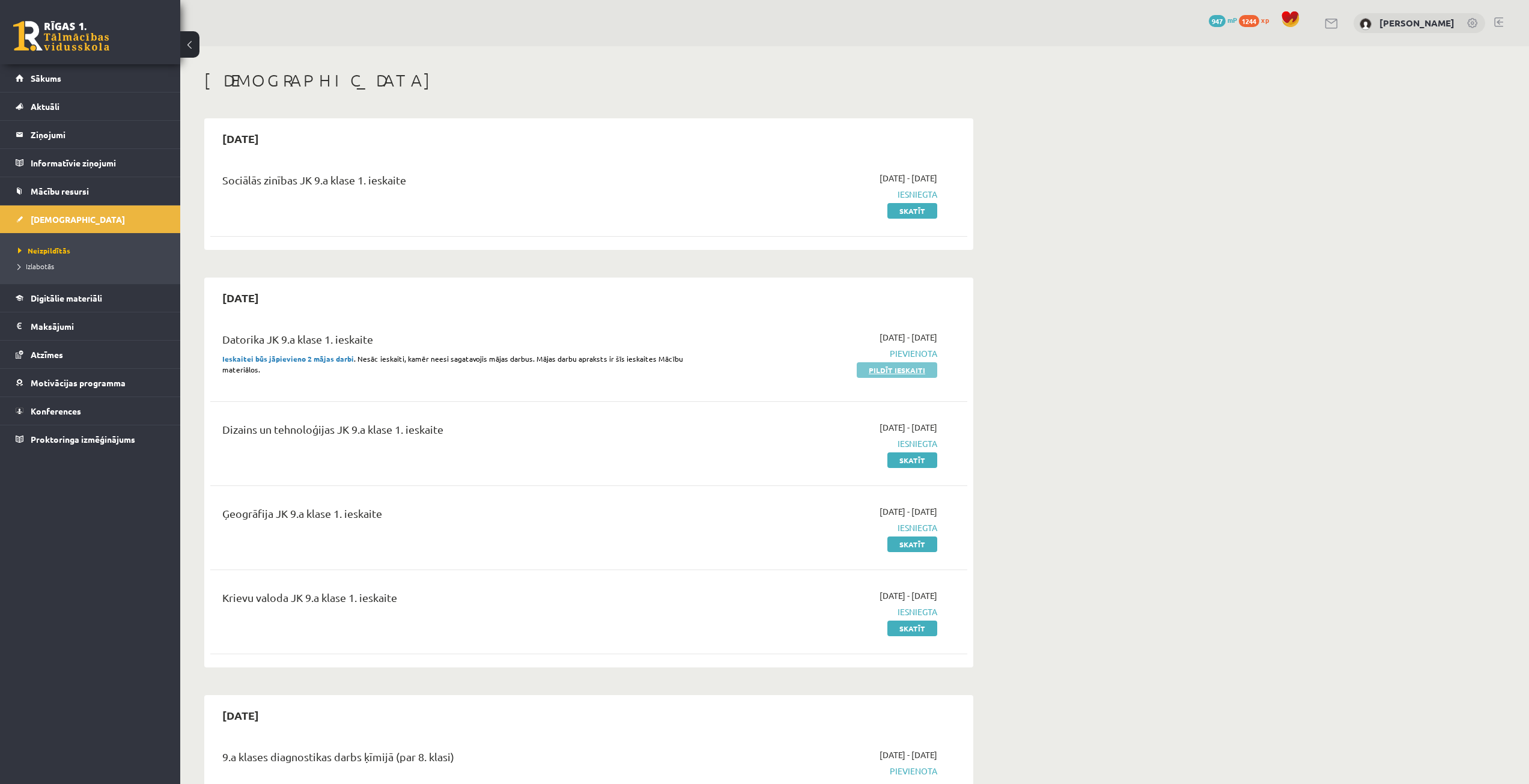
click at [894, 367] on link "Pildīt ieskaiti" at bounding box center [897, 370] width 81 height 15
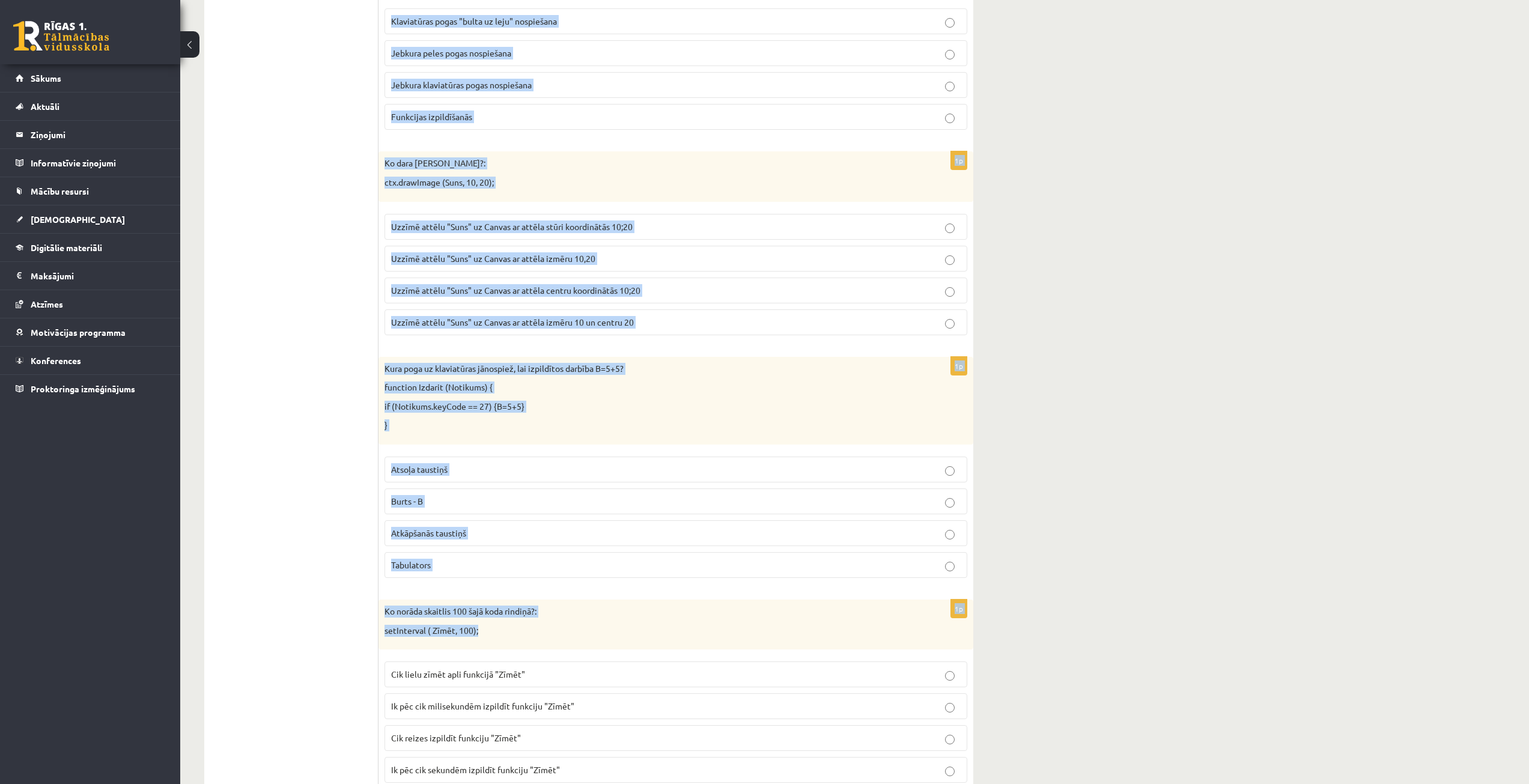
scroll to position [754, 0]
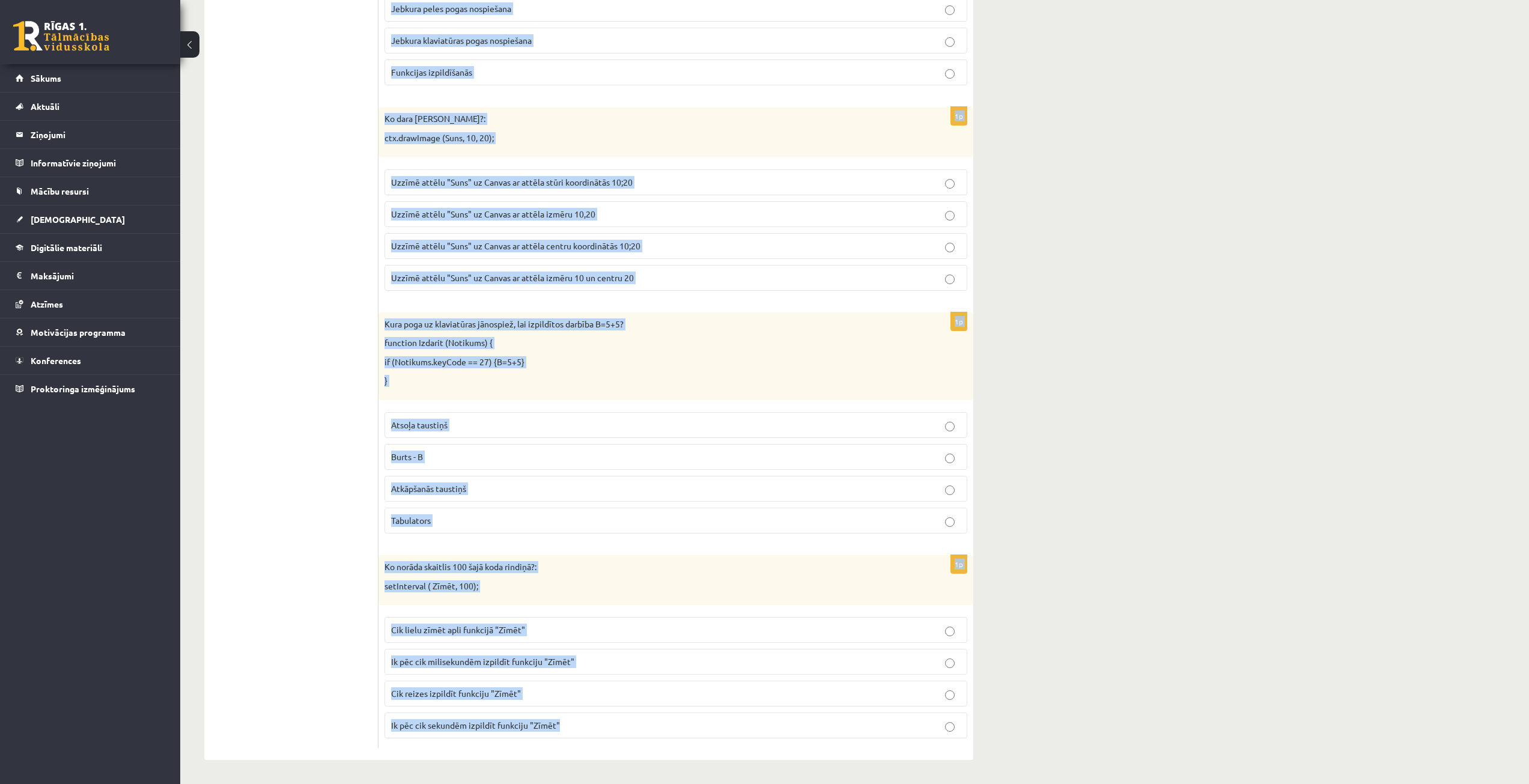
drag, startPoint x: 384, startPoint y: 256, endPoint x: 624, endPoint y: 720, distance: 522.4
click at [624, 720] on form "1p Ko dara koda rindiņa, pie nosacījuma, ka Canvas izmērs ir 150,150?: ctx.clea…" at bounding box center [676, 114] width 571 height 1267
copy form "Lo ipsu dolo sitamet, con adipiscing, el Seddoe tempor in 953,403?: utl.etdolOr…"
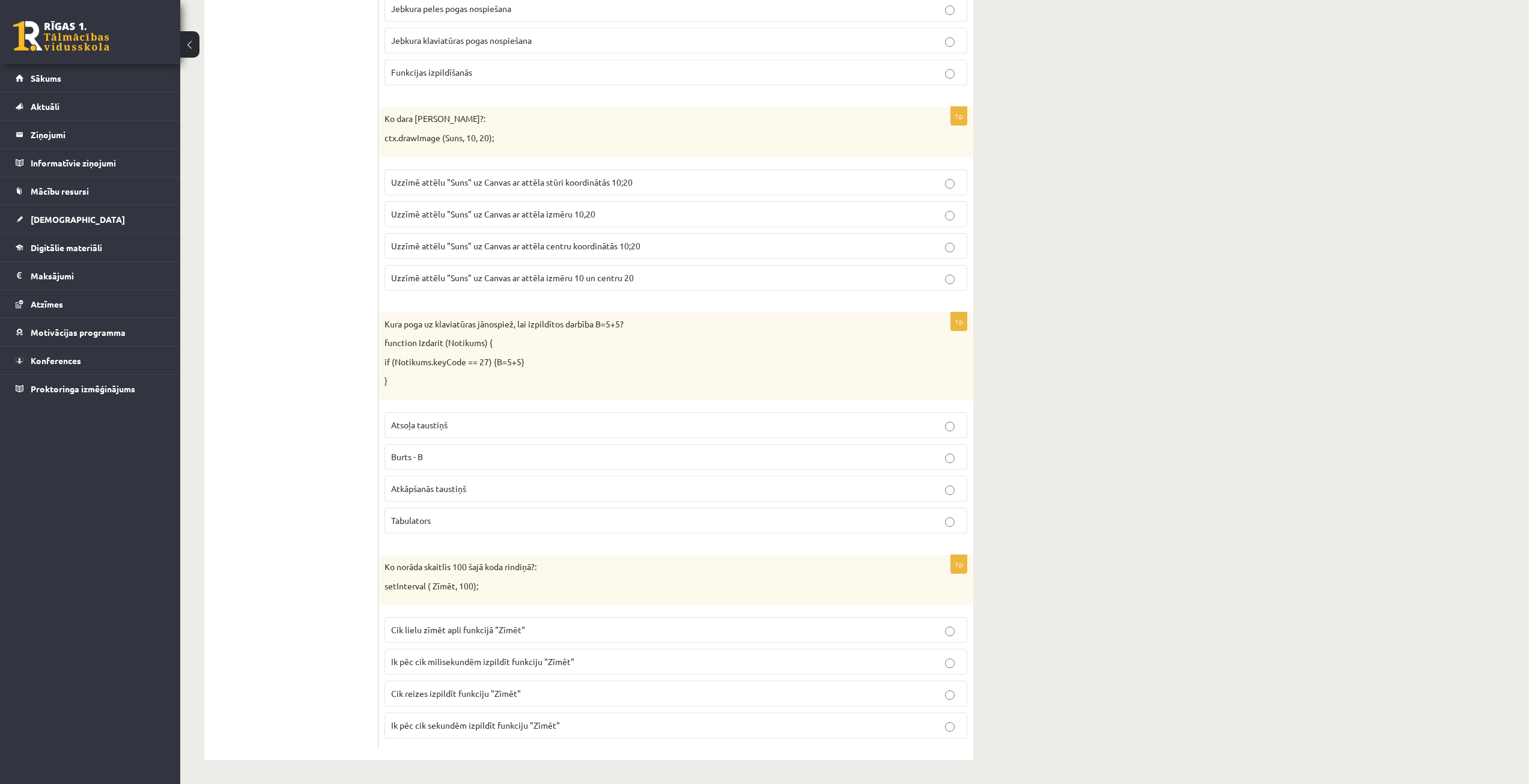
click at [276, 506] on ul "1. uzdevums - tests 2. uzdevums - kodu fragmenti 3. uzdevums - kodu fragmenti 4…" at bounding box center [297, 114] width 162 height 1267
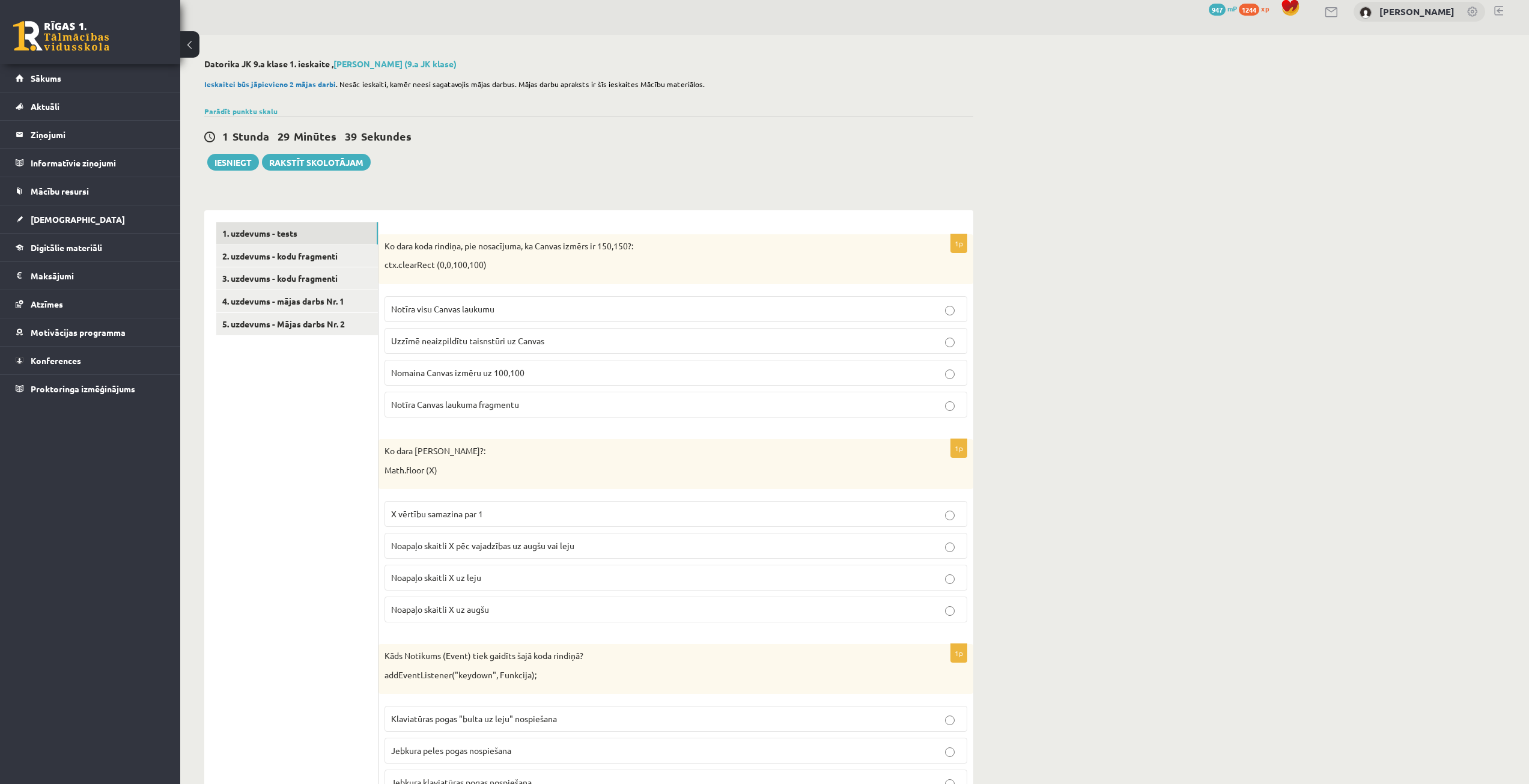
scroll to position [0, 0]
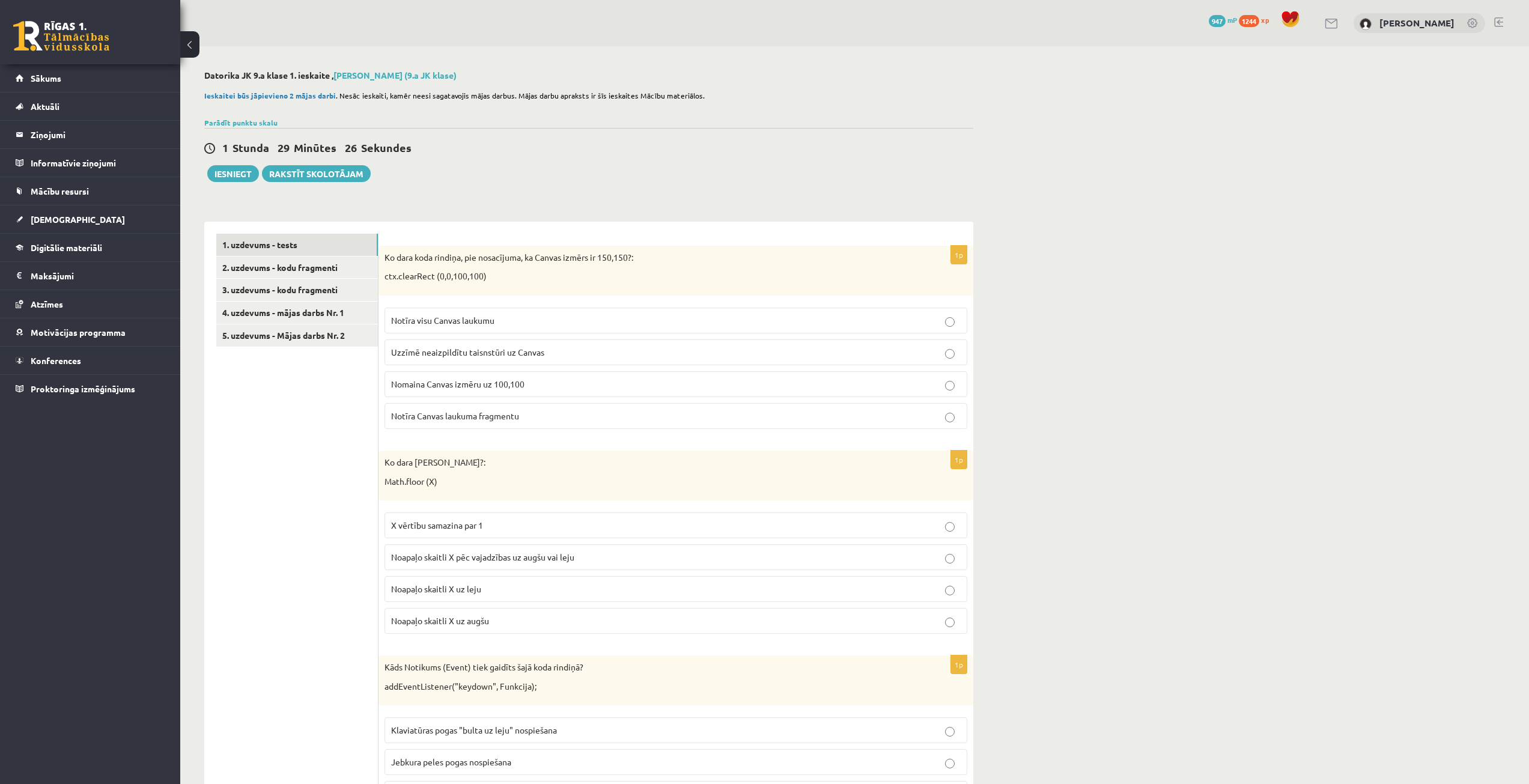
click at [494, 389] on p "Nomaina Canvas izmēru uz 100,100" at bounding box center [676, 384] width 569 height 12
click at [521, 320] on p "Notīra visu Canvas laukumu" at bounding box center [676, 321] width 569 height 12
click at [418, 411] on span "Notīra Canvas laukuma fragmentu" at bounding box center [455, 416] width 128 height 11
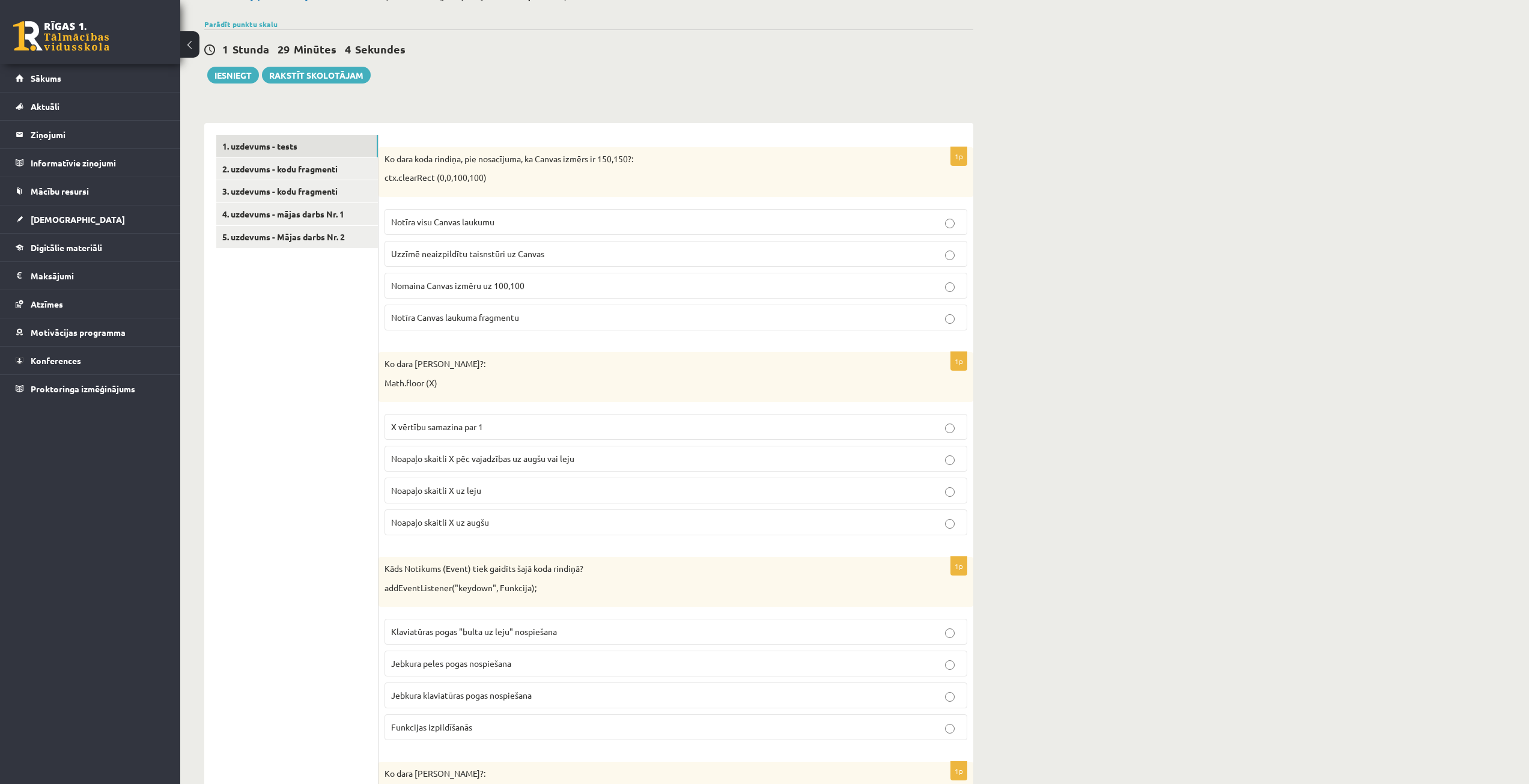
scroll to position [120, 0]
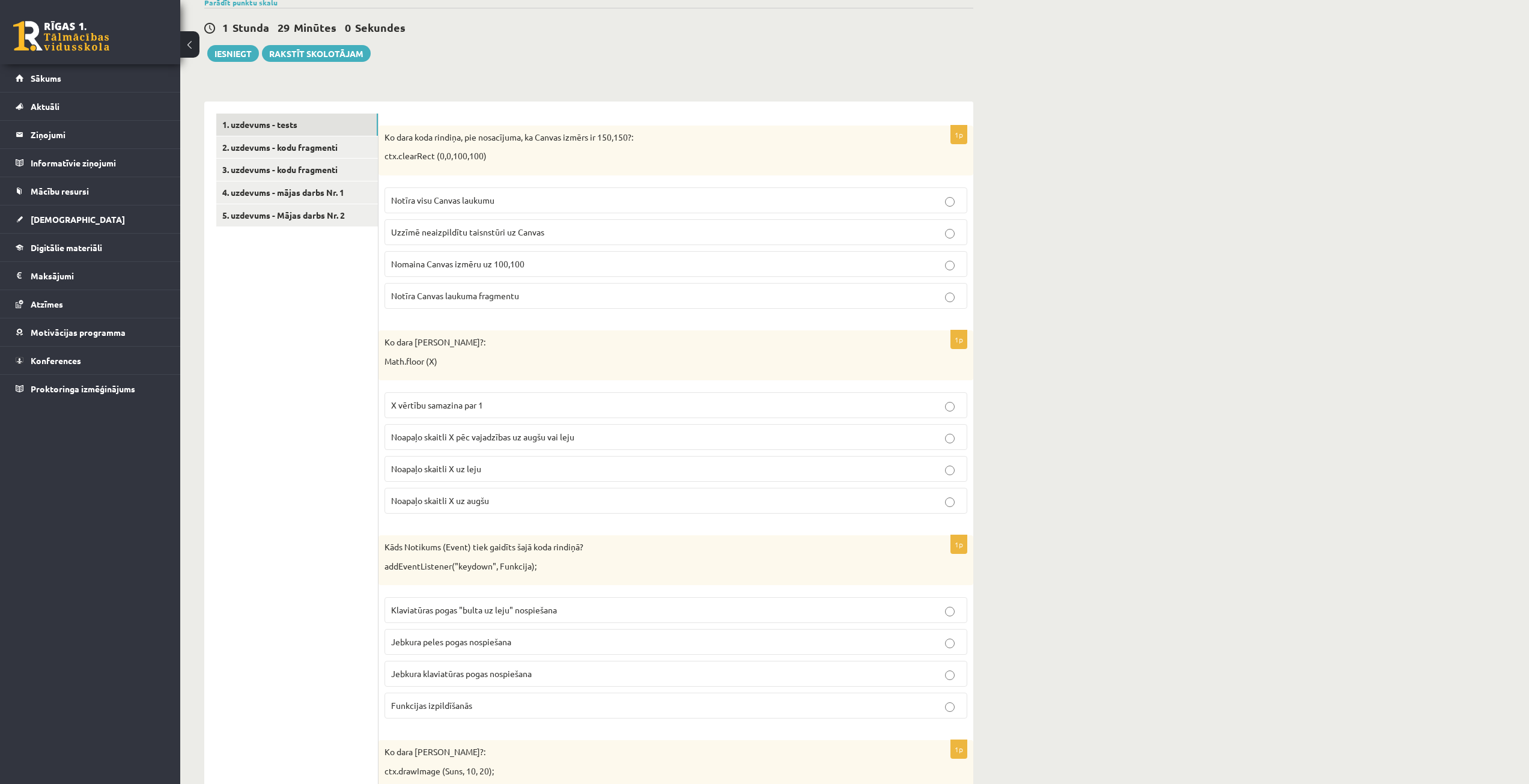
click at [499, 469] on p "Noapaļo skaitli X uz leju" at bounding box center [676, 469] width 569 height 12
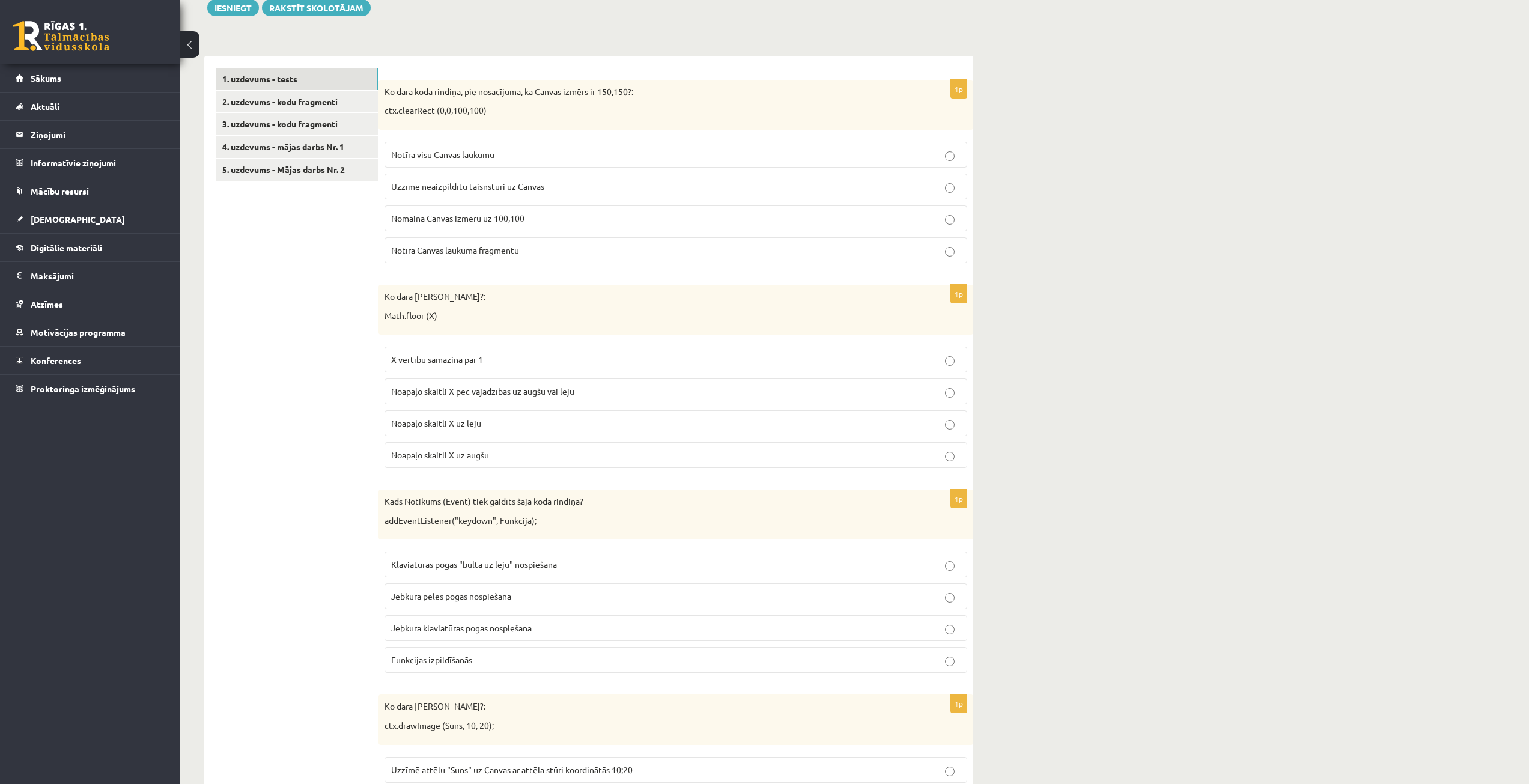
scroll to position [240, 0]
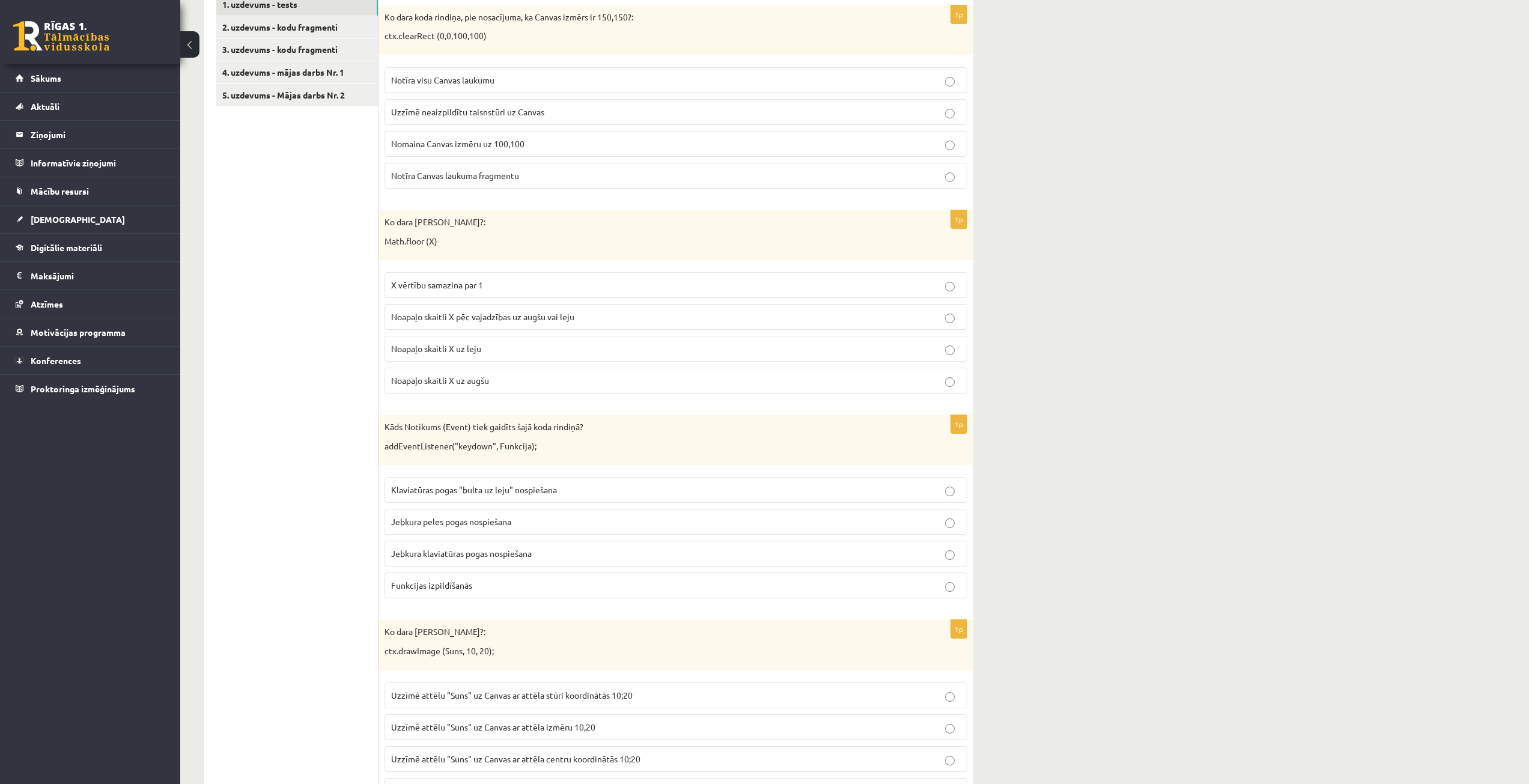
click at [552, 527] on p "Jebkura peles pogas nospiešana" at bounding box center [676, 522] width 569 height 12
click at [515, 558] on span "Jebkura klaviatūras pogas nospiešana" at bounding box center [461, 553] width 140 height 11
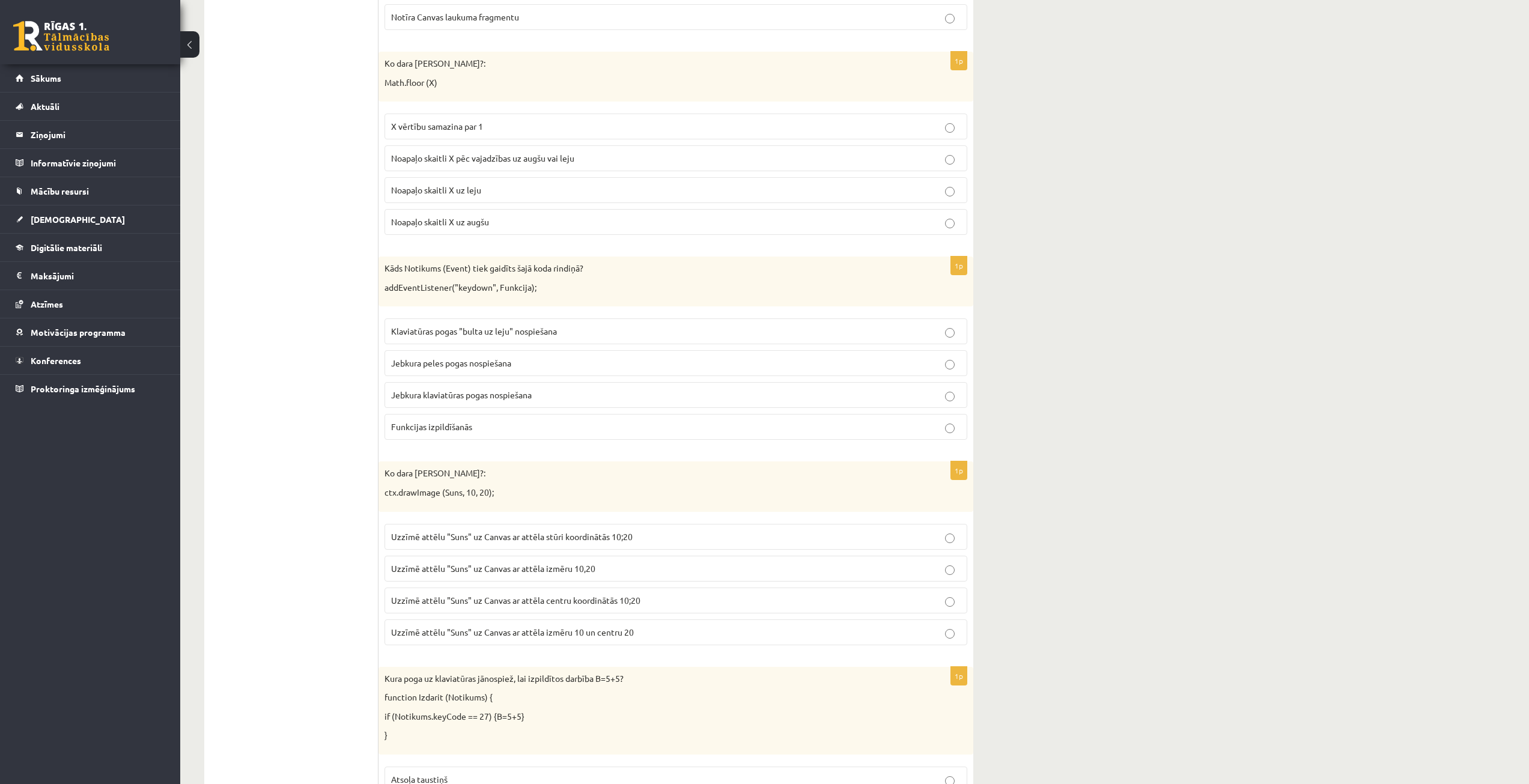
scroll to position [420, 0]
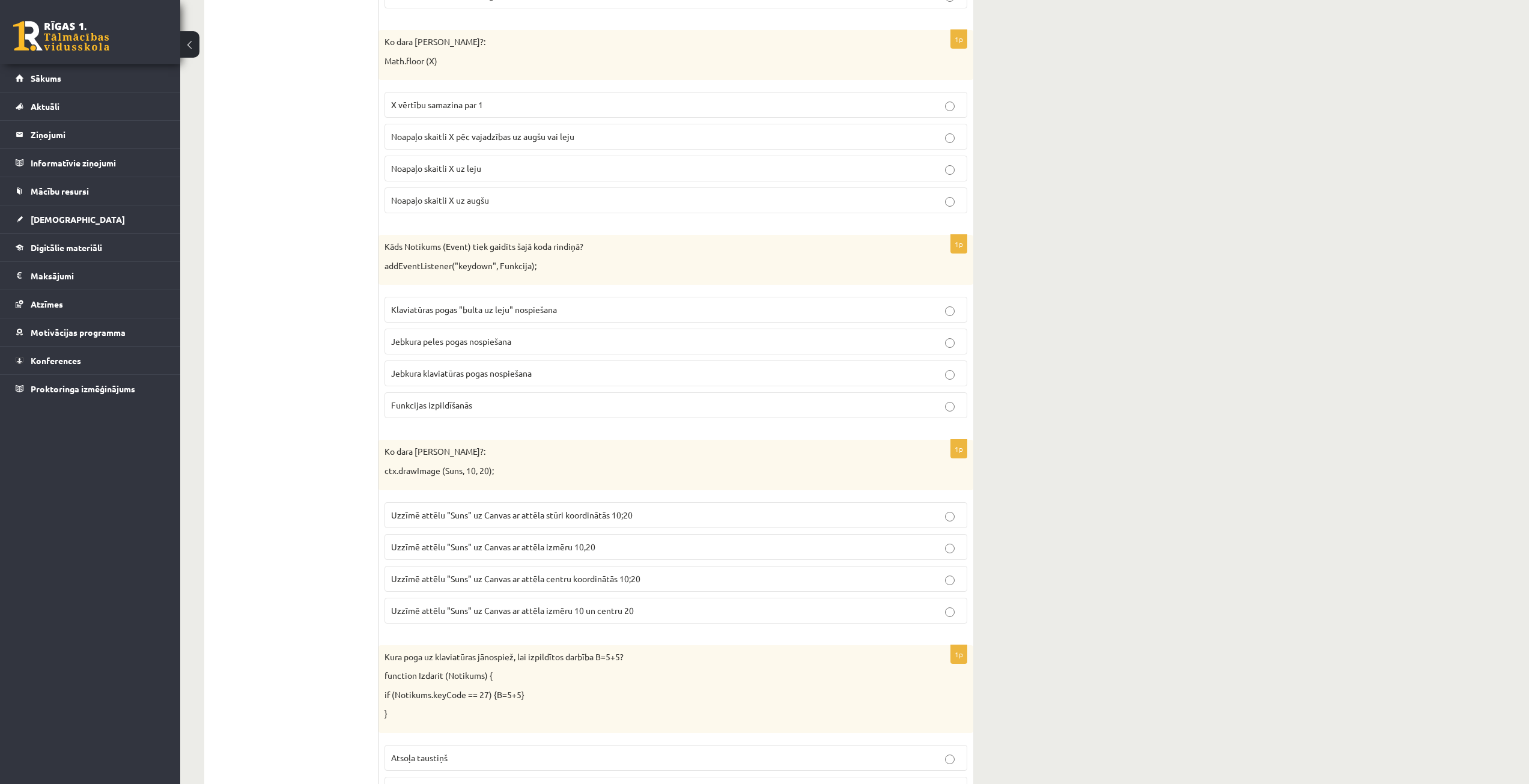
click at [532, 554] on label "Uzzīmē attēlu "Suns" uz Canvas ar attēla izmēru 10,20" at bounding box center [676, 547] width 583 height 26
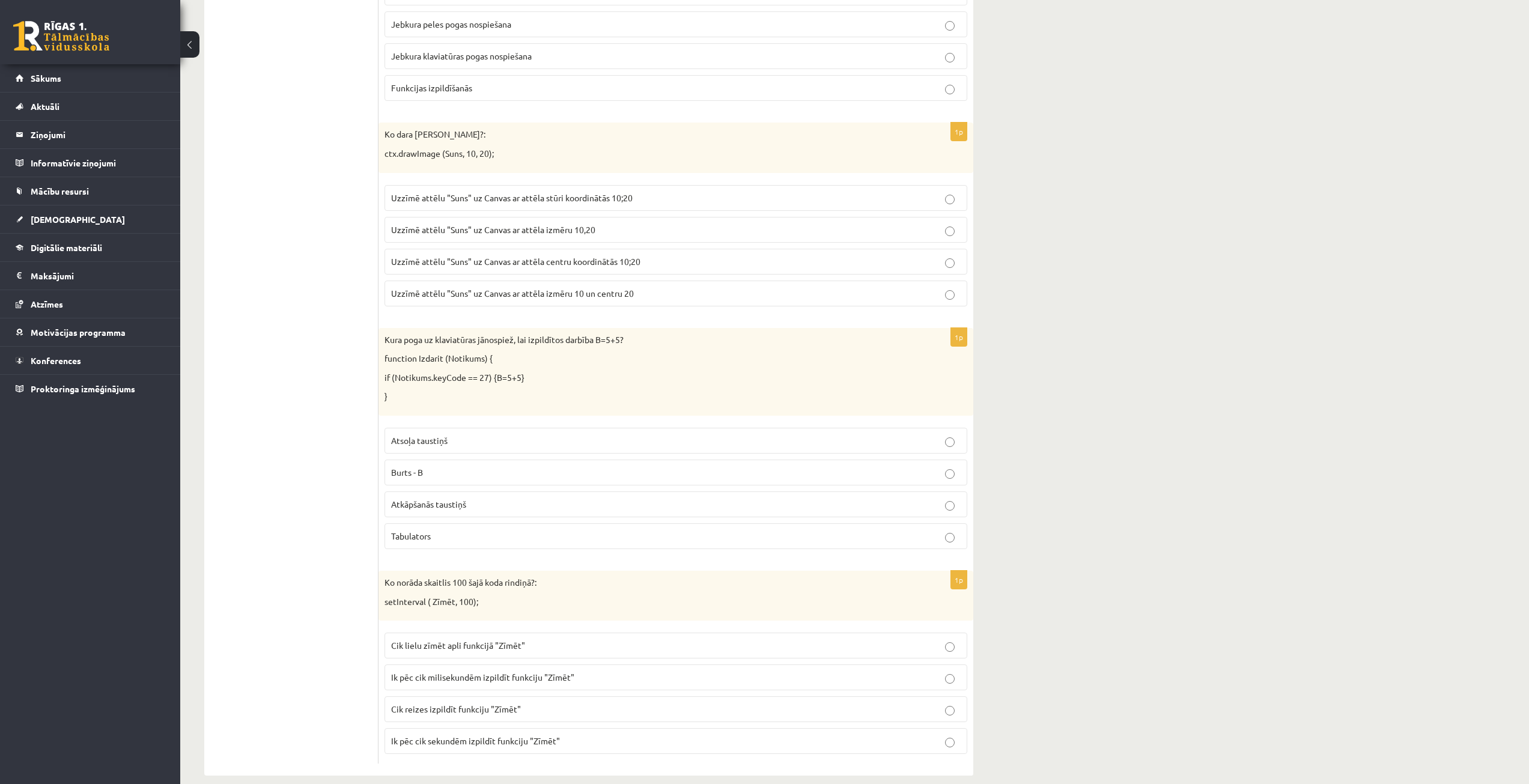
scroll to position [754, 0]
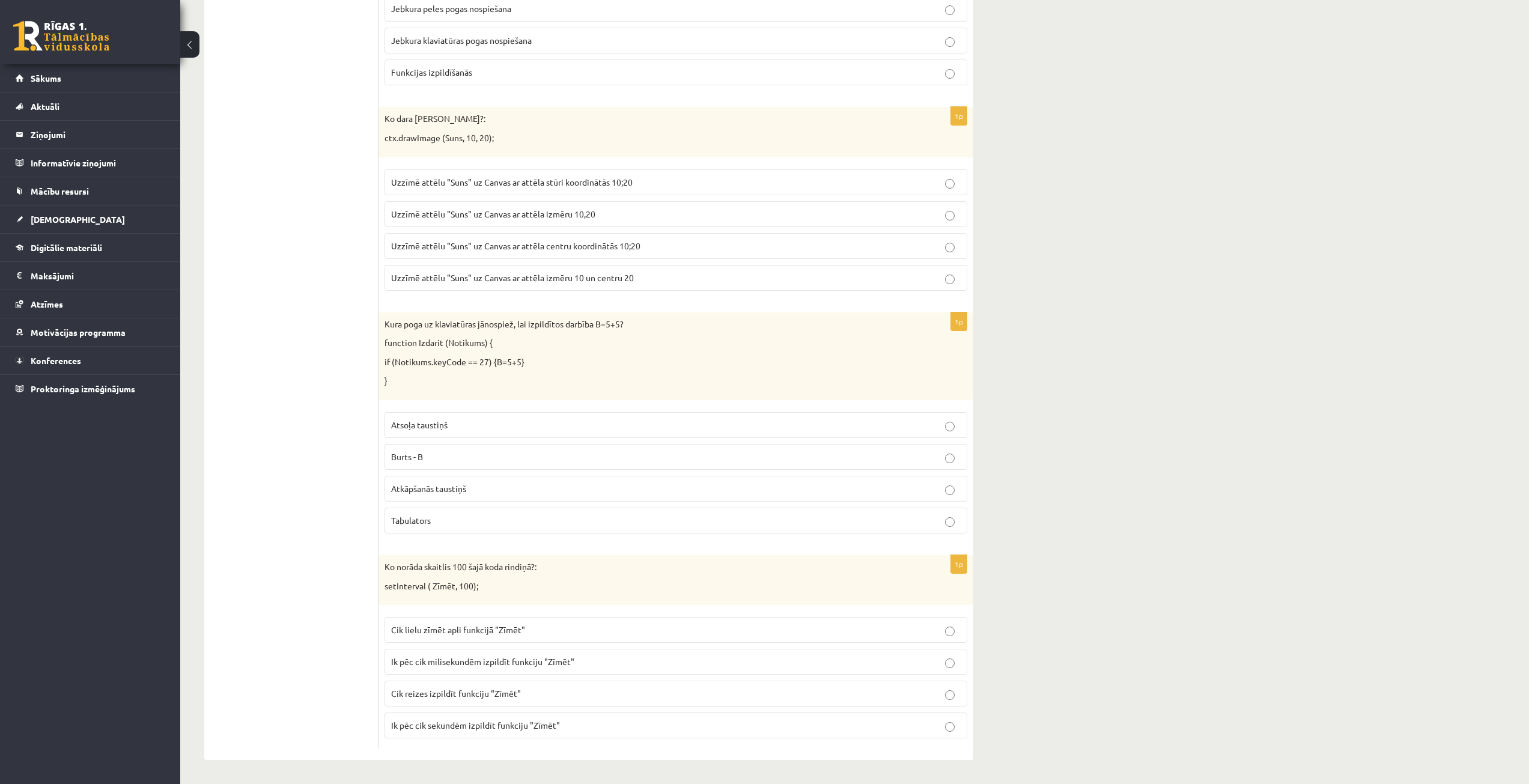
click at [545, 245] on span "Uzzīmē attēlu "Suns" uz Canvas ar attēla centru koordinātās 10;20" at bounding box center [516, 245] width 249 height 11
click at [483, 478] on label "Atkāpšanās taustiņš" at bounding box center [676, 489] width 583 height 26
click at [583, 664] on p "Ik pēc cik milisekundēm izpildīt funkciju "Zīmēt"" at bounding box center [676, 661] width 569 height 12
click at [367, 642] on ul "1. uzdevums - tests 2. uzdevums - kodu fragmenti 3. uzdevums - kodu fragmenti 4…" at bounding box center [297, 114] width 162 height 1267
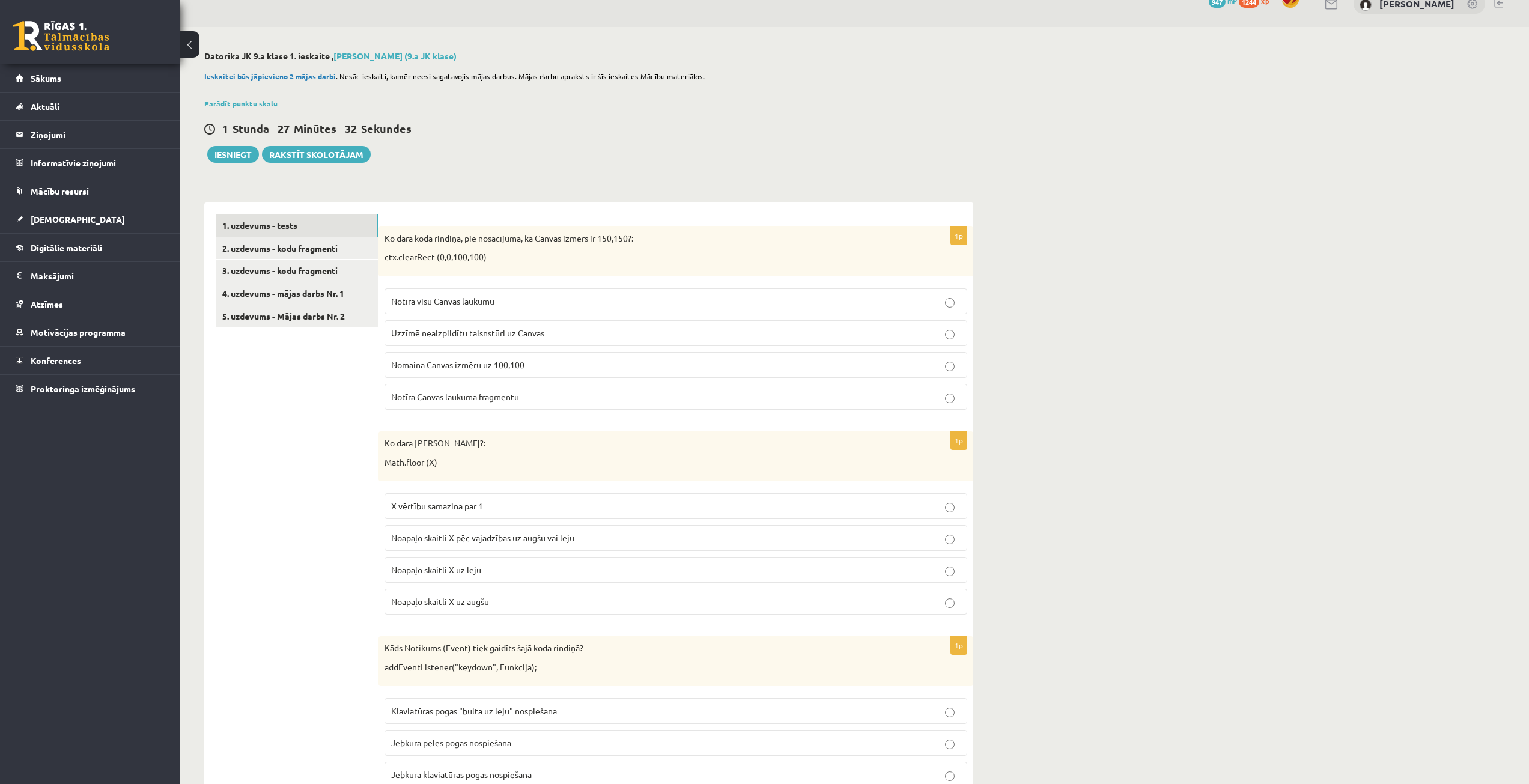
scroll to position [0, 0]
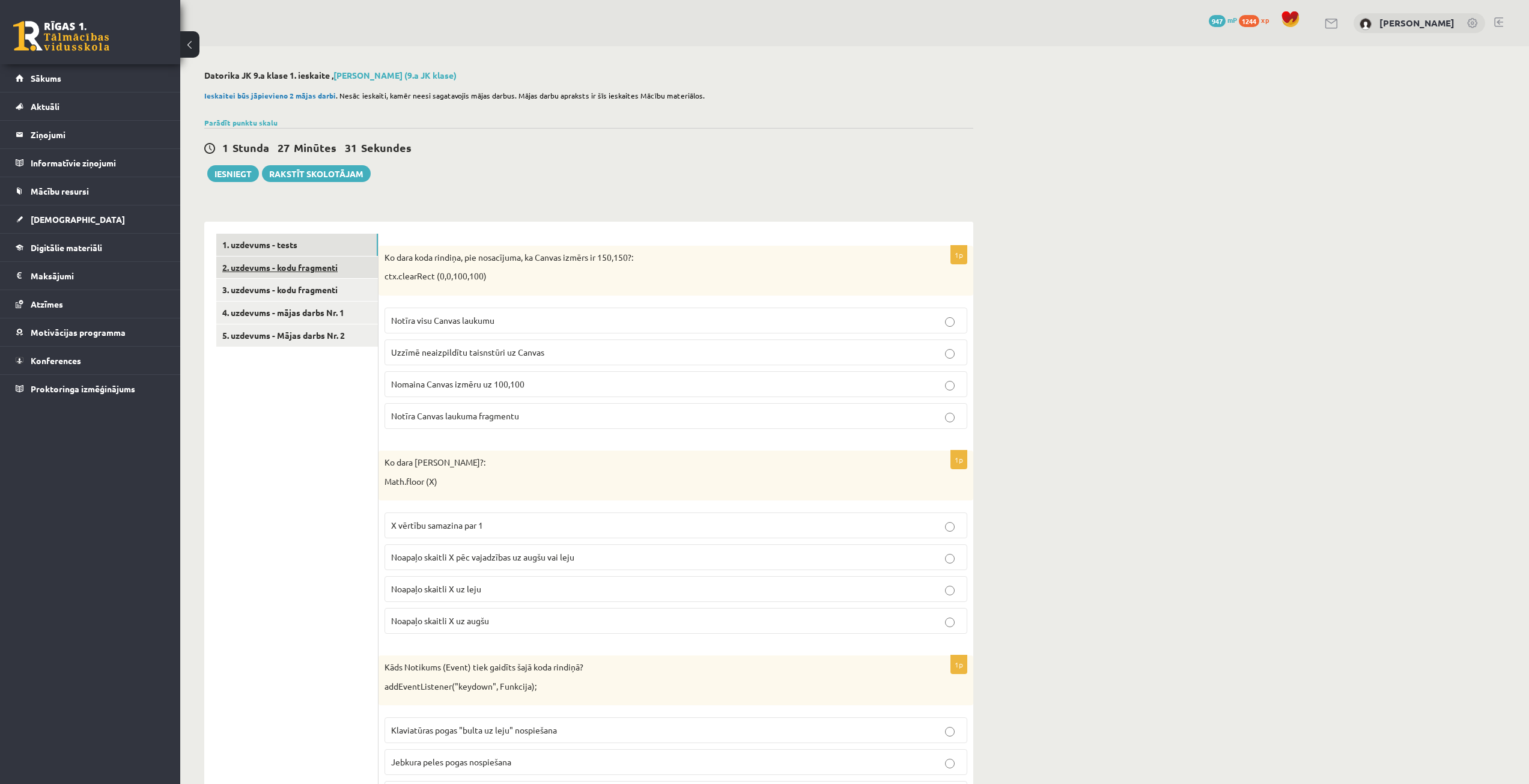
click at [236, 256] on link "2. uzdevums - kodu fragmenti" at bounding box center [297, 267] width 162 height 22
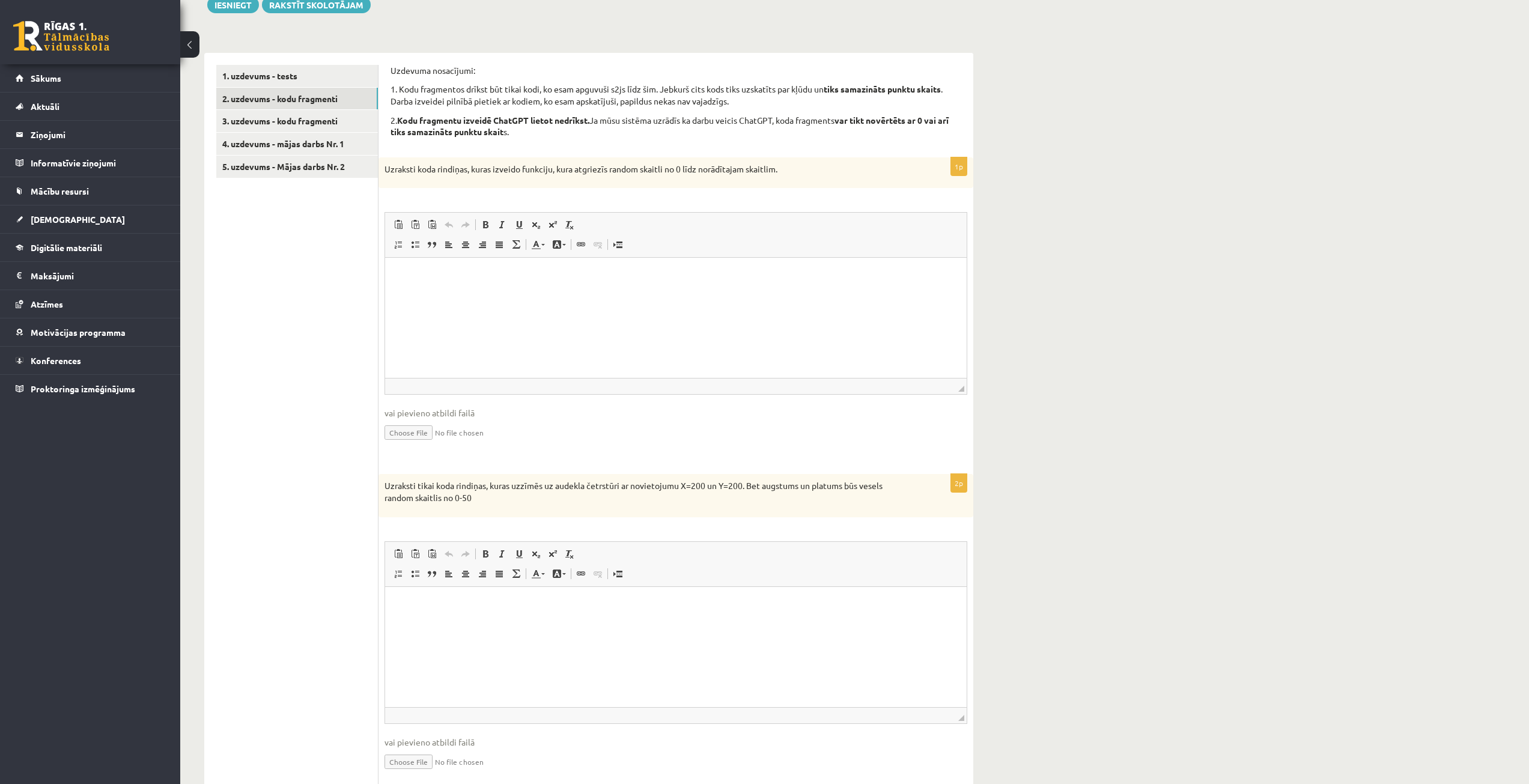
scroll to position [68, 0]
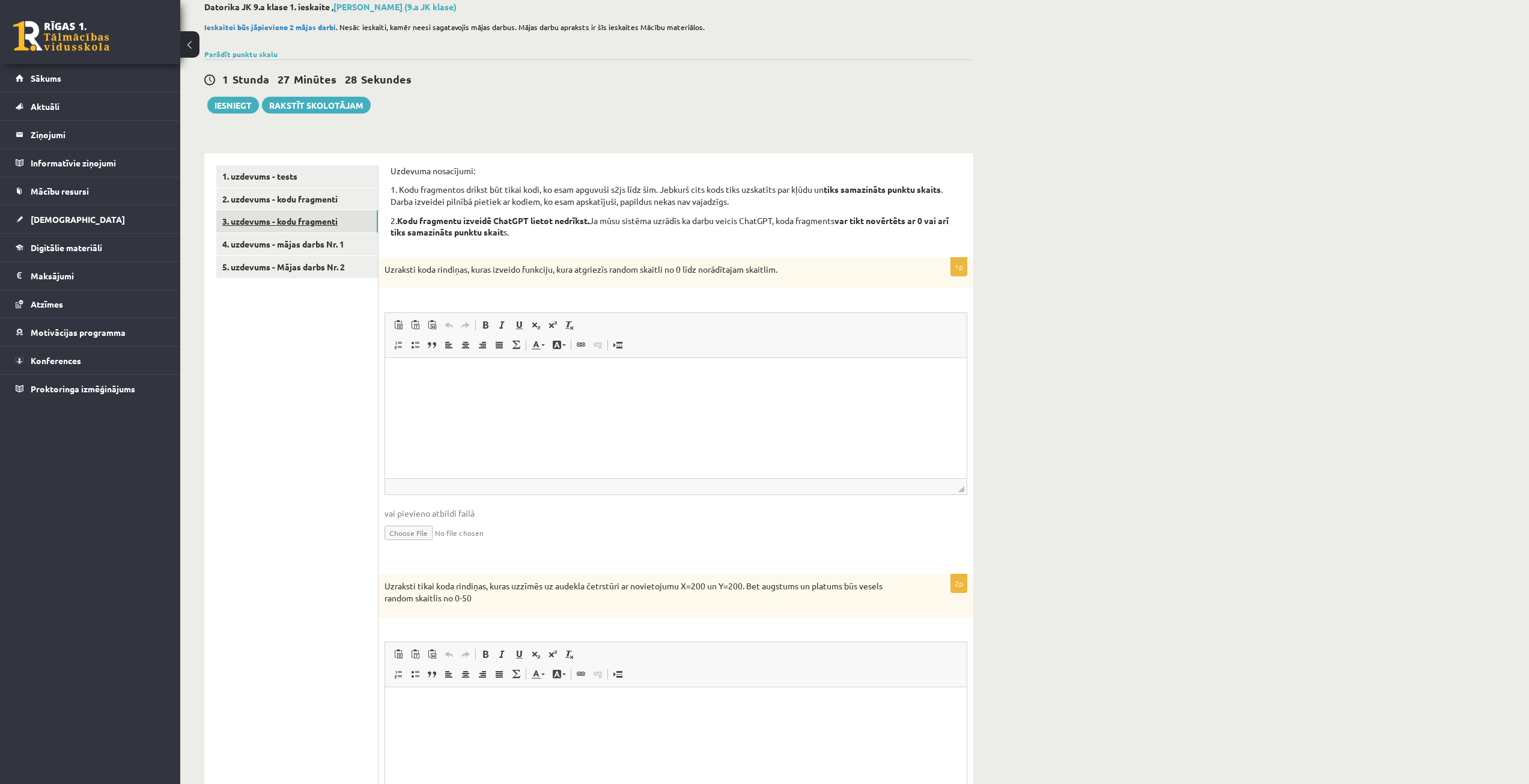
click at [288, 222] on link "3. uzdevums - kodu fragmenti" at bounding box center [297, 221] width 162 height 22
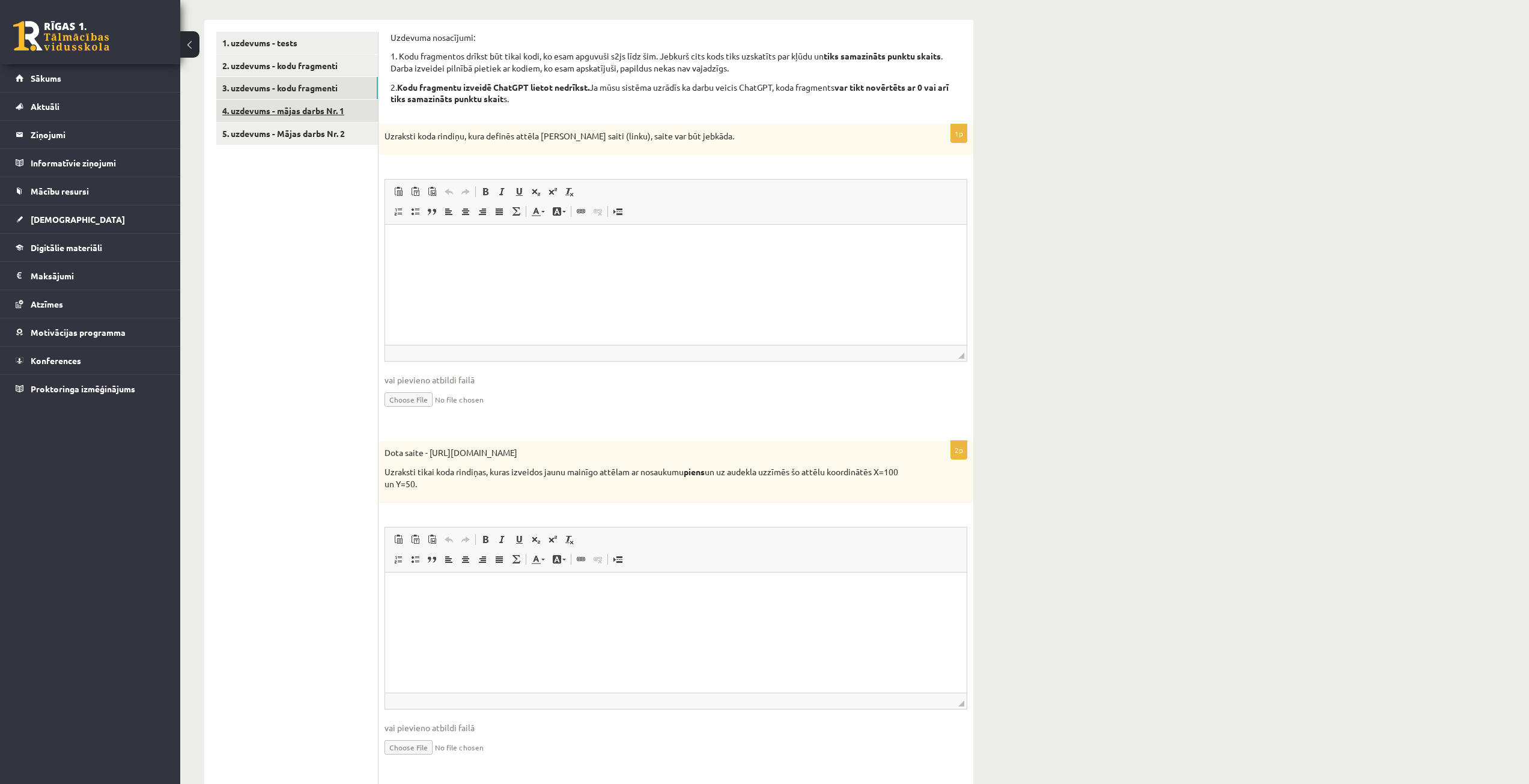
scroll to position [0, 0]
click at [297, 112] on link "4. uzdevums - mājas darbs Nr. 1" at bounding box center [297, 110] width 162 height 22
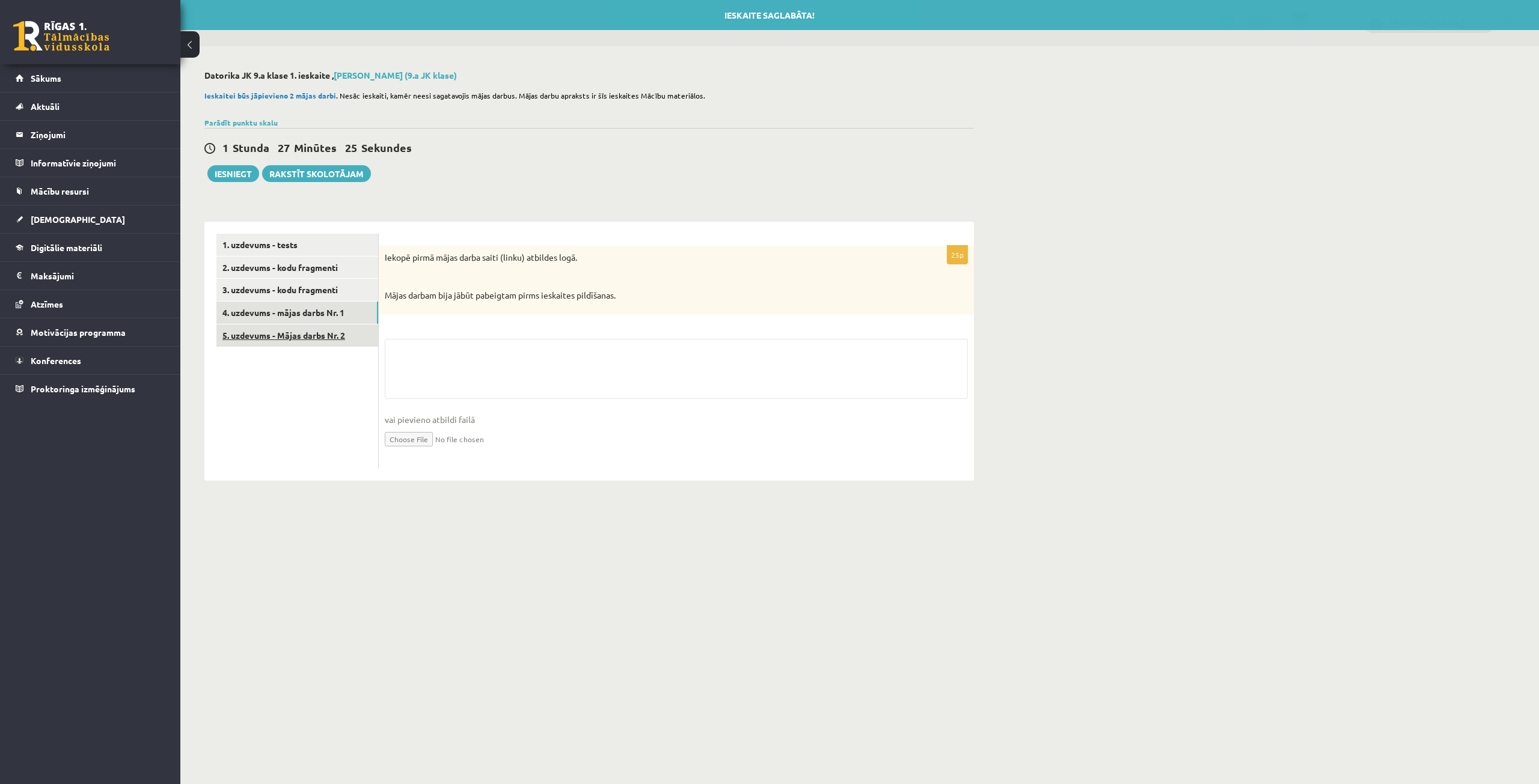
click at [304, 339] on link "5. uzdevums - Mājas darbs Nr. 2" at bounding box center [297, 335] width 162 height 22
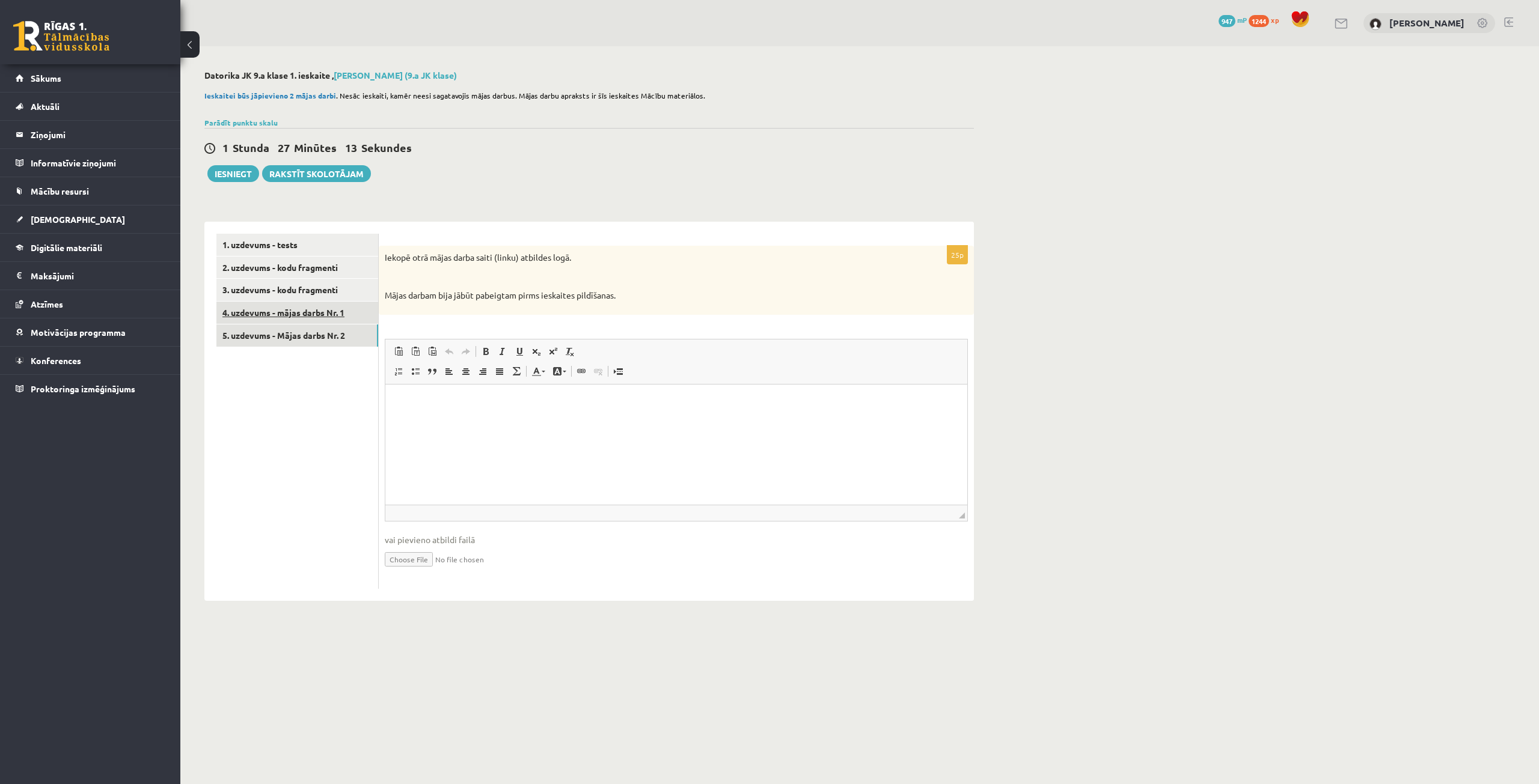
click at [342, 309] on link "4. uzdevums - mājas darbs Nr. 1" at bounding box center [297, 312] width 162 height 22
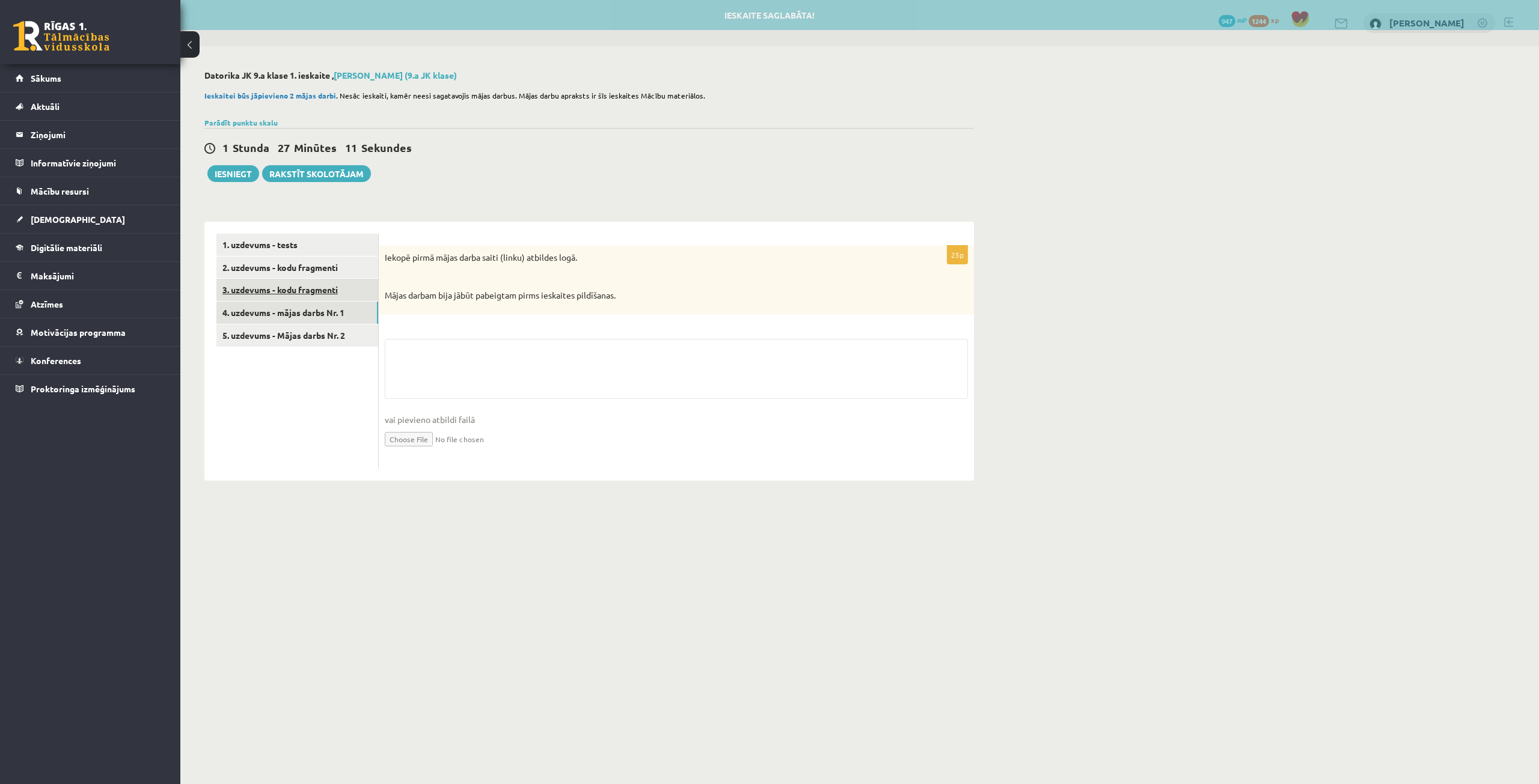
click at [342, 288] on link "3. uzdevums - kodu fragmenti" at bounding box center [297, 289] width 162 height 22
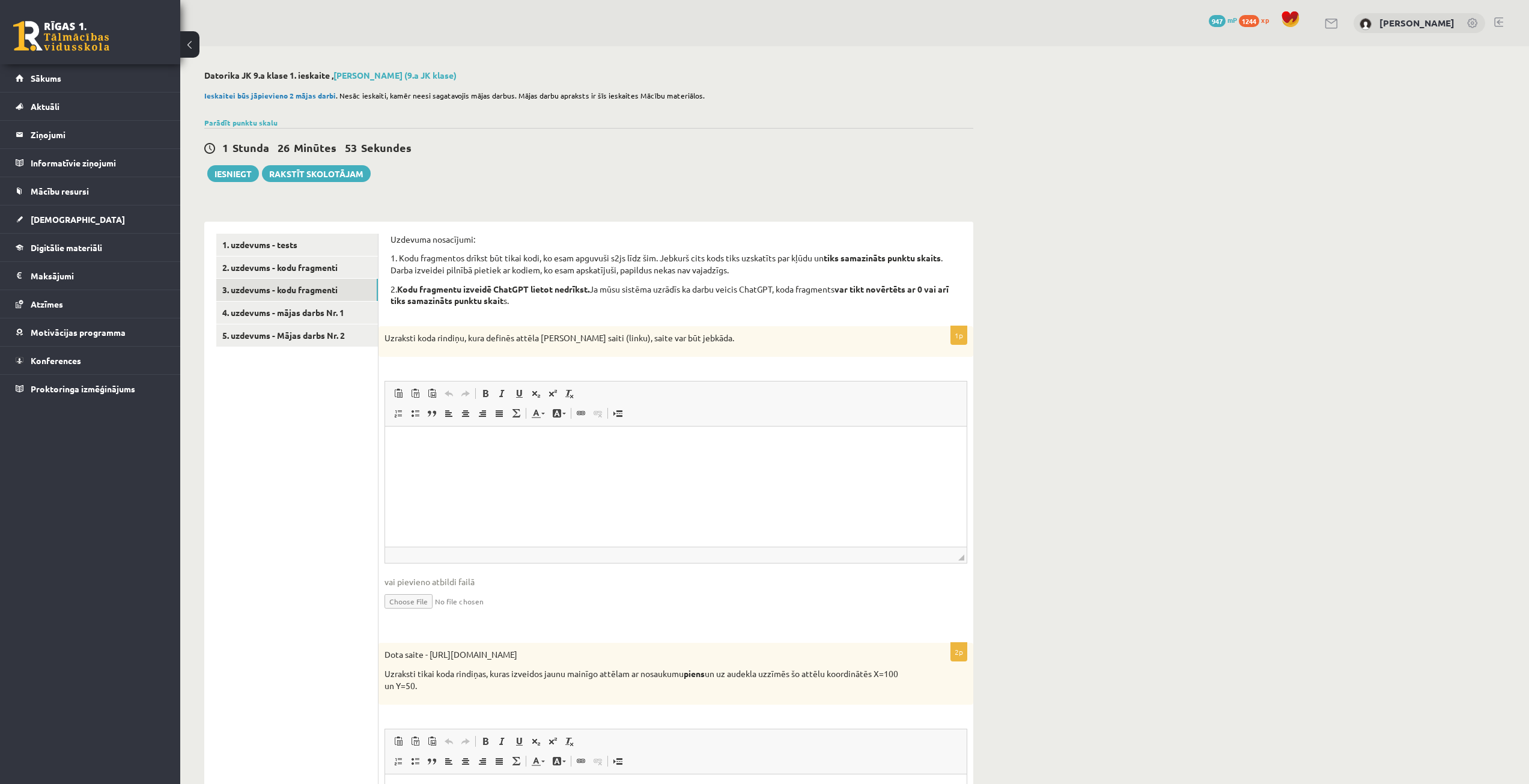
click at [392, 237] on p "Uzdevuma nosacījumi:" at bounding box center [676, 240] width 571 height 12
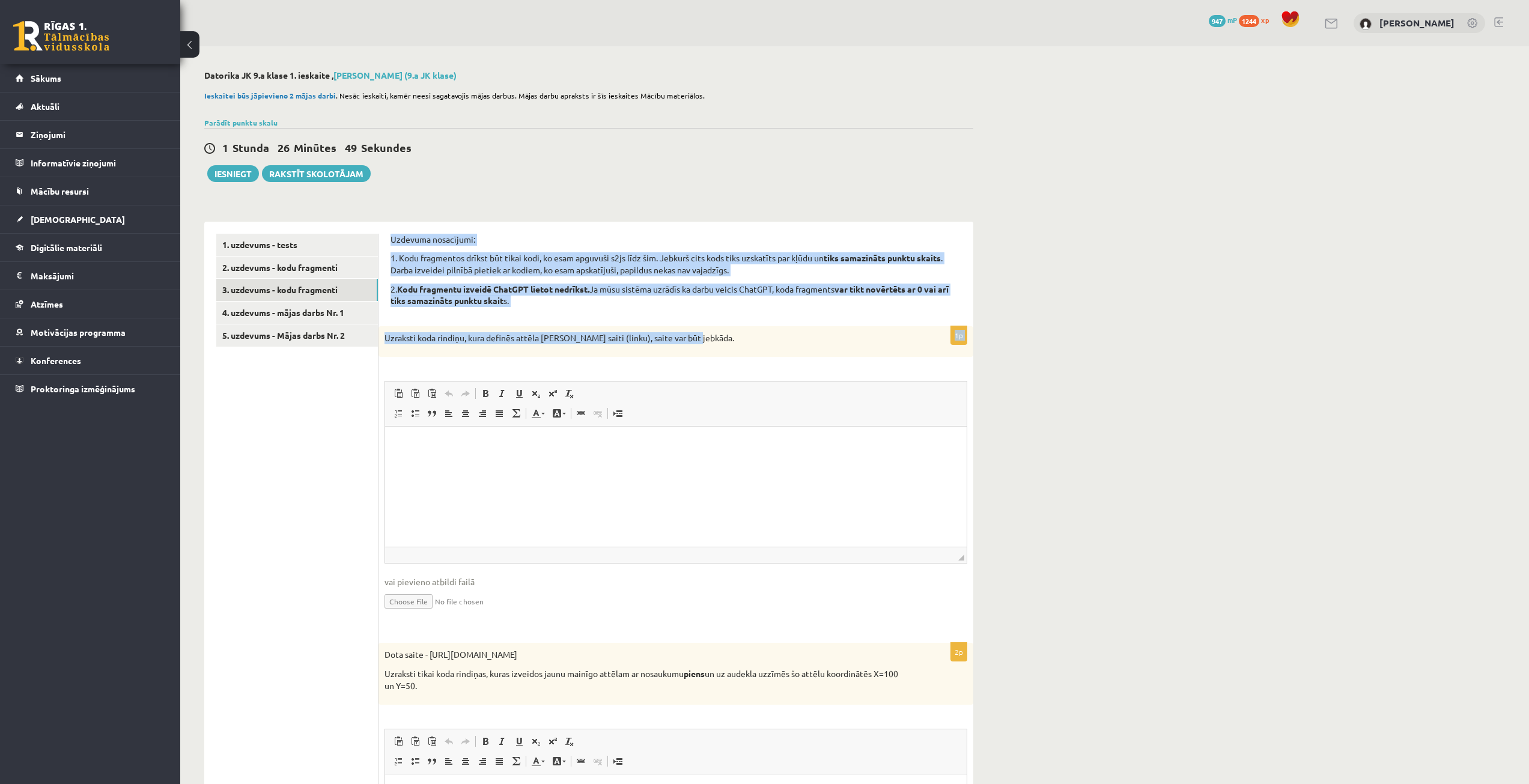
drag, startPoint x: 391, startPoint y: 237, endPoint x: 699, endPoint y: 338, distance: 324.1
click at [699, 338] on form "Uzdevuma nosacījumi: 1. Kodu fragmentos drīkst būt tikai kodi, ko esam apguvuši…" at bounding box center [676, 771] width 571 height 1074
copy form "Uzdevuma nosacījumi: 1. Kodu fragmentos drīkst būt tikai kodi, ko esam apguvuši…"
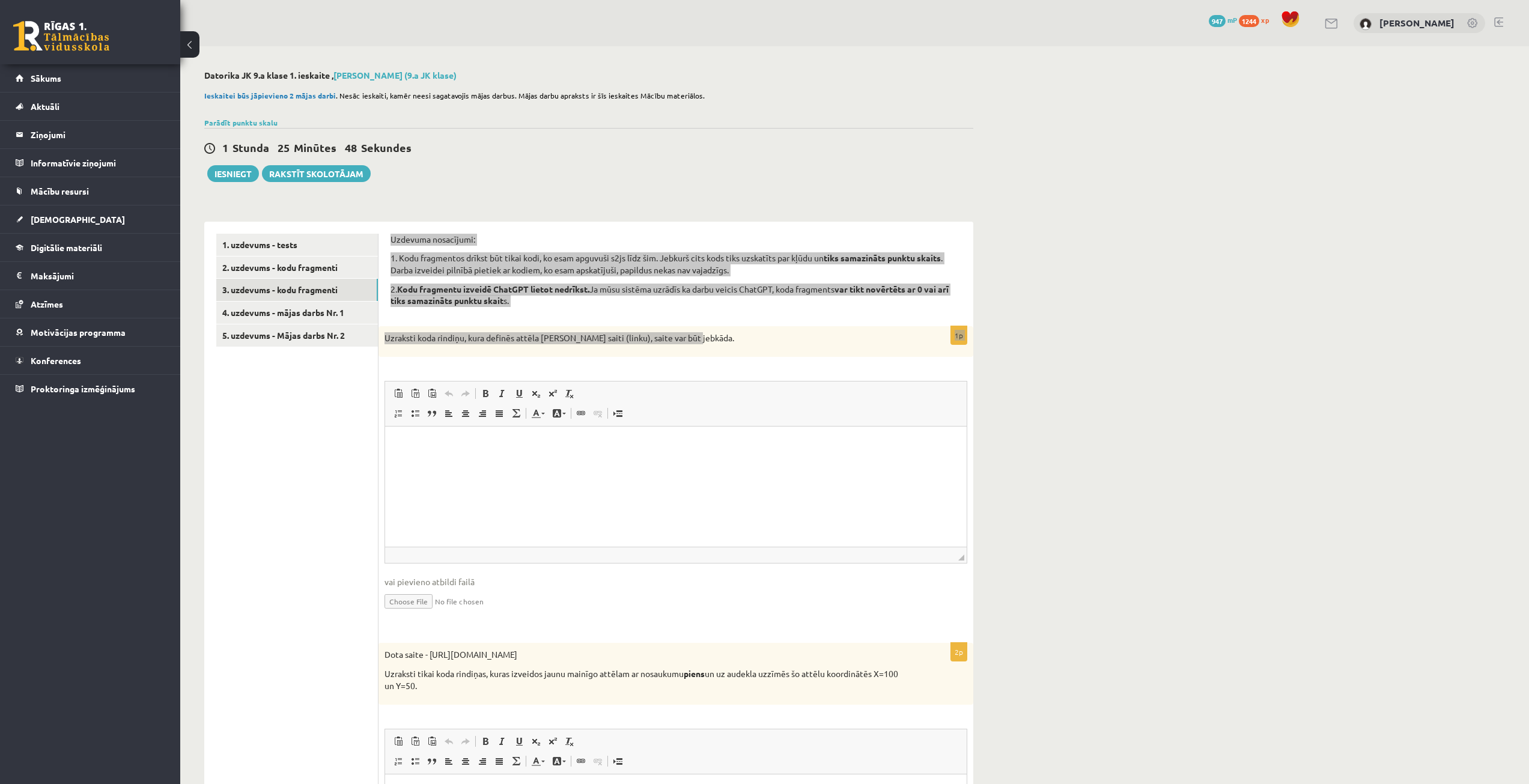
click at [518, 444] on p "Визуальный текстовый редактор, wiswyg-editor-user-answer-47433804256620" at bounding box center [676, 445] width 558 height 12
click at [643, 475] on html "**********" at bounding box center [676, 451] width 582 height 49
drag, startPoint x: 564, startPoint y: 443, endPoint x: 445, endPoint y: 439, distance: 119.1
click at [445, 439] on p "**********" at bounding box center [676, 451] width 558 height 25
drag, startPoint x: 518, startPoint y: 472, endPoint x: 687, endPoint y: 464, distance: 169.2
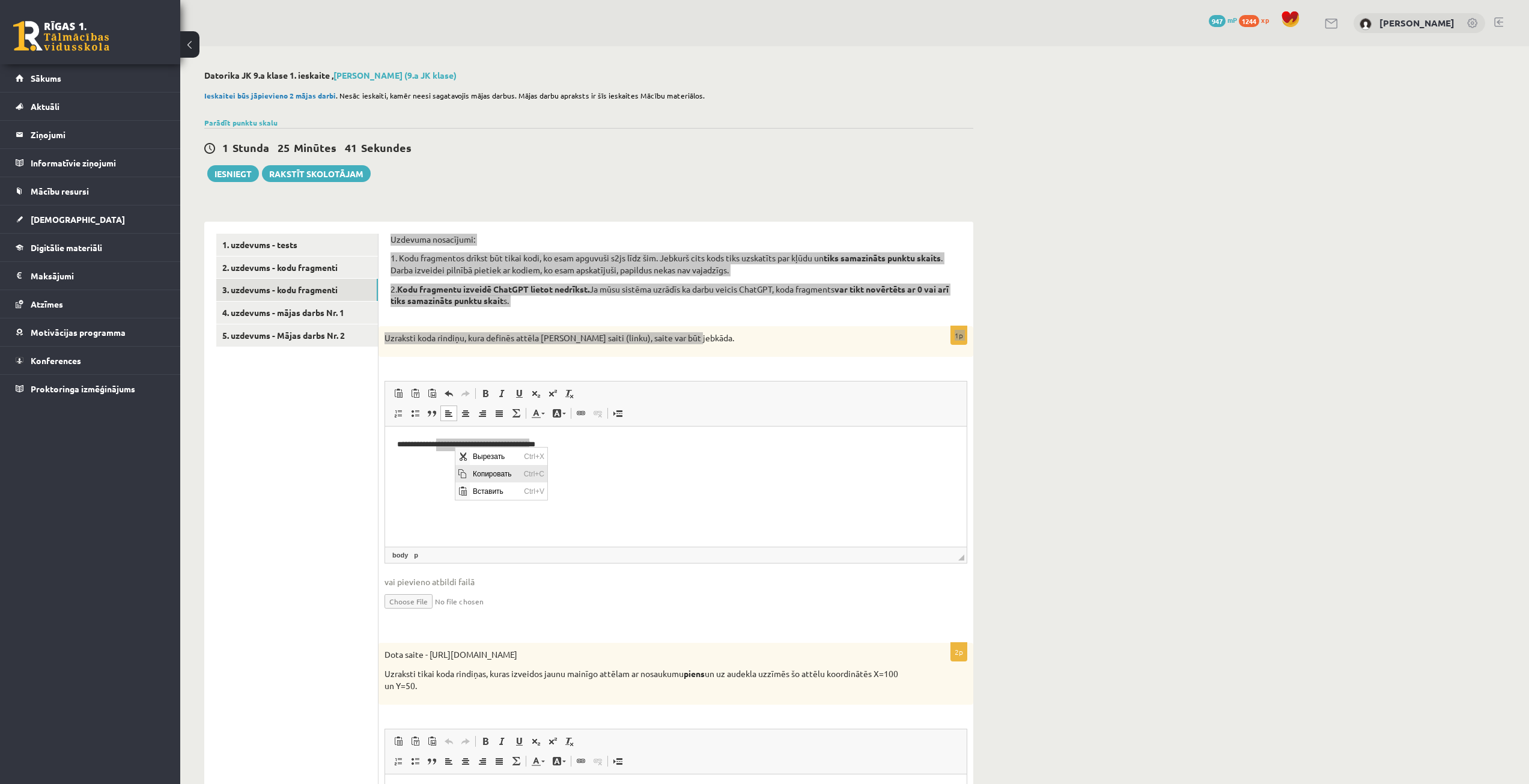
click at [518, 472] on span "Копировать" at bounding box center [495, 473] width 51 height 18
copy p "**********"
click at [617, 443] on p "**********" at bounding box center [676, 451] width 558 height 25
click at [764, 476] on html "**********" at bounding box center [676, 451] width 582 height 49
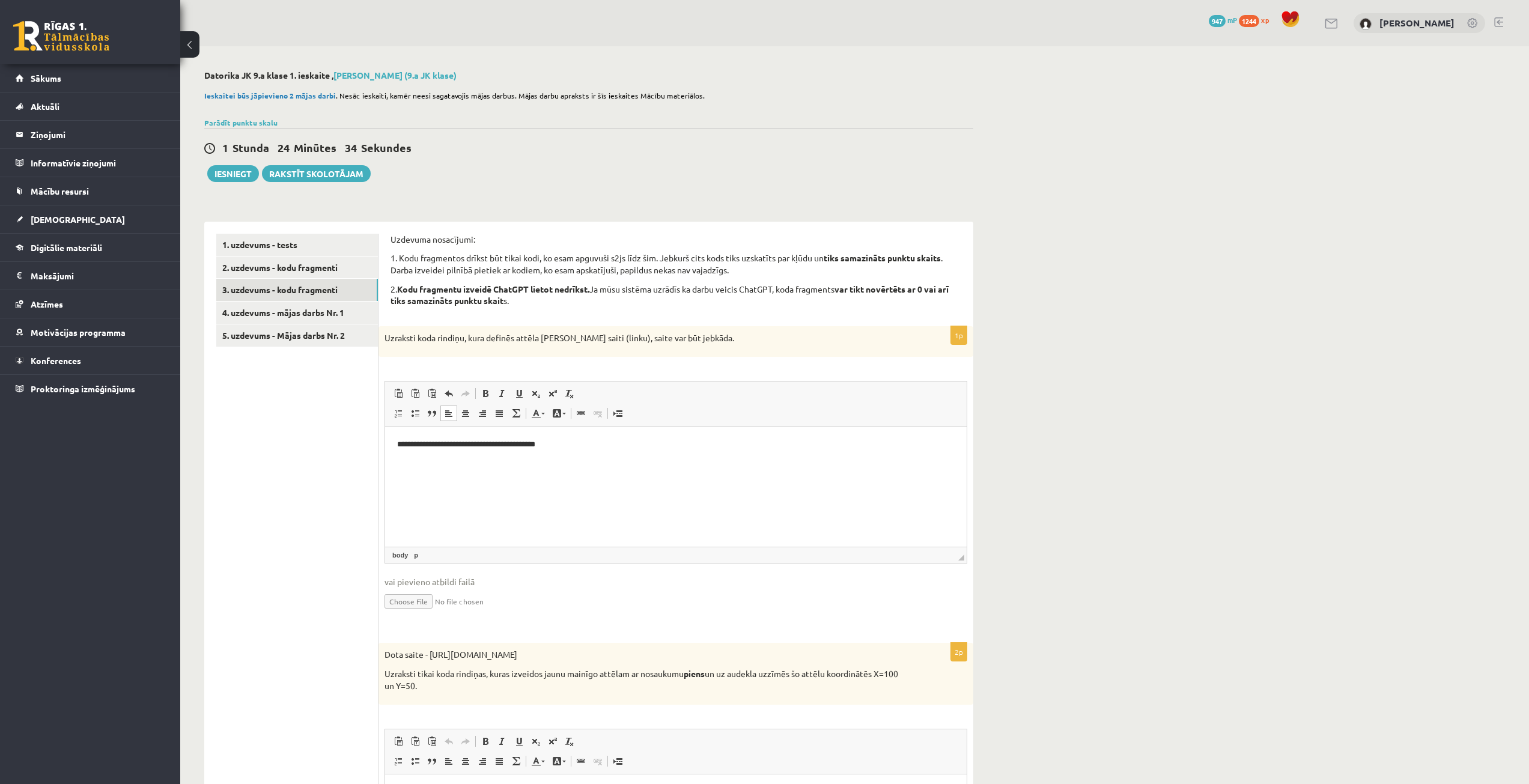
click at [1086, 454] on div "**********" at bounding box center [855, 694] width 1349 height 1297
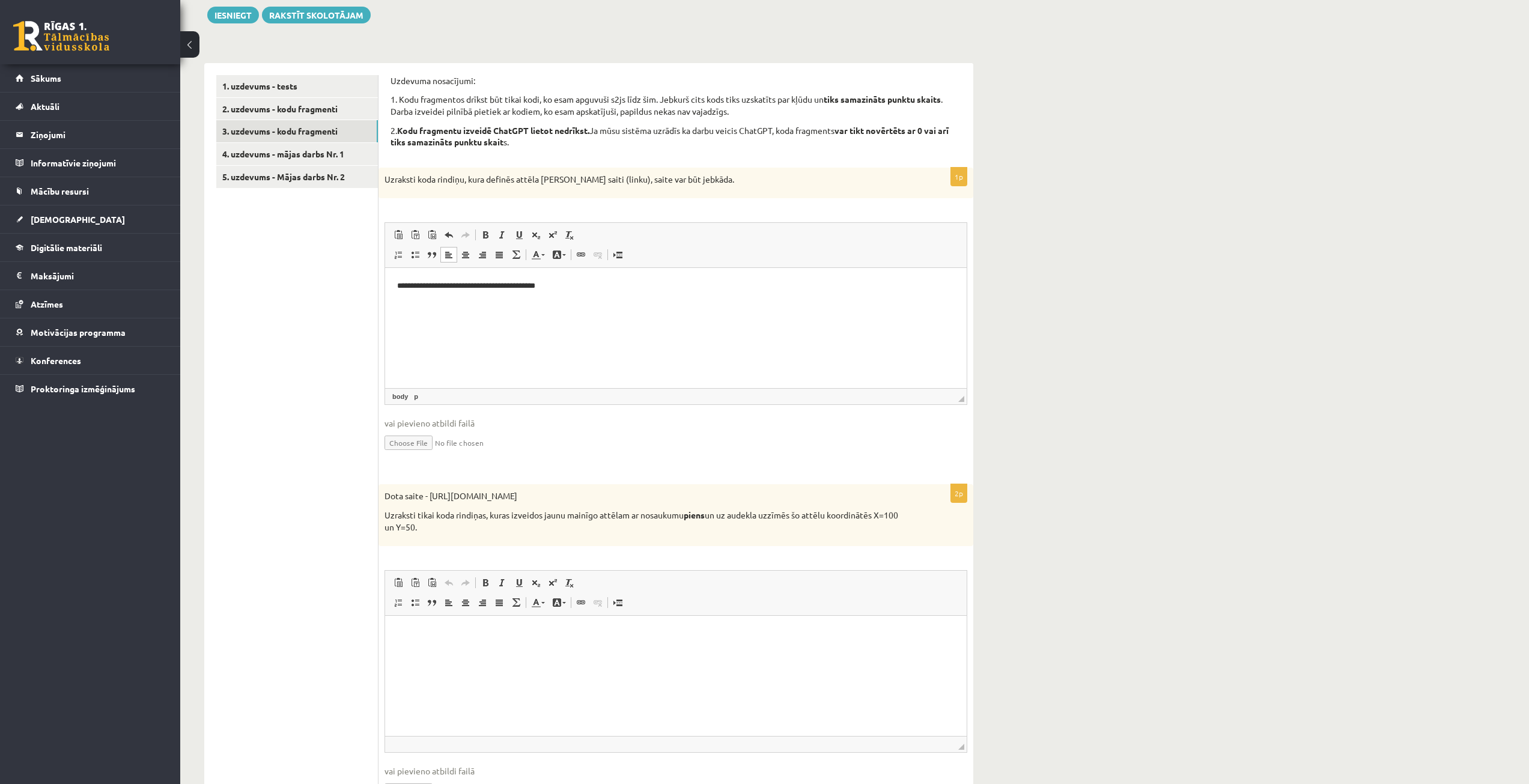
scroll to position [180, 0]
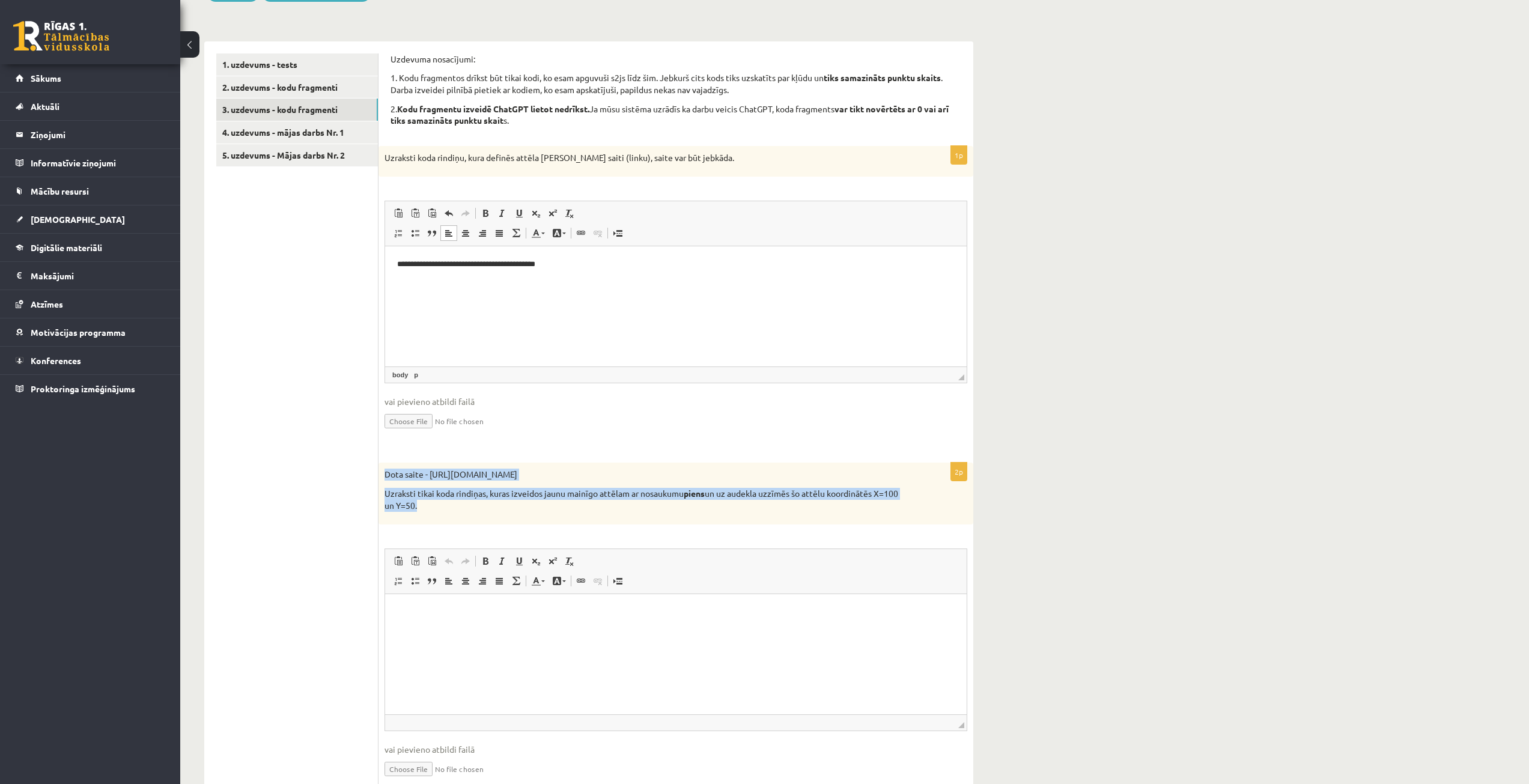
drag, startPoint x: 379, startPoint y: 475, endPoint x: 458, endPoint y: 504, distance: 84.2
click at [458, 504] on div "Dota saite - [URL][DOMAIN_NAME] Uzraksti tikai koda rindiņas, kuras izveidos ja…" at bounding box center [675, 493] width 595 height 62
copy div "Dota saite - [URL][DOMAIN_NAME] Uzraksti tikai koda rindiņas, kuras izveidos ja…"
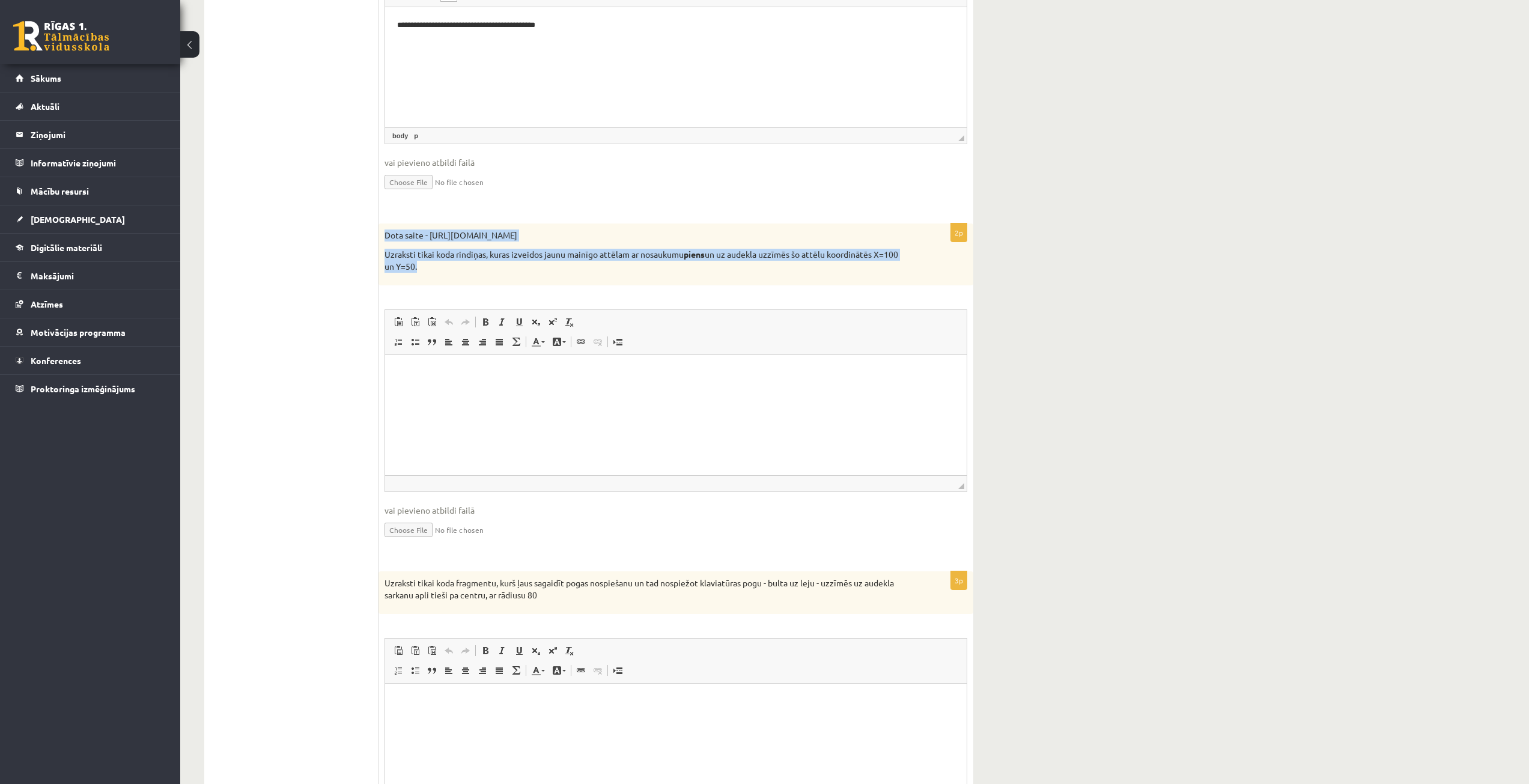
scroll to position [420, 0]
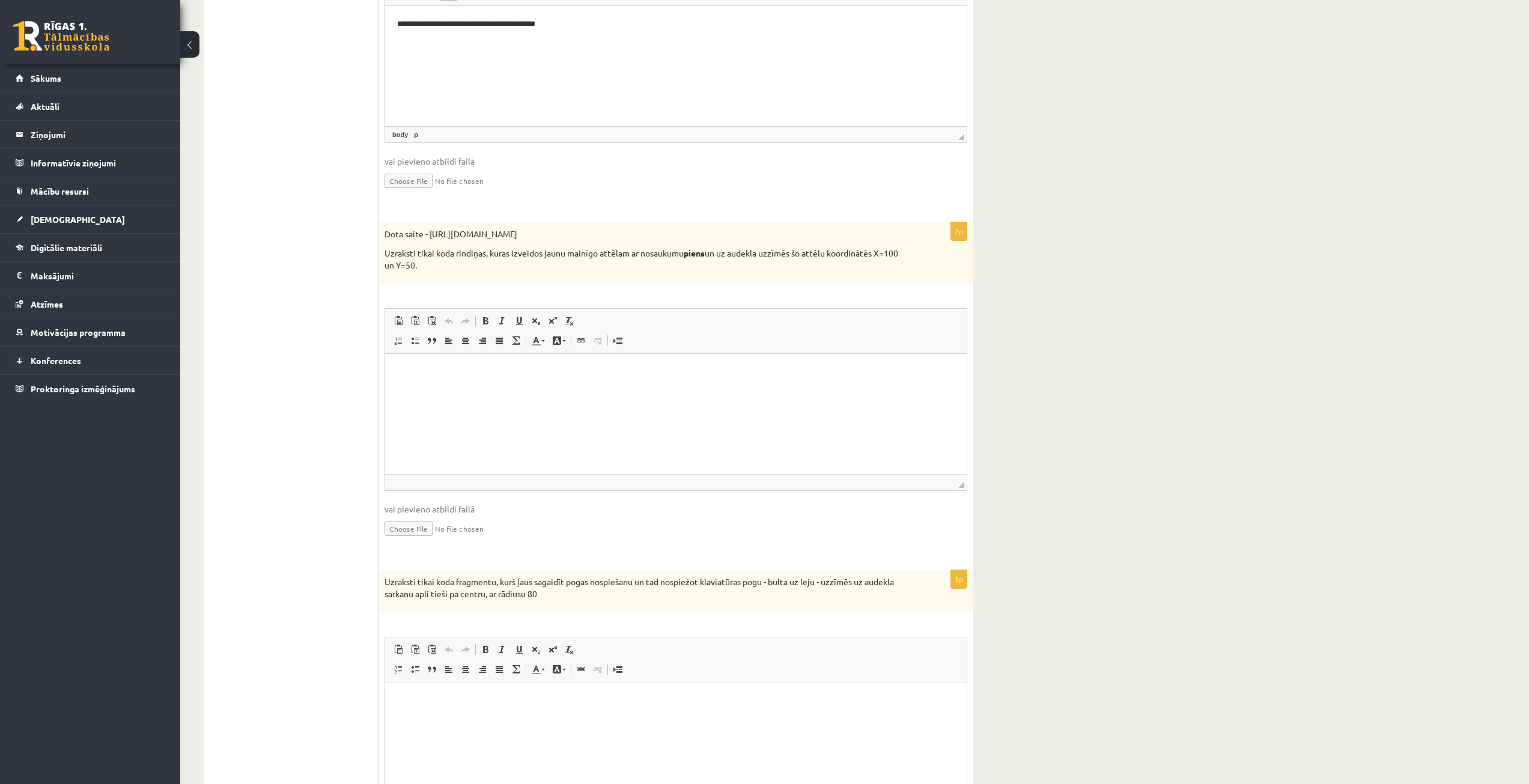
click at [289, 571] on ul "1. uzdevums - tests 2. uzdevums - kodu fragmenti 3. uzdevums - kodu fragmenti 4…" at bounding box center [297, 350] width 162 height 1074
click at [338, 475] on ul "1. uzdevums - tests 2. uzdevums - kodu fragmenti 3. uzdevums - kodu fragmenti 4…" at bounding box center [297, 350] width 162 height 1074
click at [1123, 230] on div "**********" at bounding box center [855, 274] width 1349 height 1297
click at [558, 384] on html at bounding box center [676, 372] width 582 height 37
drag, startPoint x: 517, startPoint y: 398, endPoint x: 392, endPoint y: 370, distance: 128.1
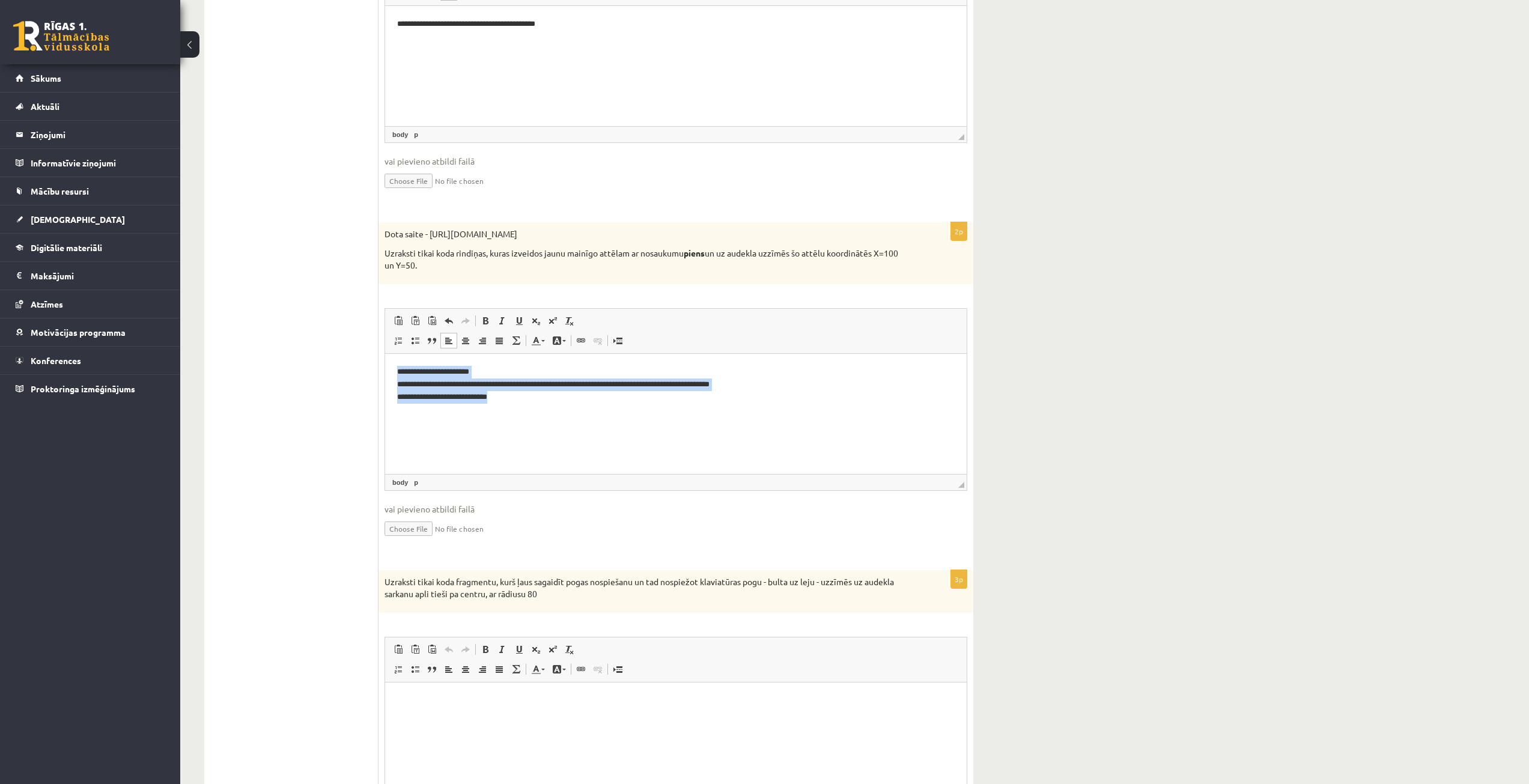
click at [392, 370] on html "**********" at bounding box center [676, 390] width 582 height 74
copy p "**********"
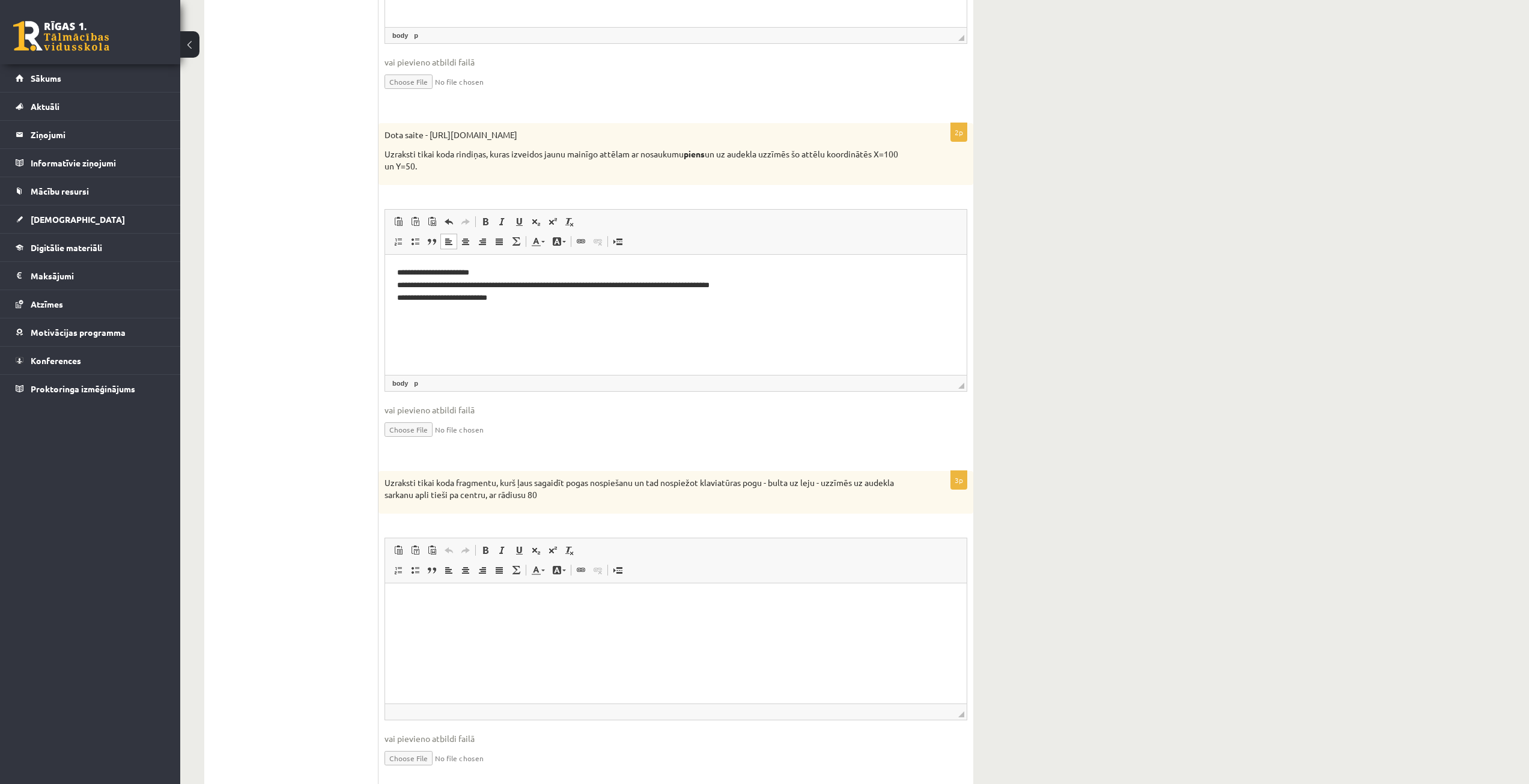
scroll to position [541, 0]
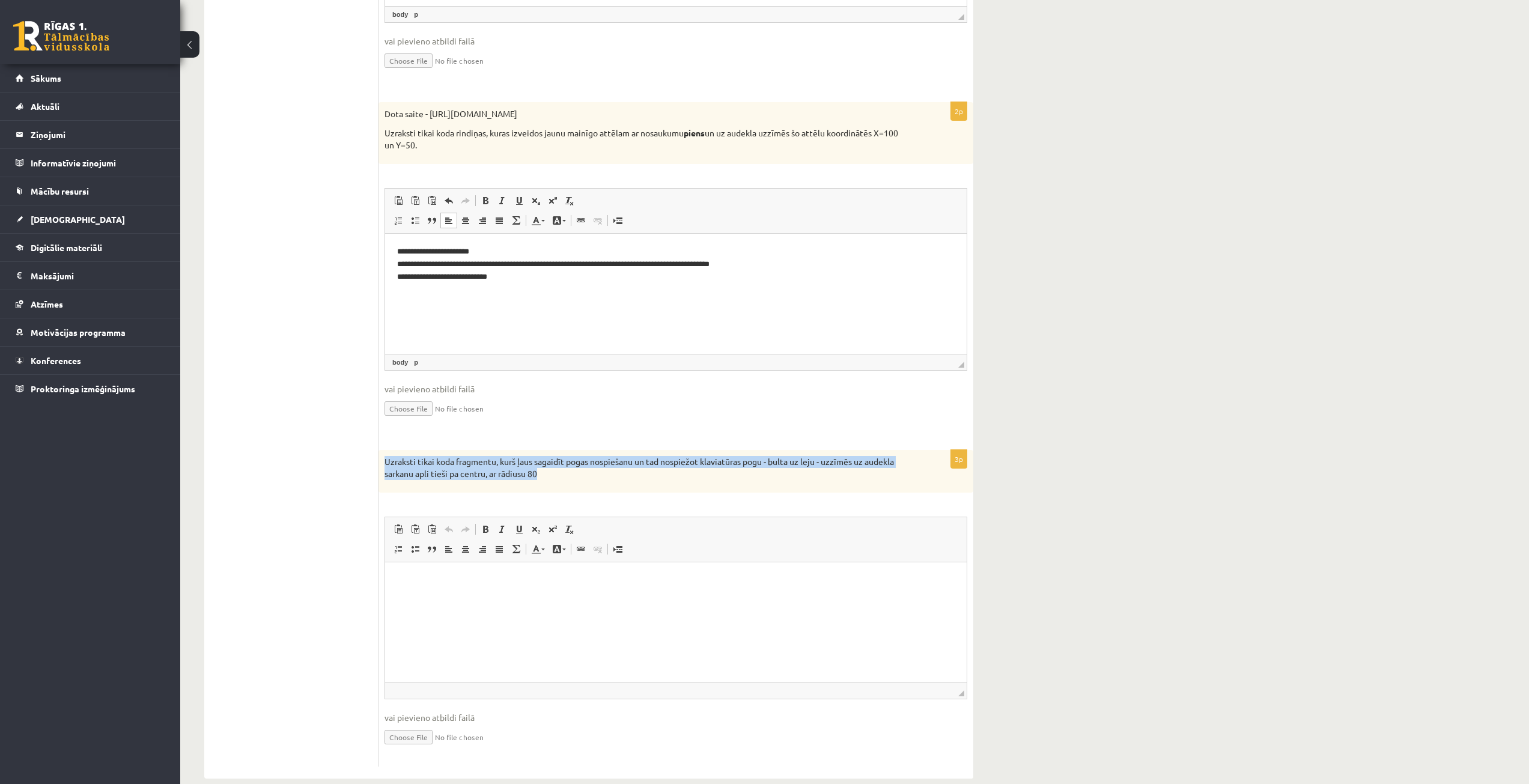
drag, startPoint x: 543, startPoint y: 473, endPoint x: 384, endPoint y: 462, distance: 159.4
click at [384, 462] on div "Uzraksti tikai koda fragmentu, kurš ļaus sagaidīt pogas nospiešanu un tad nospi…" at bounding box center [675, 472] width 595 height 43
copy p "Uzraksti tikai koda fragmentu, kurš ļaus sagaidīt pogas nospiešanu un tad nospi…"
click at [320, 496] on ul "1. uzdevums - tests 2. uzdevums - kodu fragmenti 3. uzdevums - kodu fragmenti 4…" at bounding box center [297, 230] width 162 height 1074
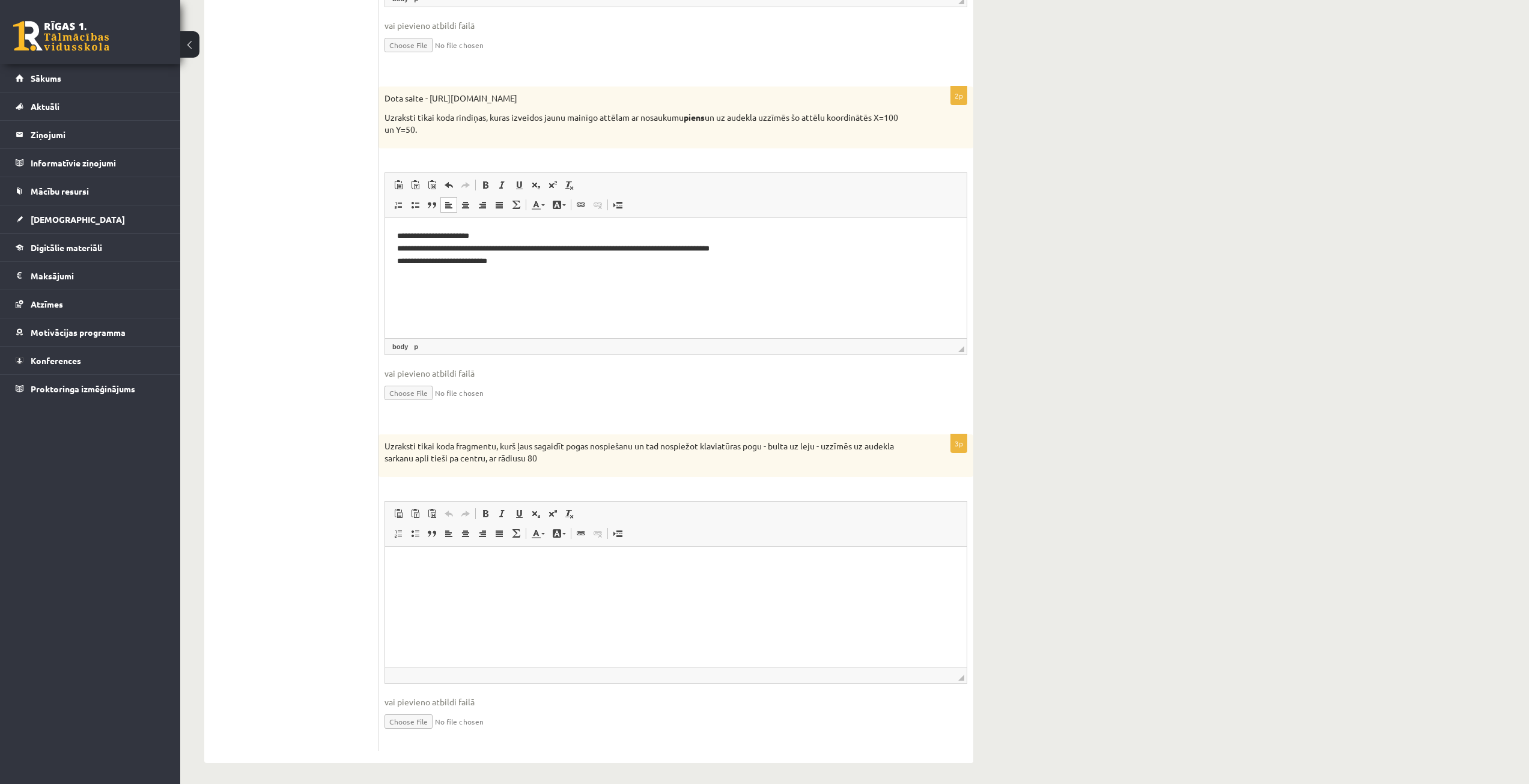
scroll to position [561, 0]
click at [336, 365] on ul "1. uzdevums - tests 2. uzdevums - kodu fragmenti 3. uzdevums - kodu fragmenti 4…" at bounding box center [297, 211] width 162 height 1074
drag, startPoint x: 1057, startPoint y: 373, endPoint x: 1001, endPoint y: 357, distance: 58.2
click at [1054, 370] on div "**********" at bounding box center [855, 134] width 1349 height 1297
click at [450, 580] on html at bounding box center [676, 562] width 582 height 37
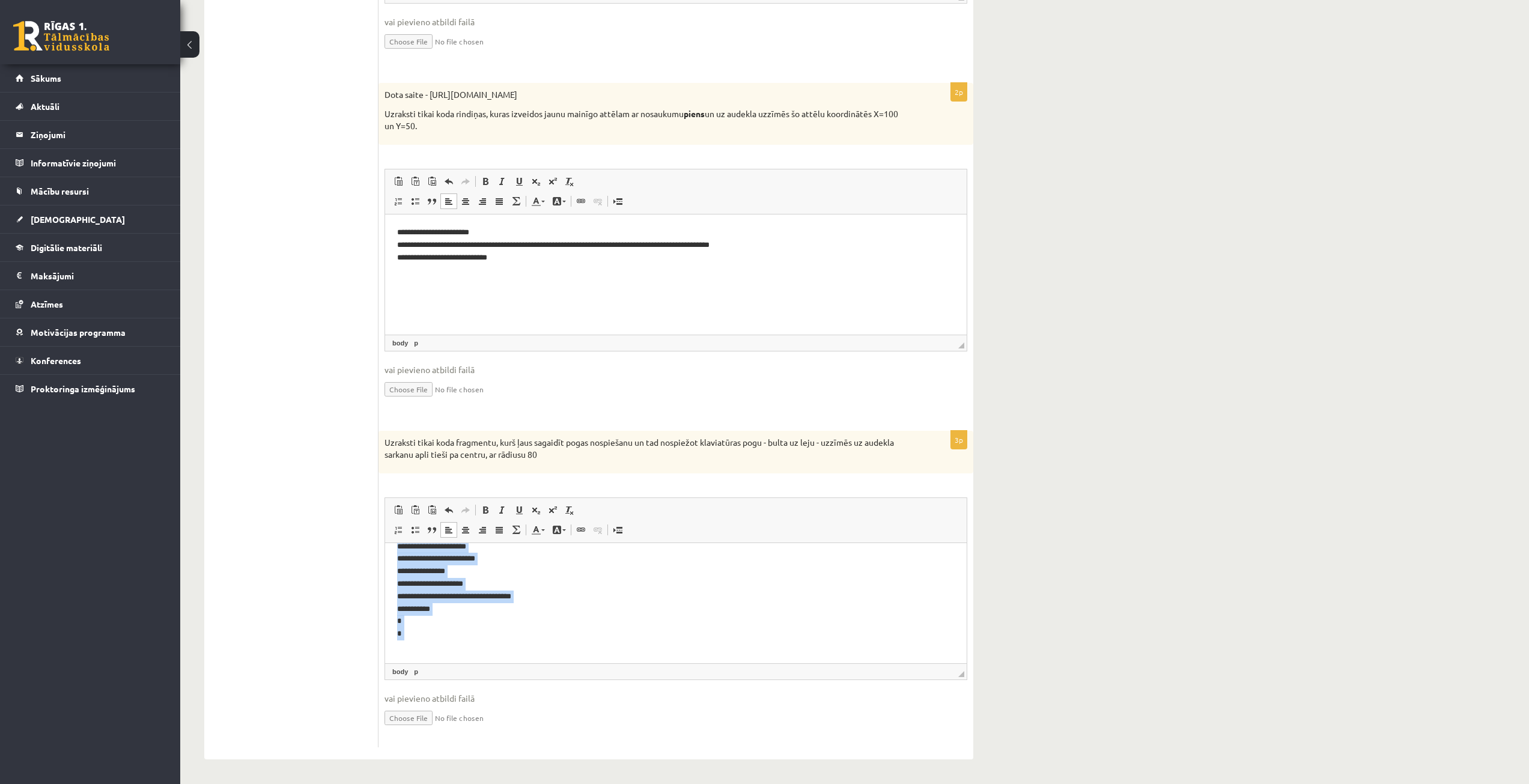
scroll to position [0, 0]
drag, startPoint x: 414, startPoint y: 648, endPoint x: 325, endPoint y: 503, distance: 170.1
click at [385, 543] on html "**********" at bounding box center [676, 621] width 582 height 156
click at [417, 580] on html at bounding box center [676, 562] width 582 height 37
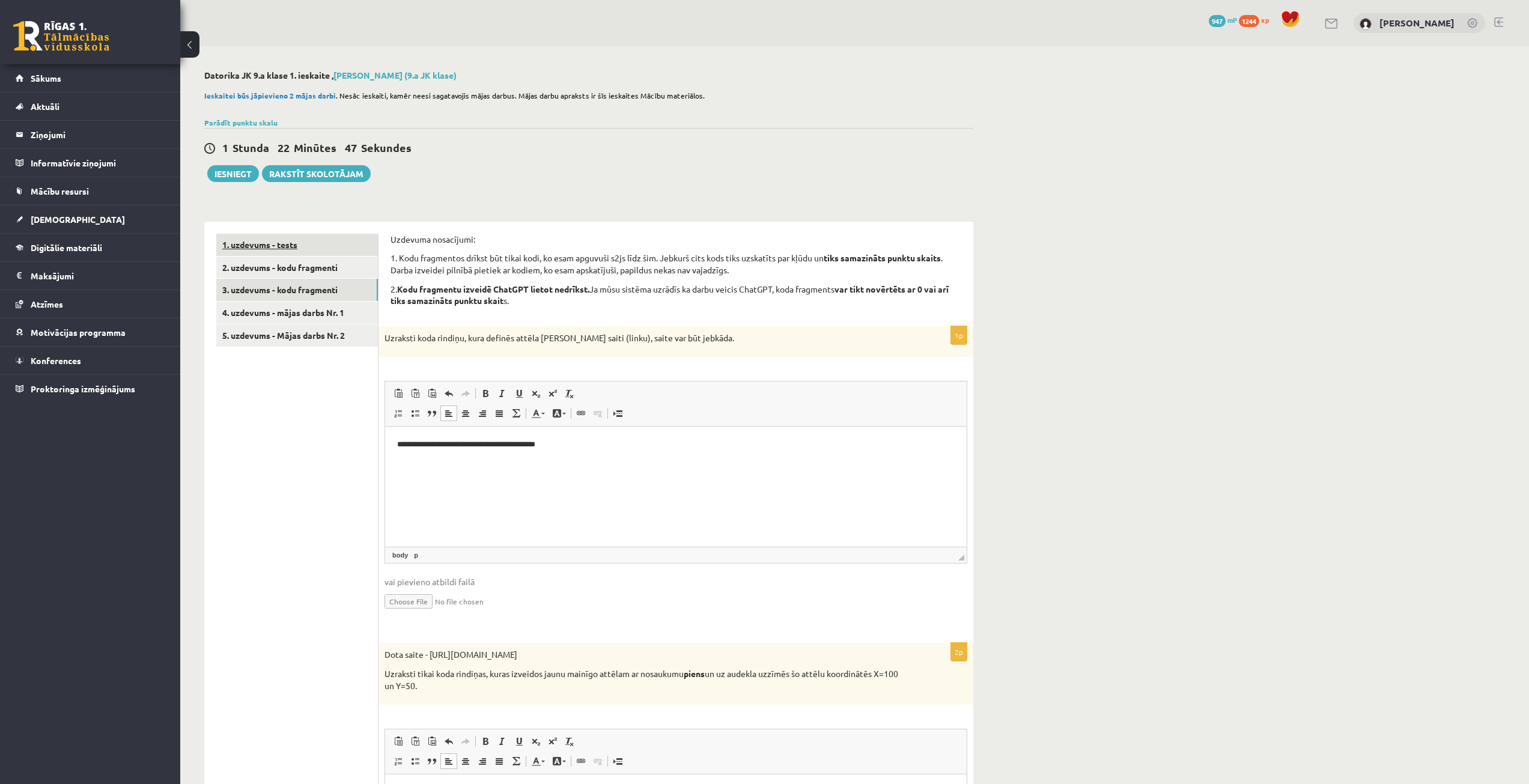
click at [325, 255] on link "1. uzdevums - tests" at bounding box center [297, 245] width 162 height 22
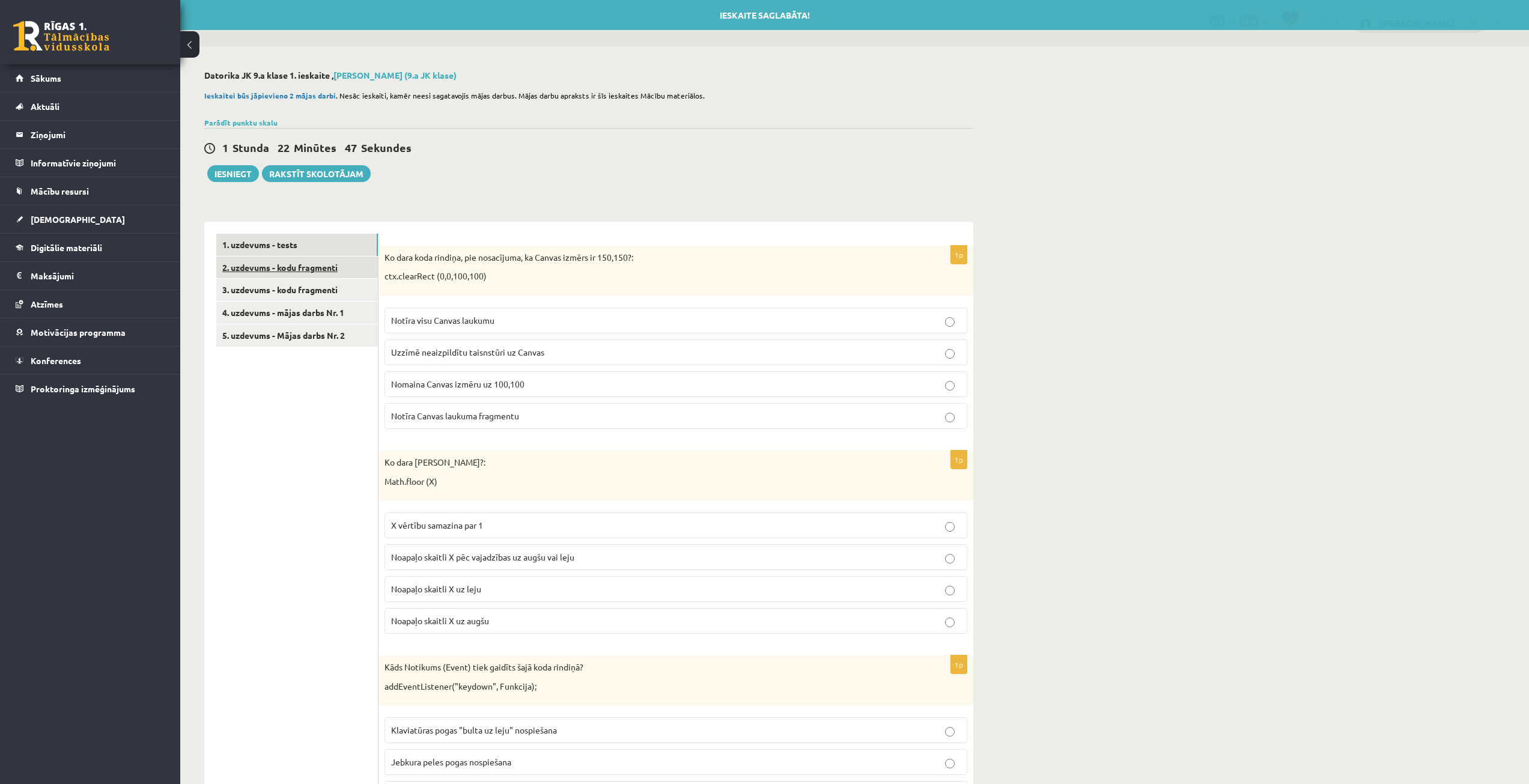
click at [321, 268] on link "2. uzdevums - kodu fragmenti" at bounding box center [297, 267] width 162 height 22
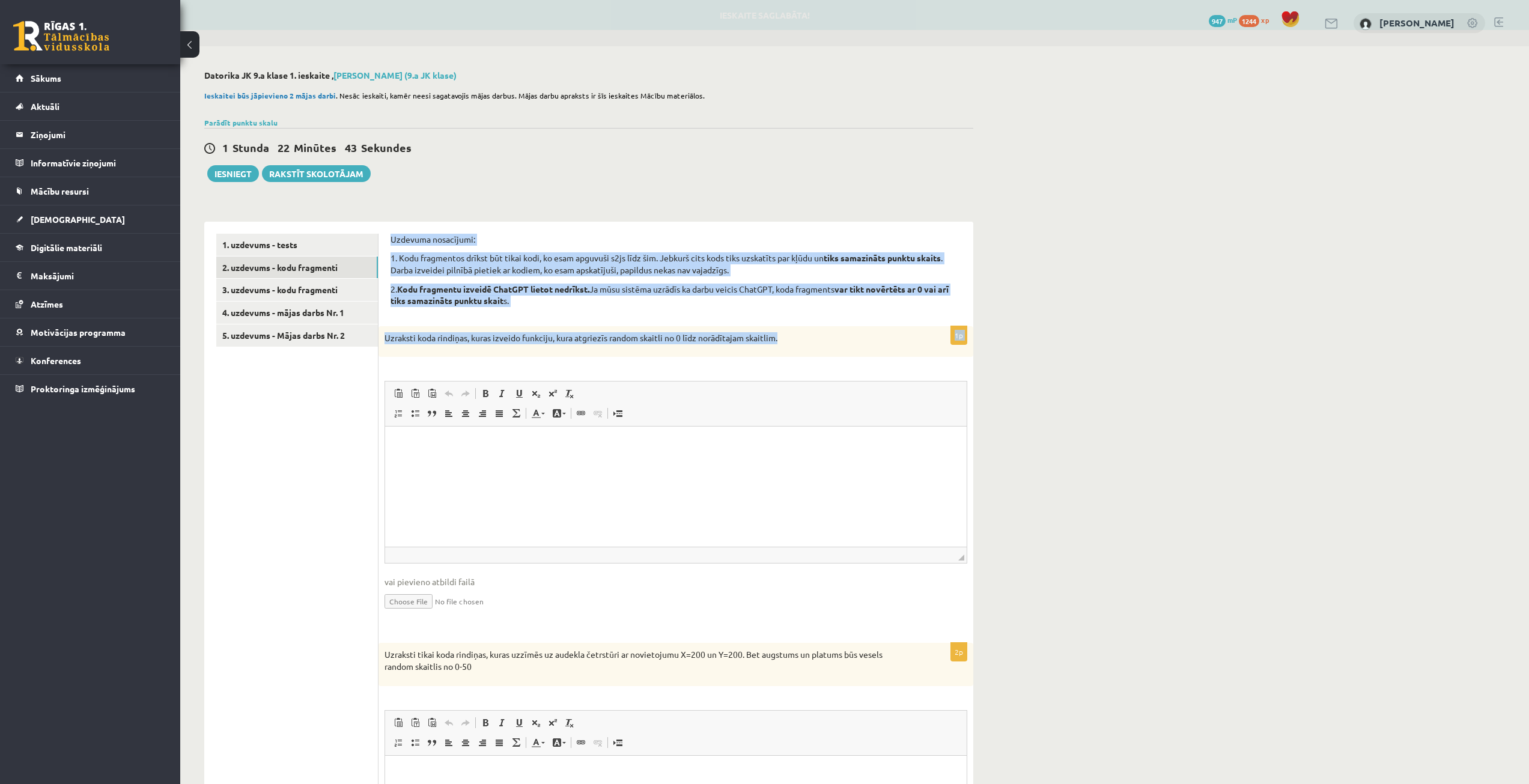
drag, startPoint x: 392, startPoint y: 234, endPoint x: 792, endPoint y: 335, distance: 412.6
click at [792, 335] on form "Uzdevuma nosacījumi: 1. Kodu fragmentos drīkst būt tikai kodi, ko esam apguvuši…" at bounding box center [676, 765] width 571 height 1062
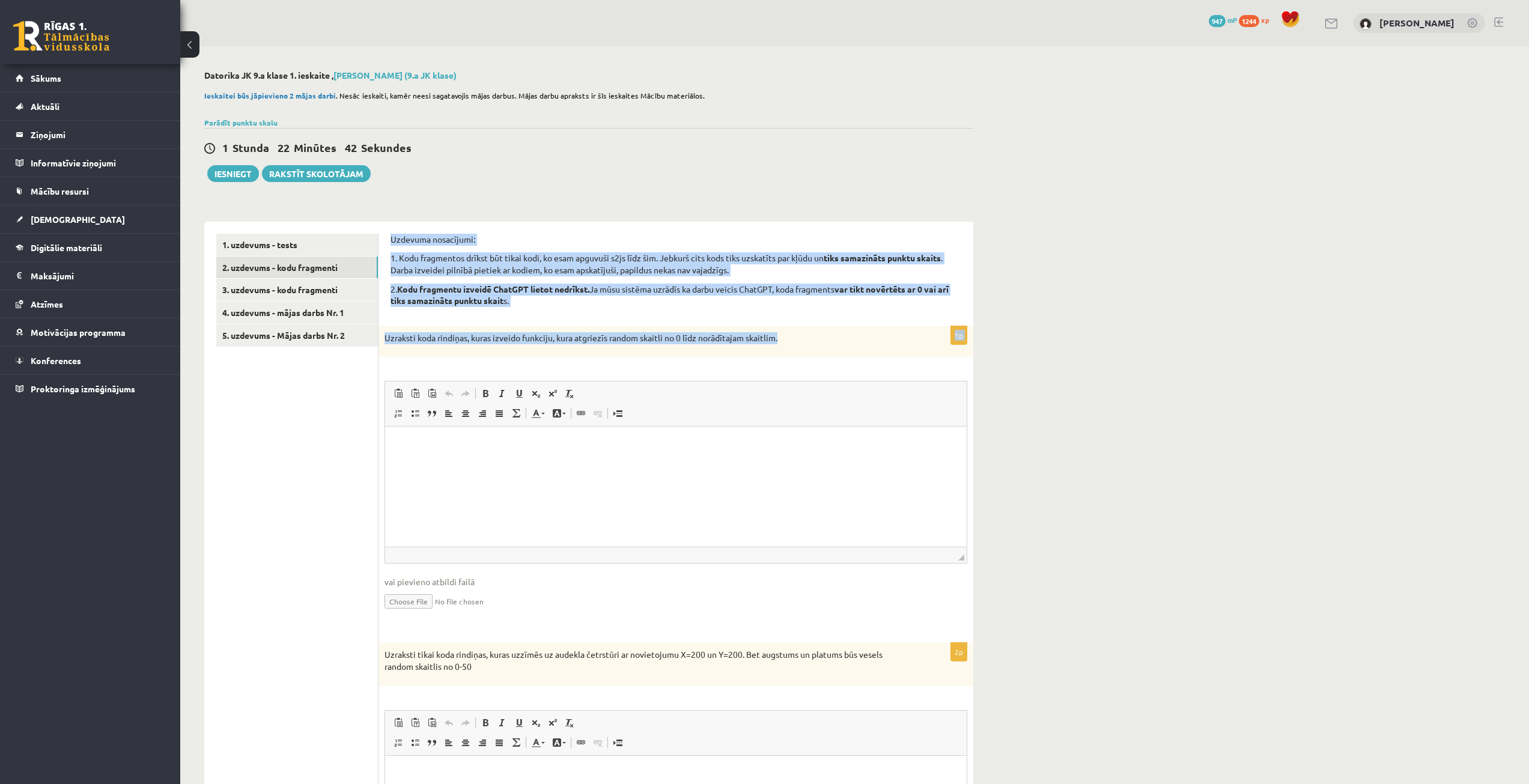
copy form "Uzdevuma nosacījumi: 1. Kodu fragmentos drīkst būt tikai kodi, ko esam apguvuši…"
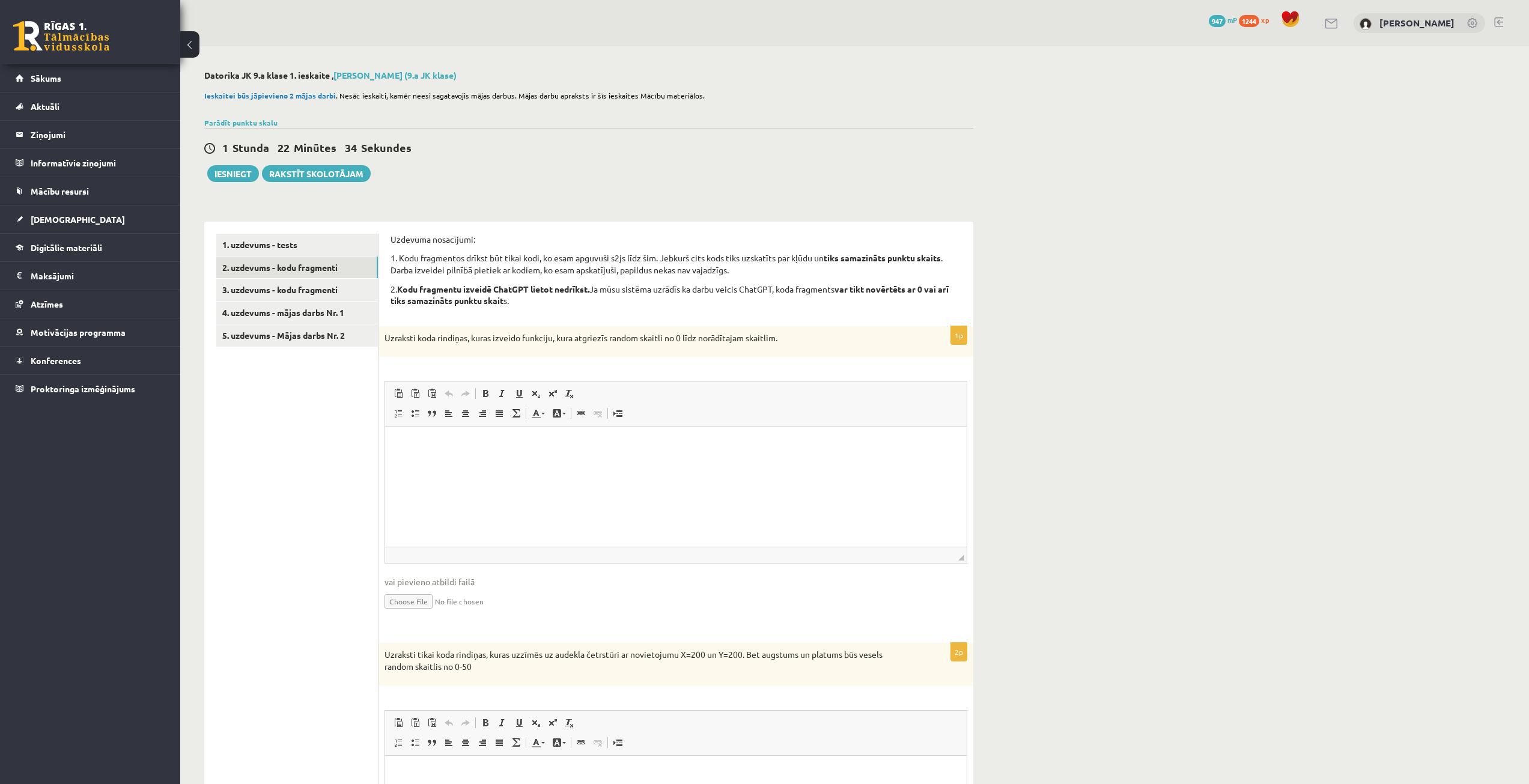
click at [300, 468] on ul "1. uzdevums - tests 2. uzdevums - kodu fragmenti 3. uzdevums - kodu fragmenti 4…" at bounding box center [297, 765] width 162 height 1062
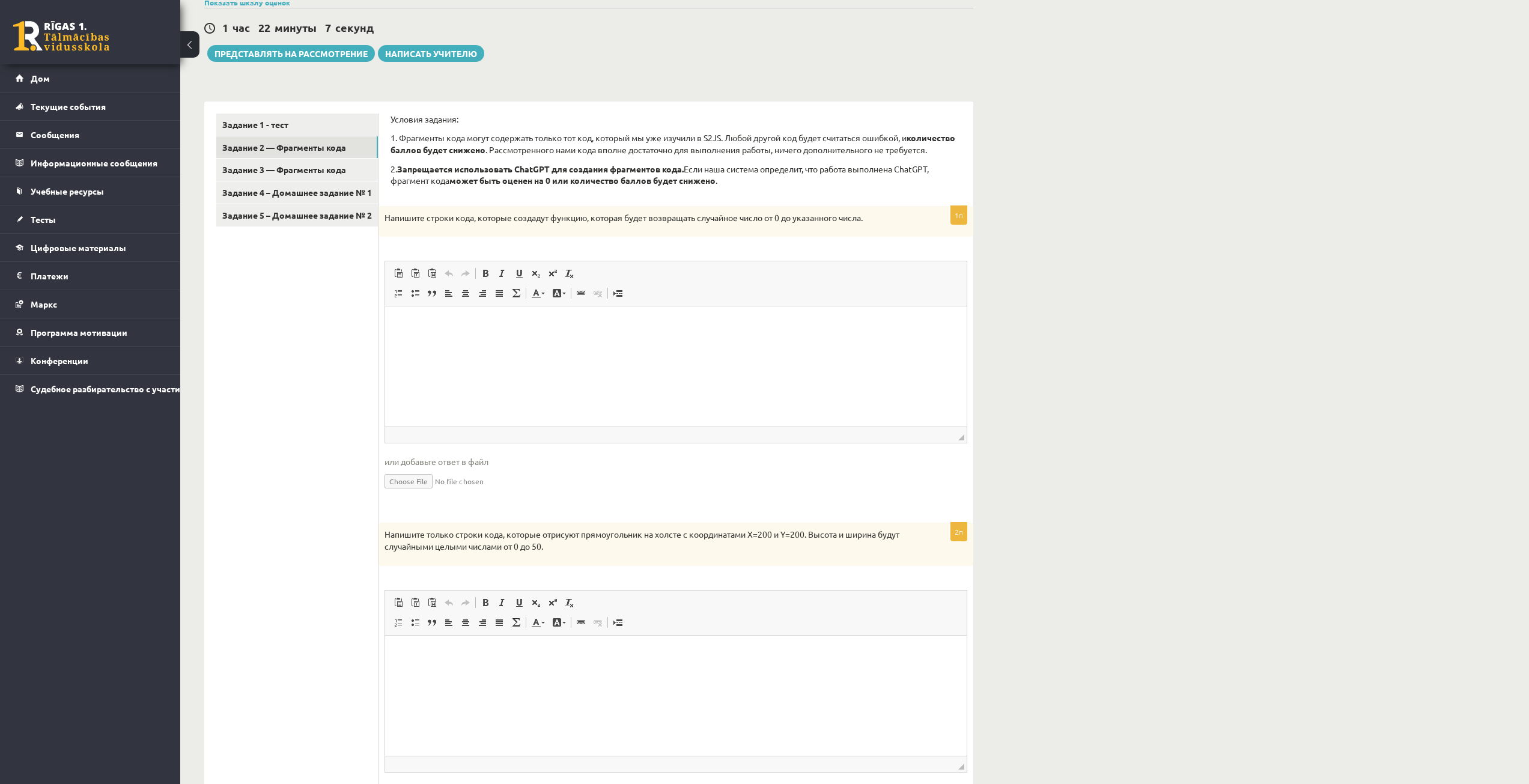
scroll to position [180, 0]
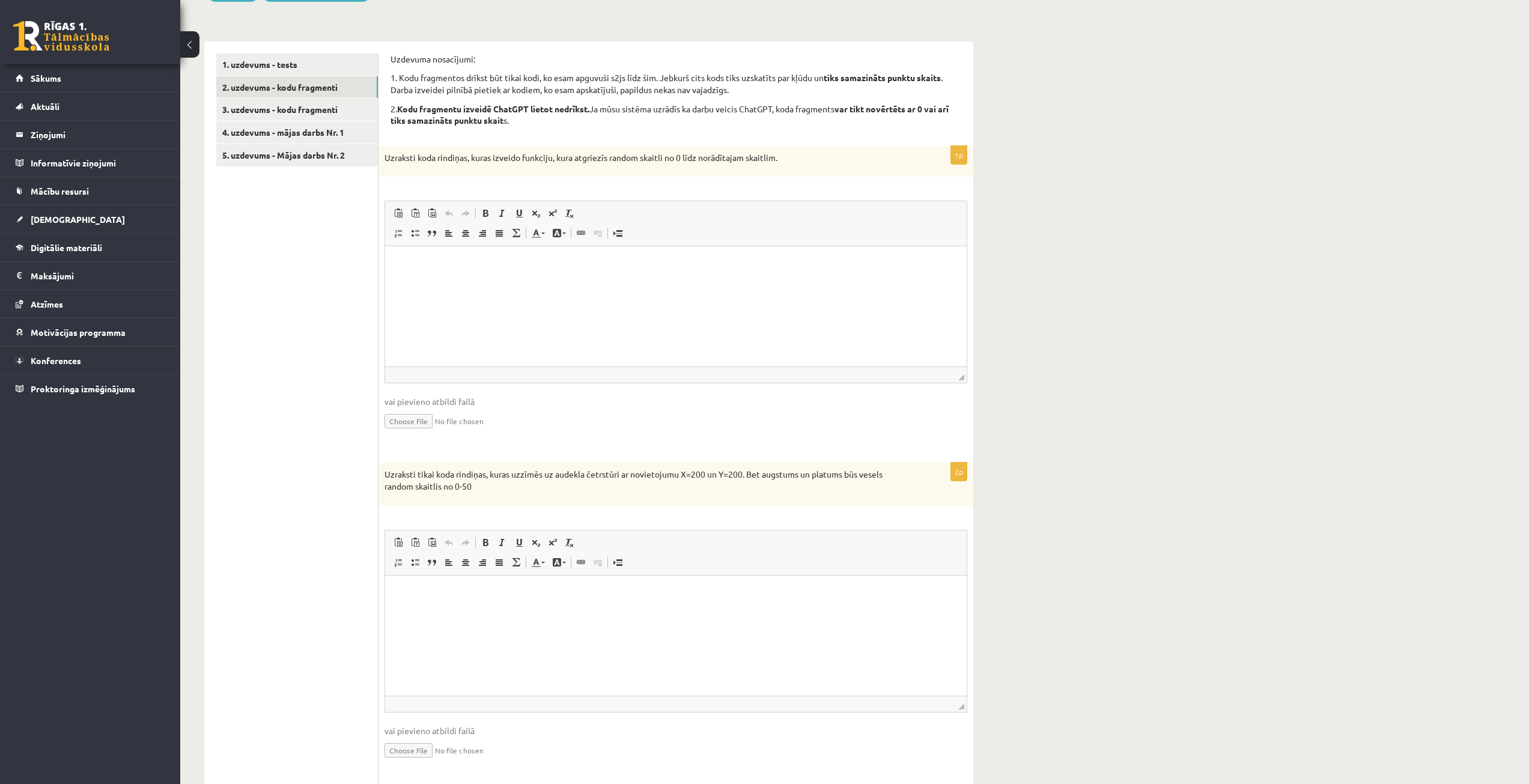
click at [1157, 319] on div "**********" at bounding box center [855, 509] width 1349 height 1286
click at [568, 282] on html at bounding box center [676, 265] width 582 height 37
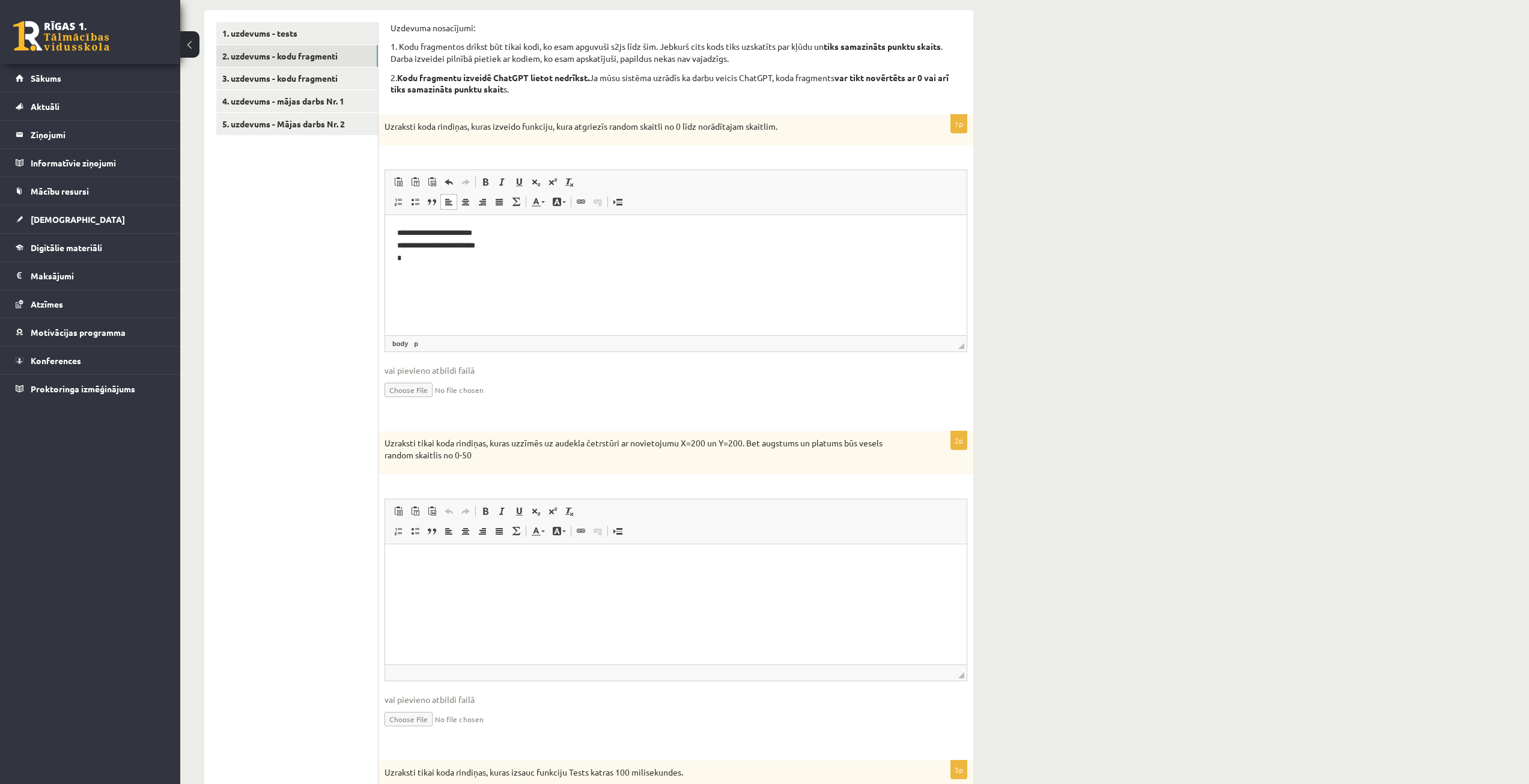
scroll to position [240, 0]
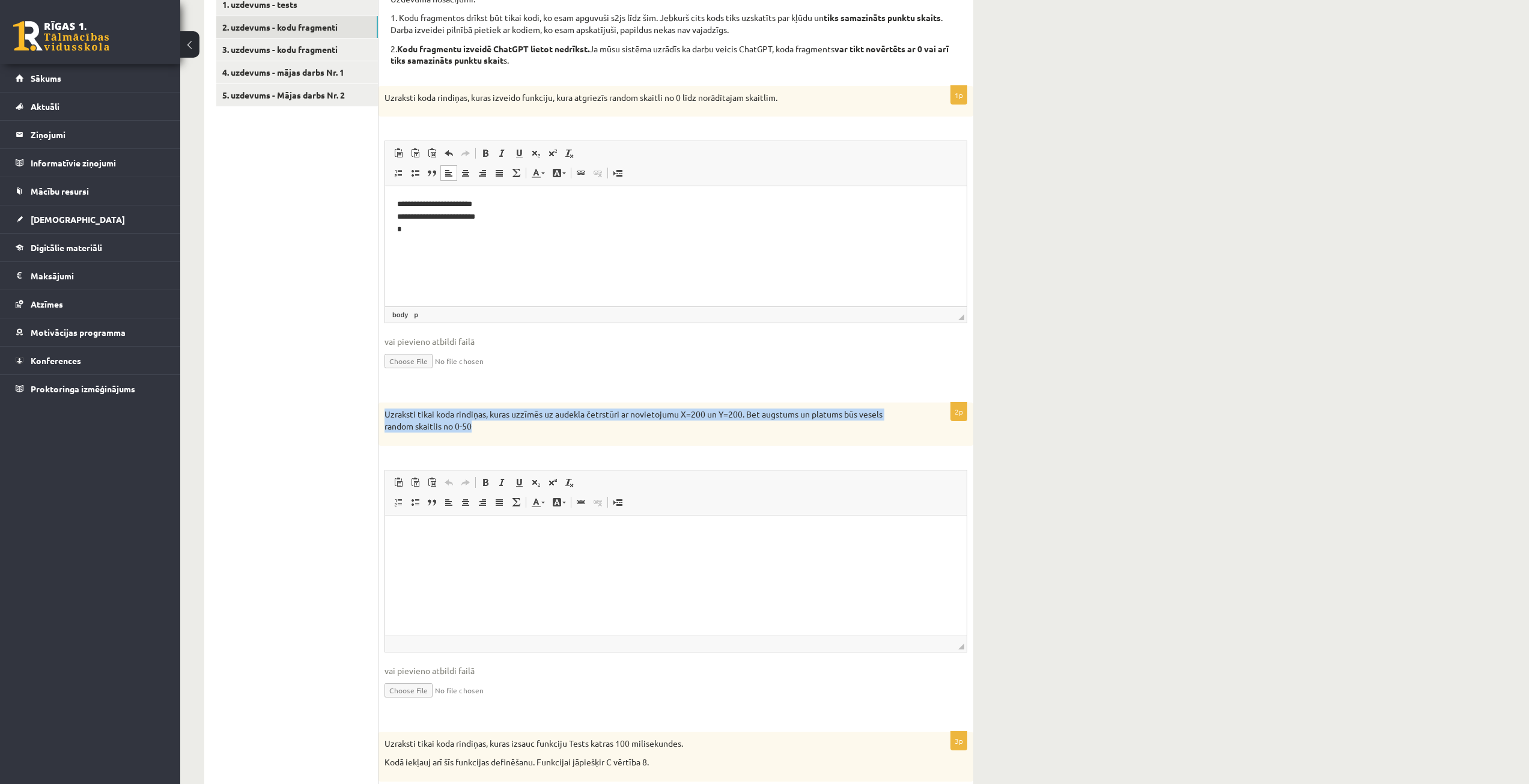
drag, startPoint x: 475, startPoint y: 430, endPoint x: 387, endPoint y: 415, distance: 89.3
click at [387, 415] on p "Uzraksti tikai koda rindiņas, kuras uzzīmēs uz audekla četrstūri ar novietojumu…" at bounding box center [645, 420] width 522 height 24
copy p "Uzraksti tikai koda rindiņas, kuras uzzīmēs uz audekla četrstūri ar novietojumu…"
click at [287, 345] on ul "1. uzdevums - tests 2. uzdevums - kodu fragmenti 3. uzdevums - kodu fragmenti 4…" at bounding box center [297, 524] width 162 height 1062
click at [295, 337] on ul "1. uzdevums - tests 2. uzdevums - kodu fragmenti 3. uzdevums - kodu fragmenti 4…" at bounding box center [297, 524] width 162 height 1062
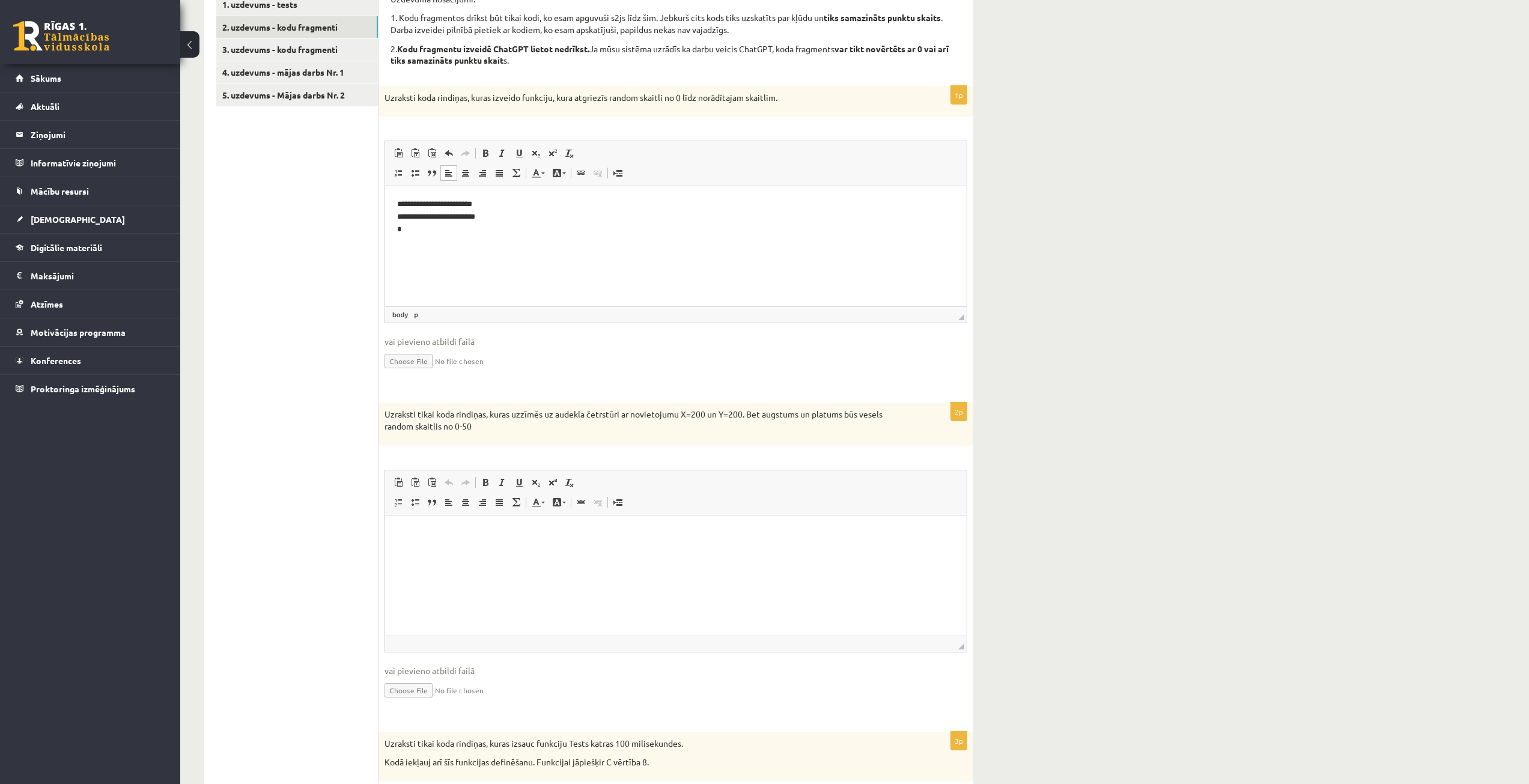
drag, startPoint x: 1173, startPoint y: 250, endPoint x: 911, endPoint y: 182, distance: 270.7
click at [1167, 248] on div "**********" at bounding box center [855, 449] width 1349 height 1286
click at [483, 532] on p "Визуальный текстовый редактор, wiswyg-editor-user-answer-47433887247700" at bounding box center [676, 533] width 558 height 12
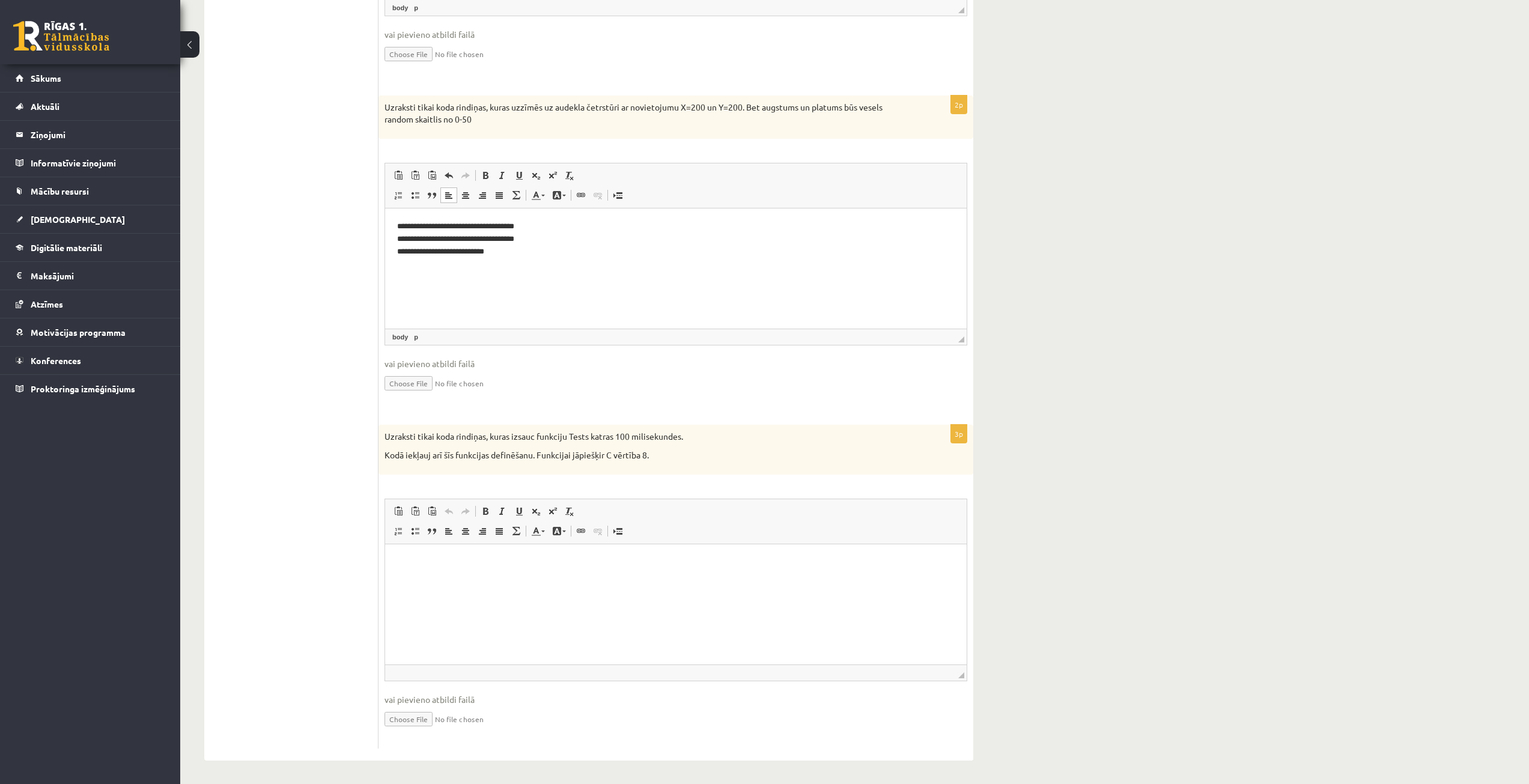
scroll to position [549, 0]
drag, startPoint x: 602, startPoint y: 453, endPoint x: 384, endPoint y: 438, distance: 218.5
click at [384, 438] on div "Uzraksti tikai koda rindiņas, kuras izsauc funkciju Tests katras 100 milisekund…" at bounding box center [675, 448] width 595 height 50
copy div "Uzraksti tikai koda rindiņas, kuras izsauc funkciju Tests katras 100 milisekund…"
click at [336, 459] on ul "1. uzdevums - tests 2. uzdevums - kodu fragmenti 3. uzdevums - kodu fragmenti 4…" at bounding box center [297, 216] width 162 height 1062
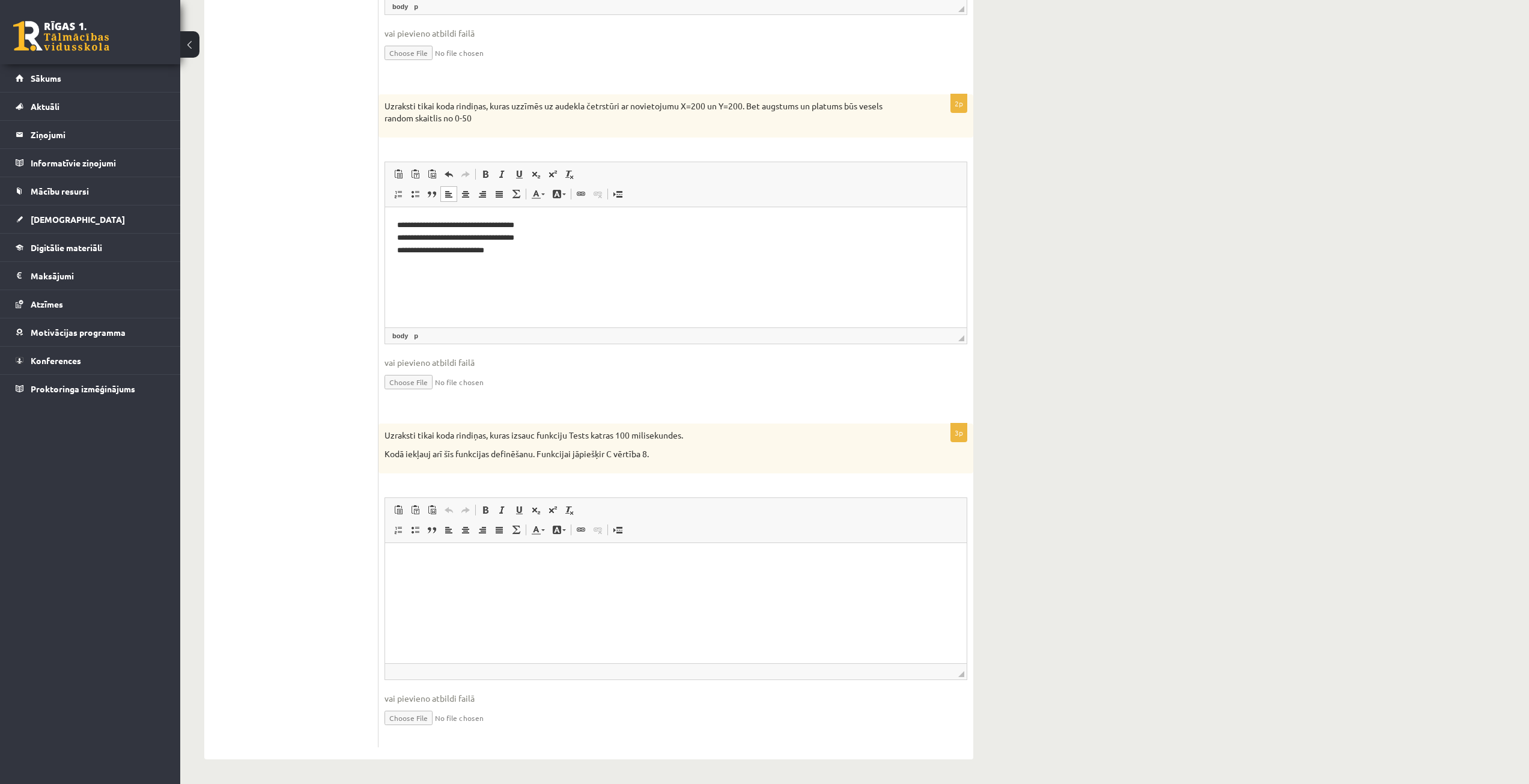
click at [489, 555] on p "Визуальный текстовый редактор, wiswyg-editor-user-answer-47433885791260" at bounding box center [676, 561] width 558 height 12
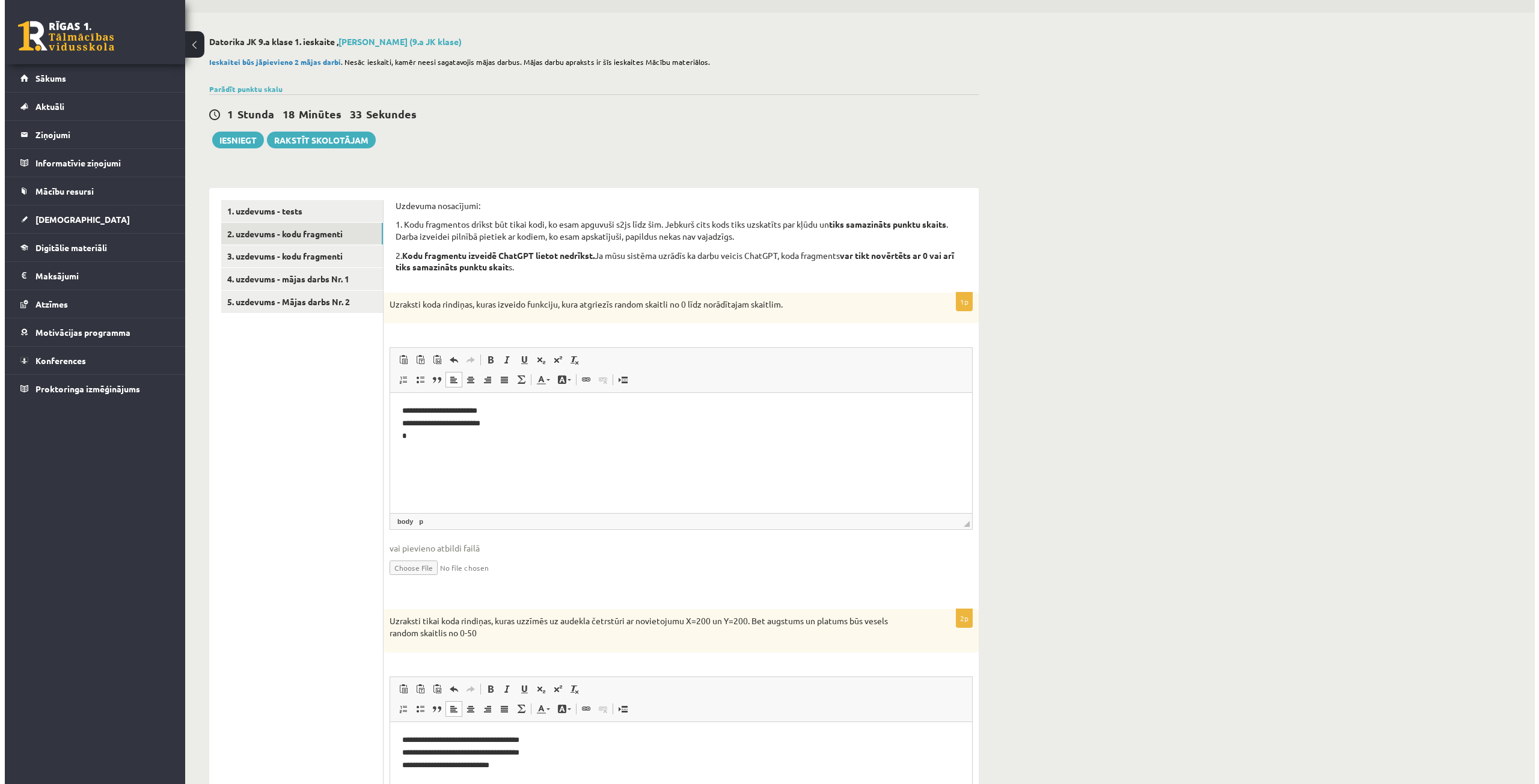
scroll to position [0, 0]
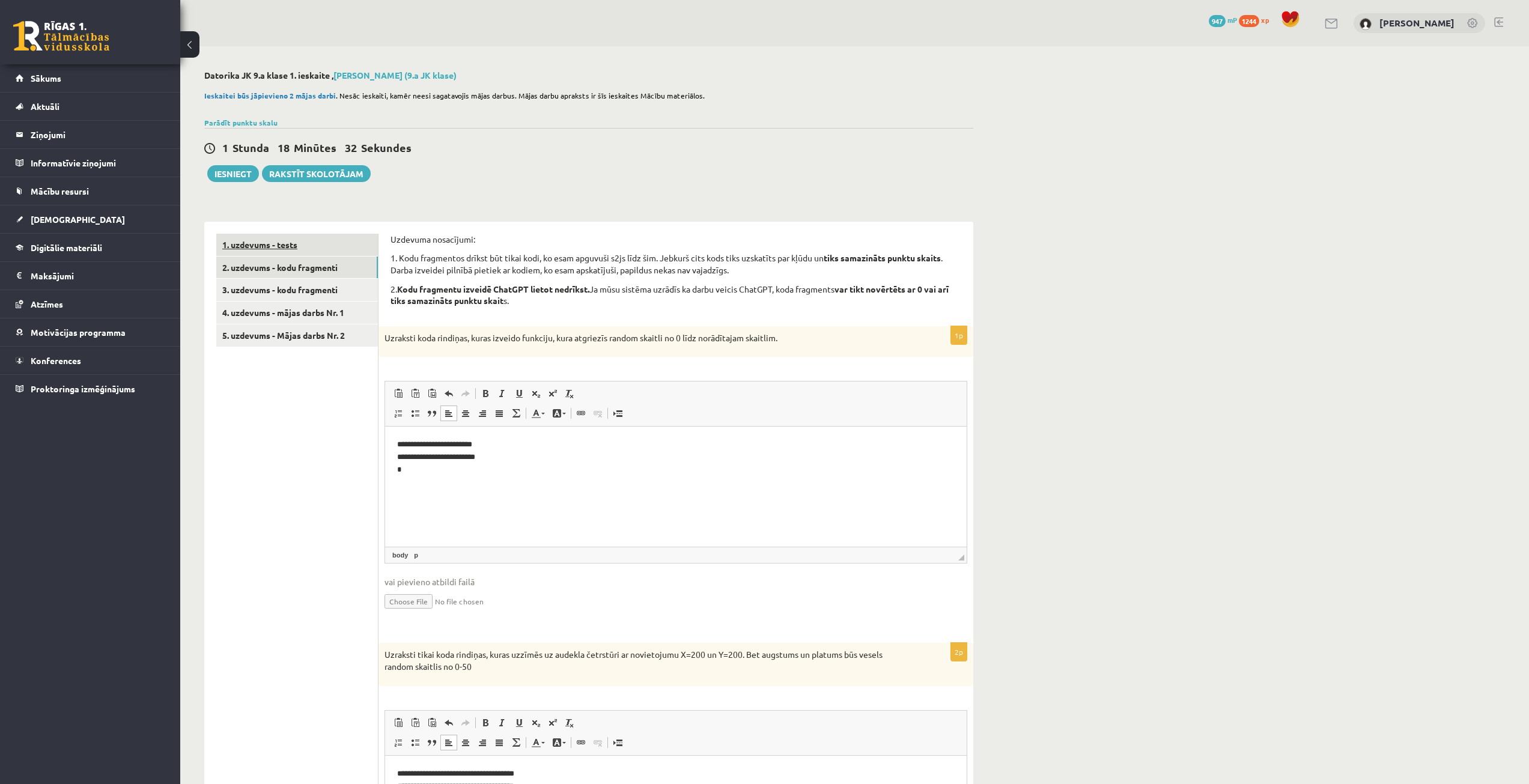
click at [315, 253] on link "1. uzdevums - tests" at bounding box center [297, 245] width 162 height 22
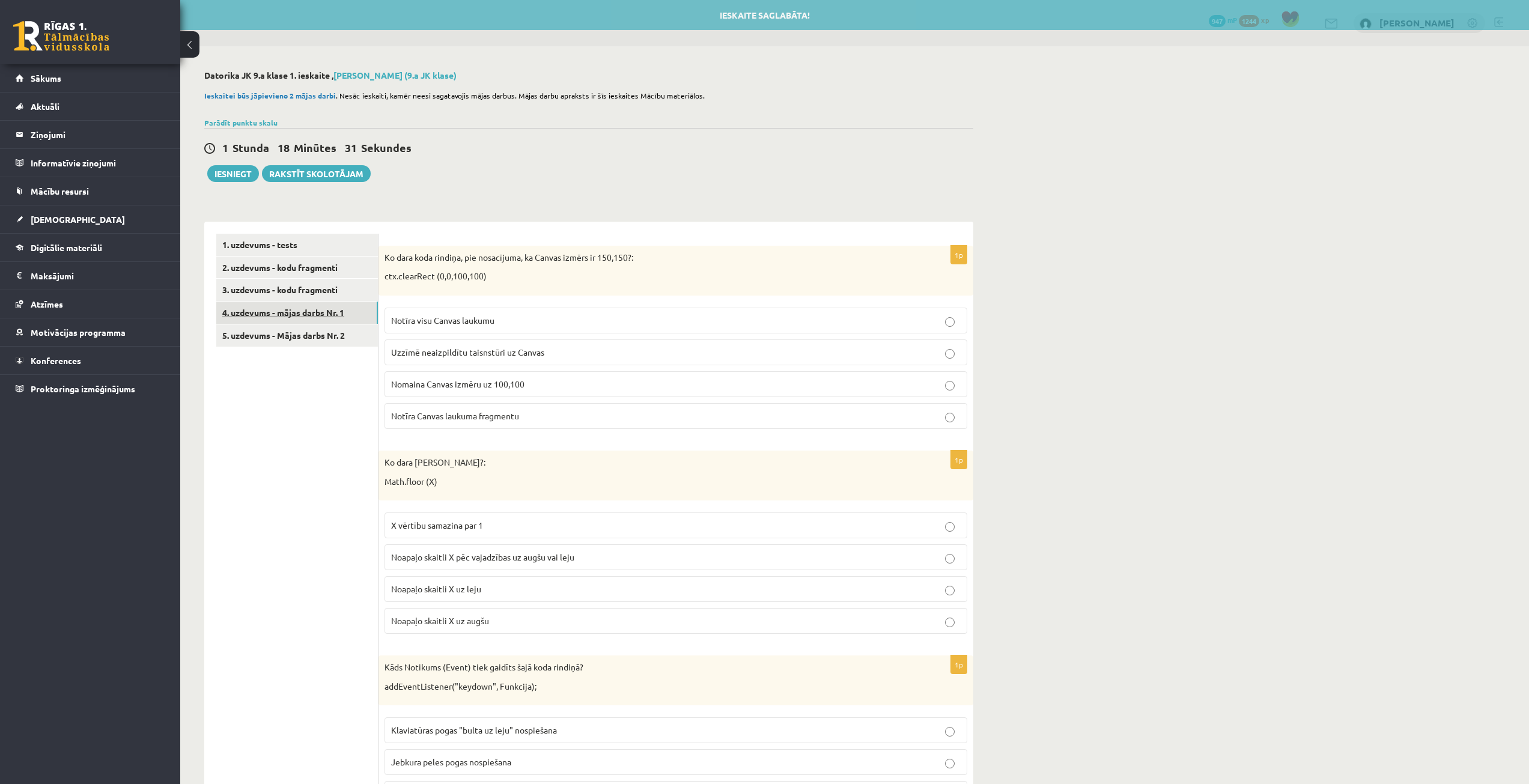
click at [317, 308] on link "4. uzdevums - mājas darbs Nr. 1" at bounding box center [297, 312] width 162 height 22
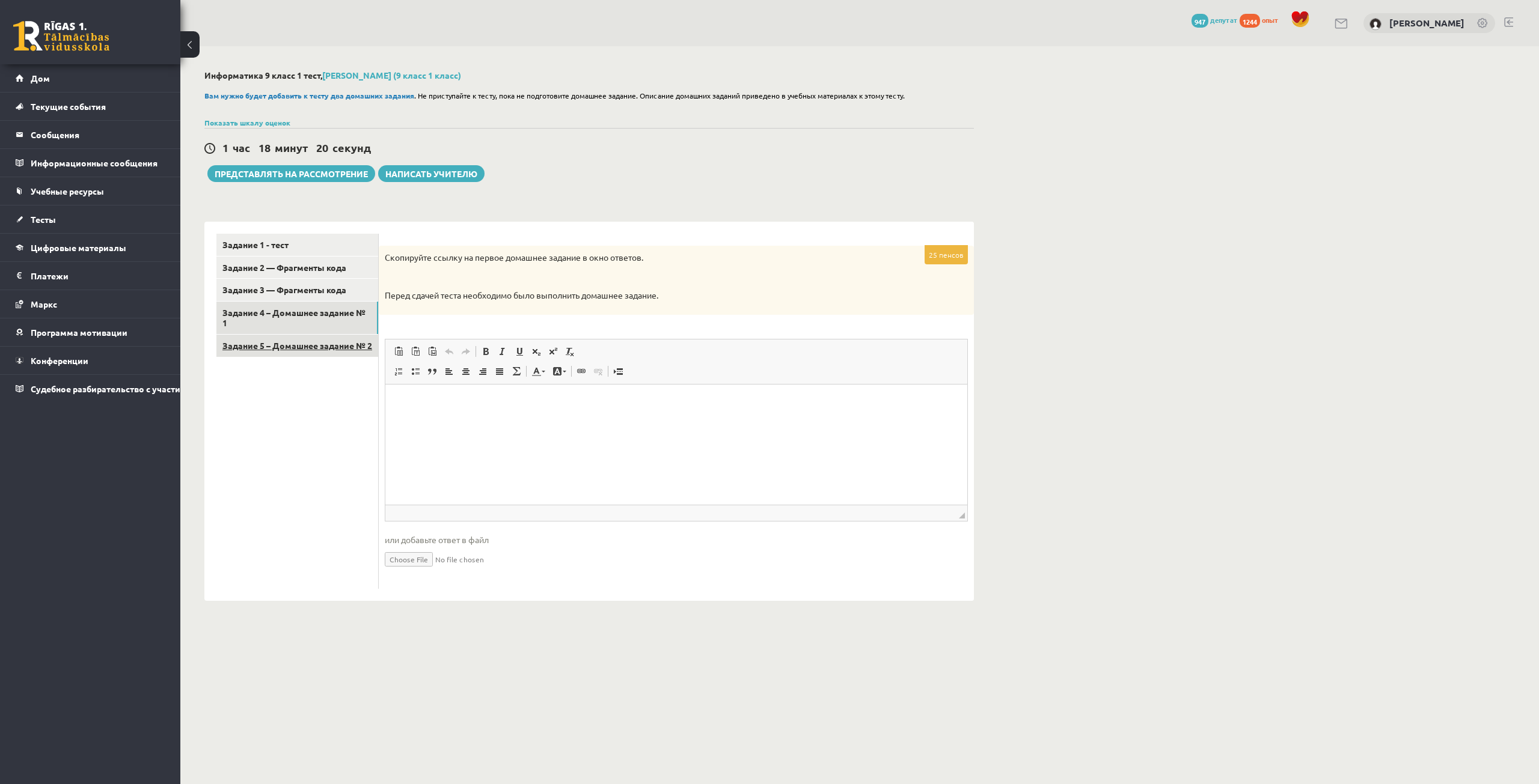
drag, startPoint x: 248, startPoint y: 354, endPoint x: 259, endPoint y: 360, distance: 12.5
click at [248, 354] on link "Задание 5 – Домашнее задание № 2" at bounding box center [297, 345] width 162 height 22
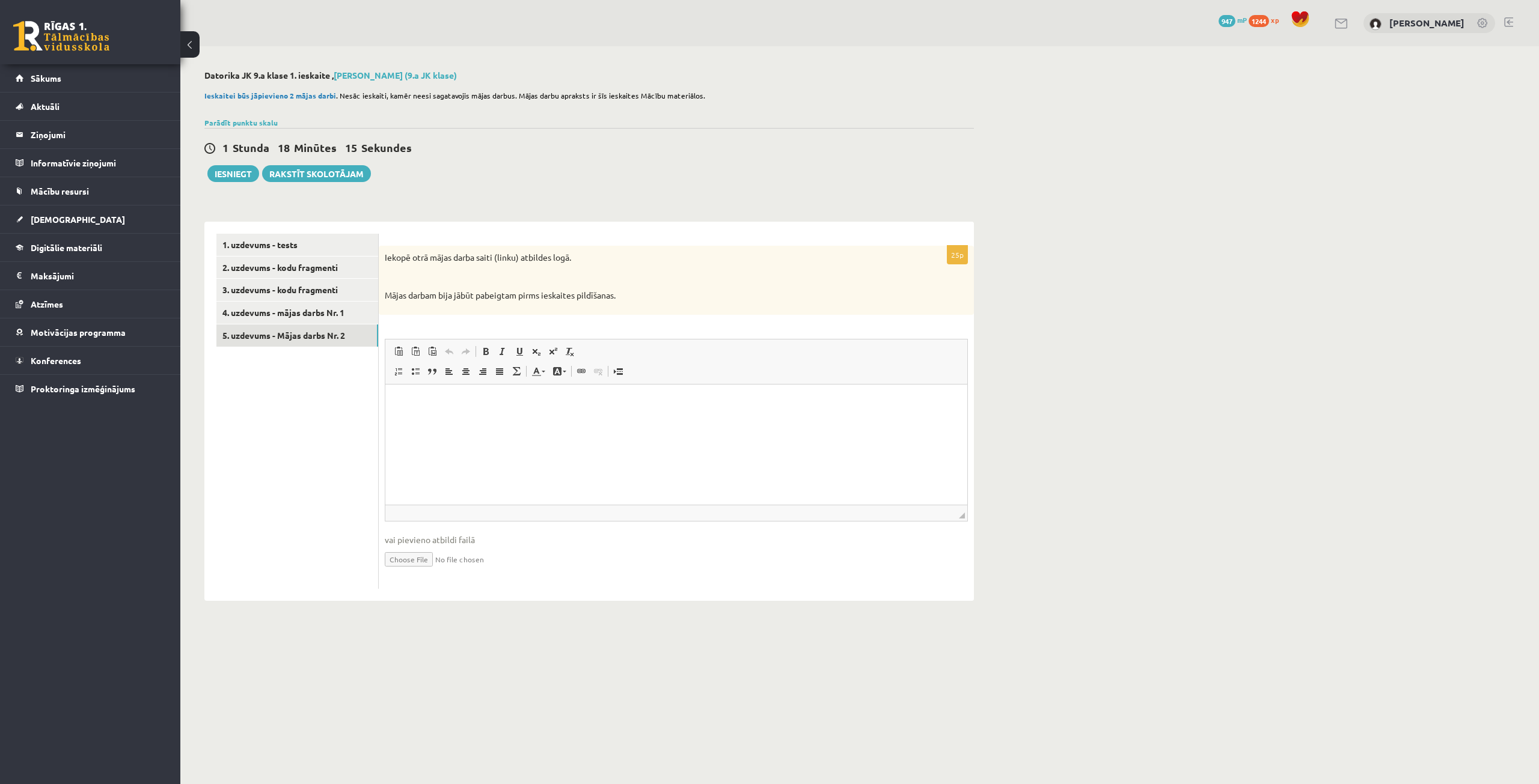
click at [1203, 261] on div "**********" at bounding box center [860, 335] width 1359 height 578
click at [292, 313] on link "4. uzdevums - mājas darbs Nr. 1" at bounding box center [297, 312] width 162 height 22
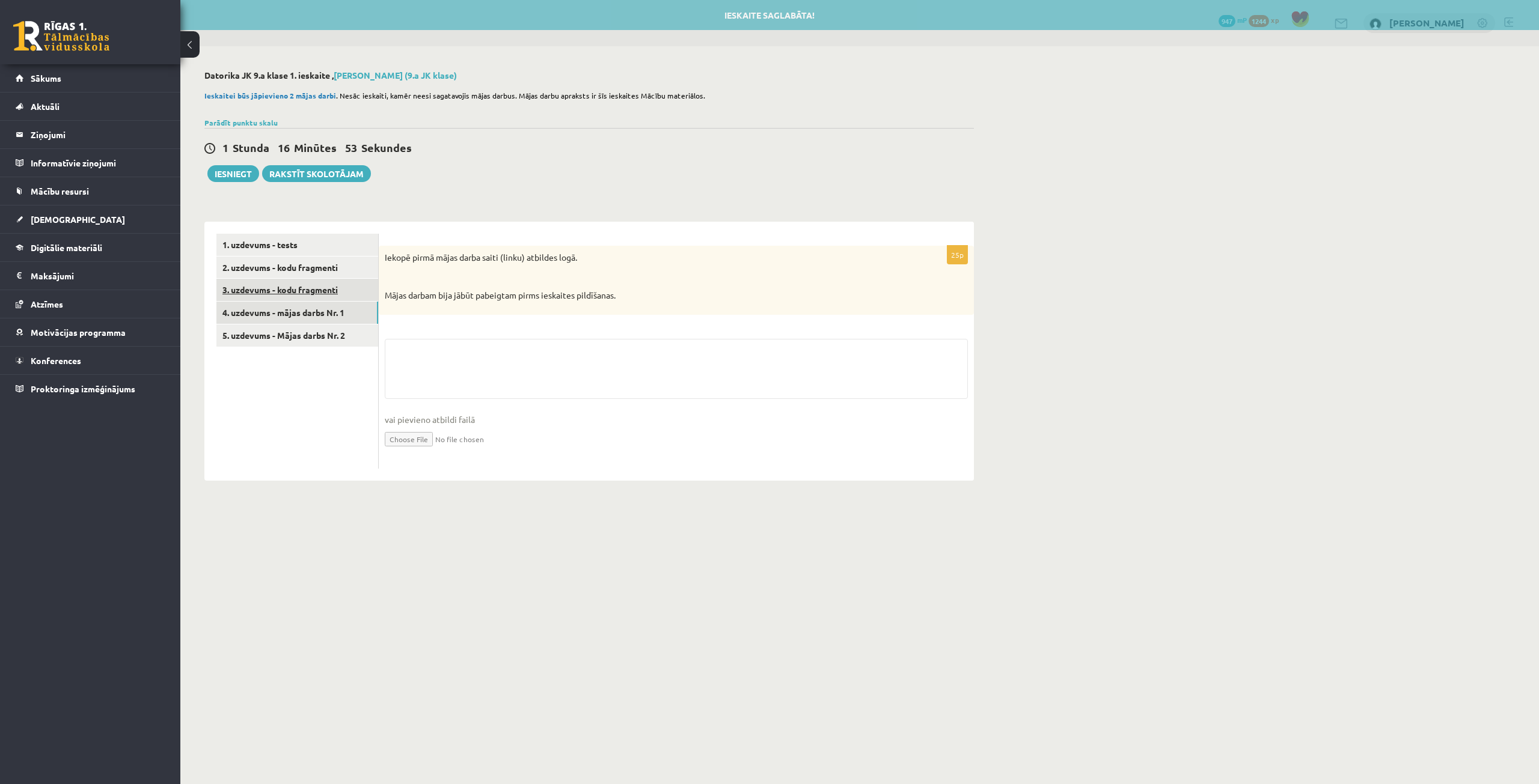
click at [309, 284] on link "3. uzdevums - kodu fragmenti" at bounding box center [297, 289] width 162 height 22
